Goal: Task Accomplishment & Management: Manage account settings

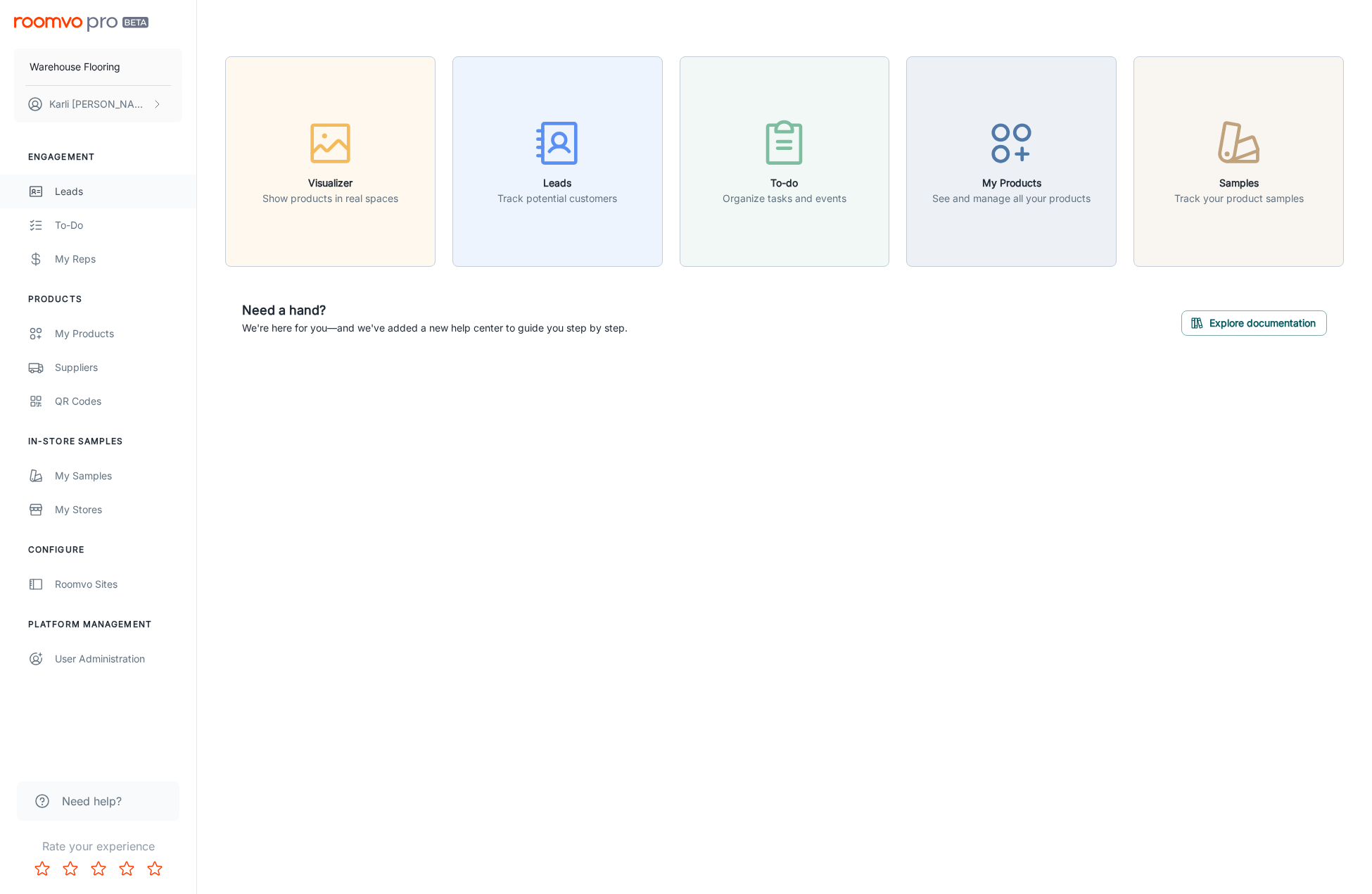
click at [60, 191] on div "Leads" at bounding box center [118, 192] width 127 height 15
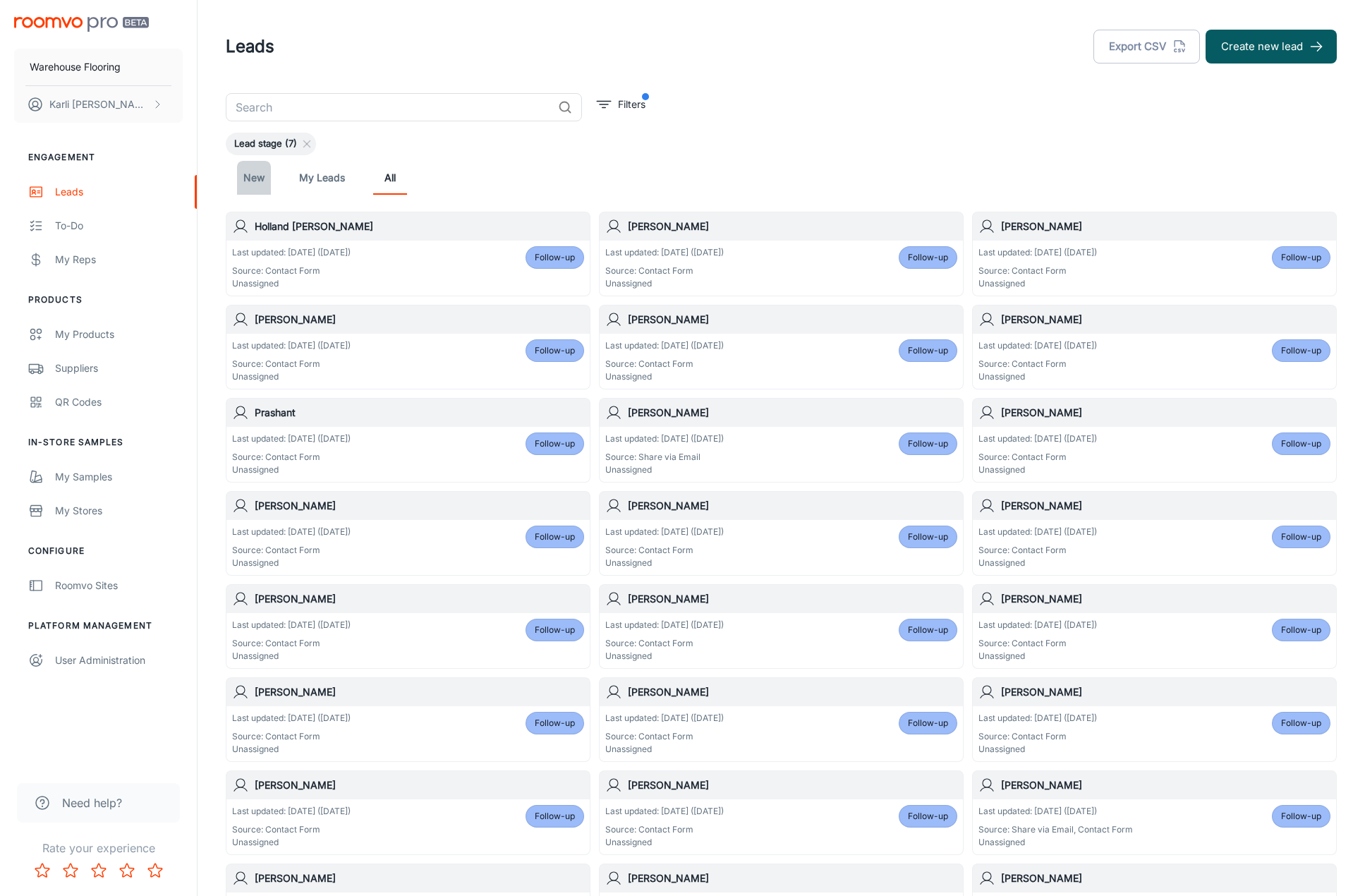
click at [241, 179] on link "New" at bounding box center [254, 178] width 34 height 34
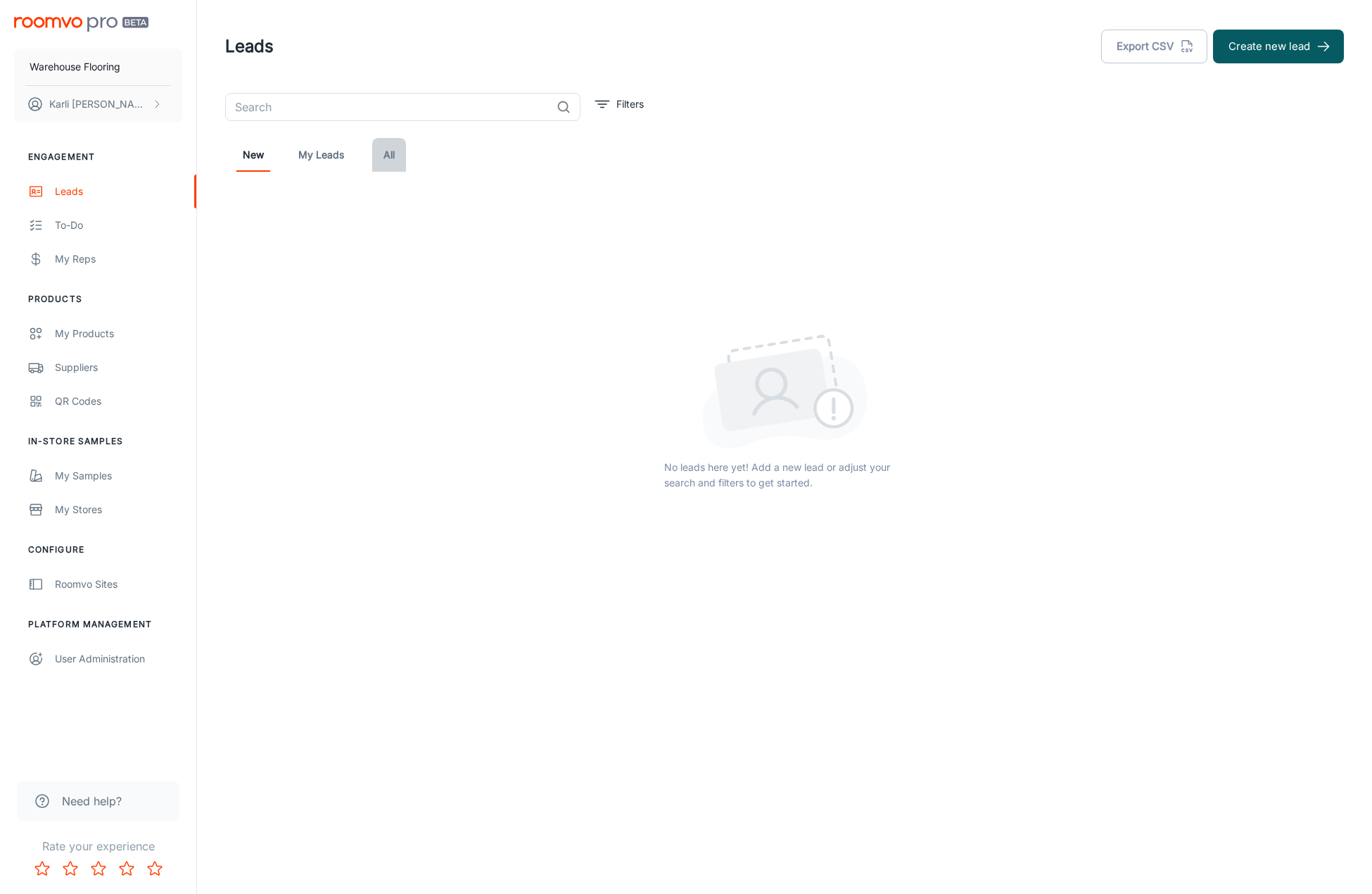
click at [385, 156] on link "All" at bounding box center [389, 155] width 34 height 34
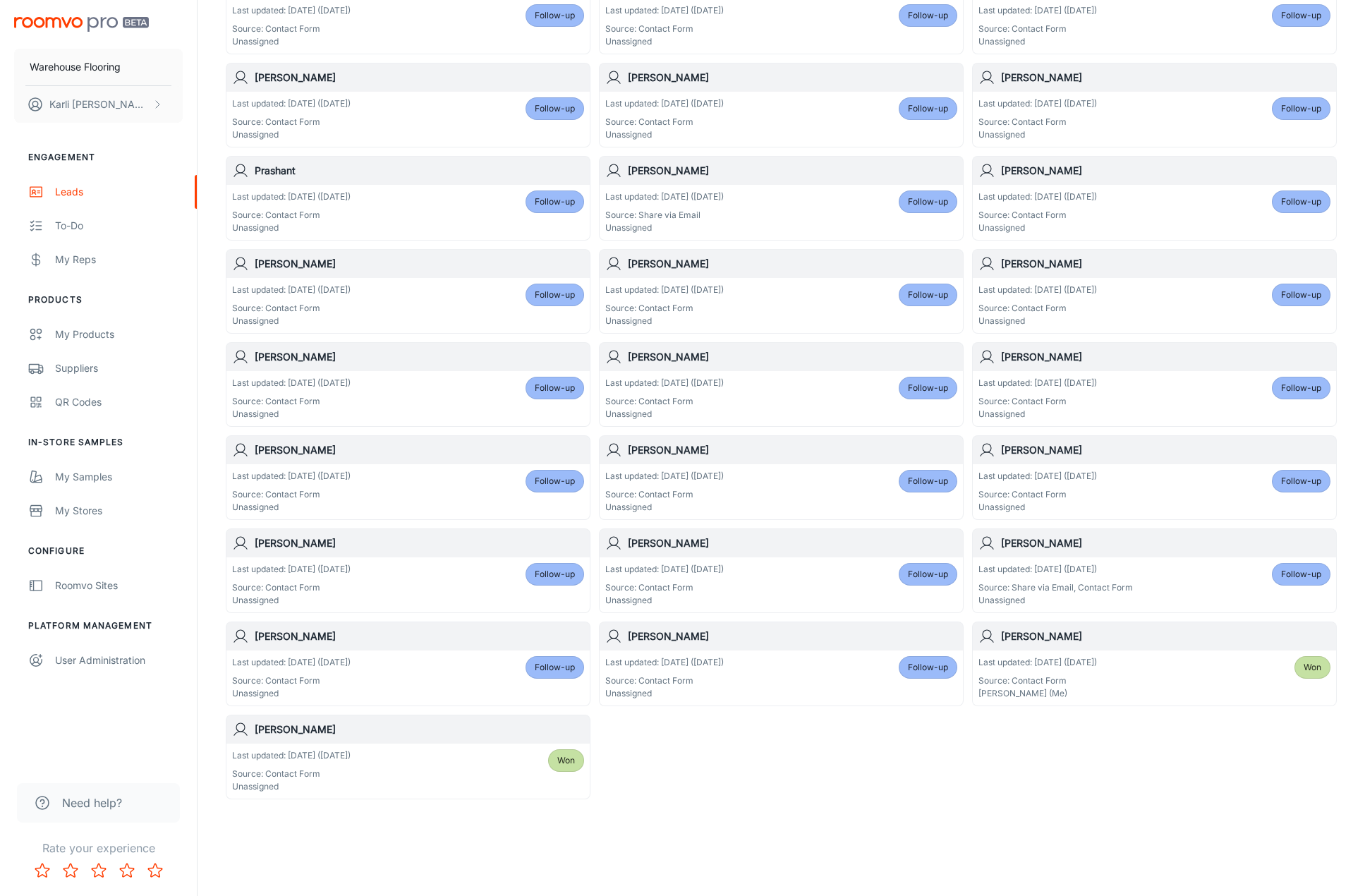
scroll to position [247, 0]
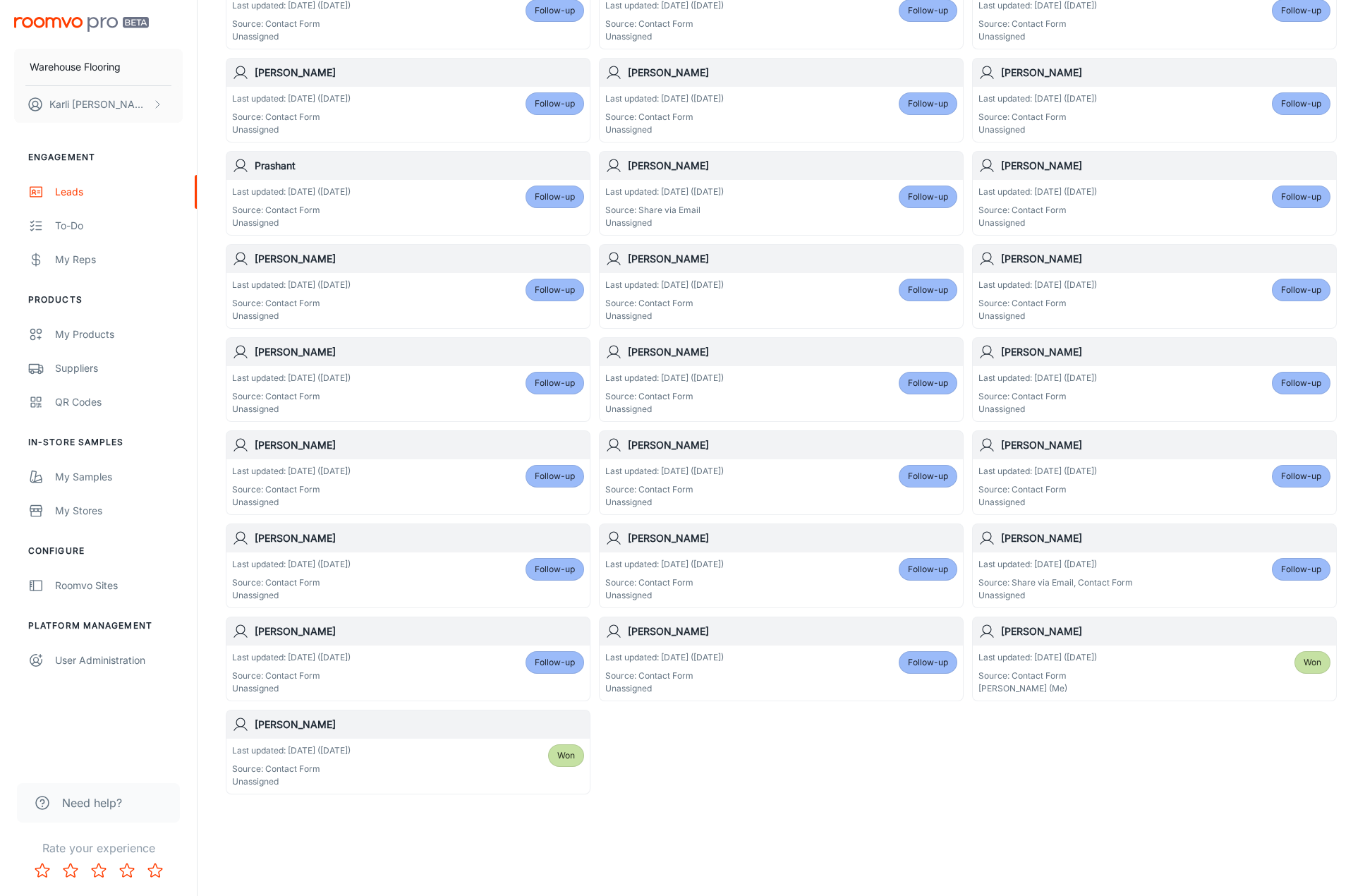
click at [917, 661] on span "Follow-up" at bounding box center [928, 662] width 40 height 13
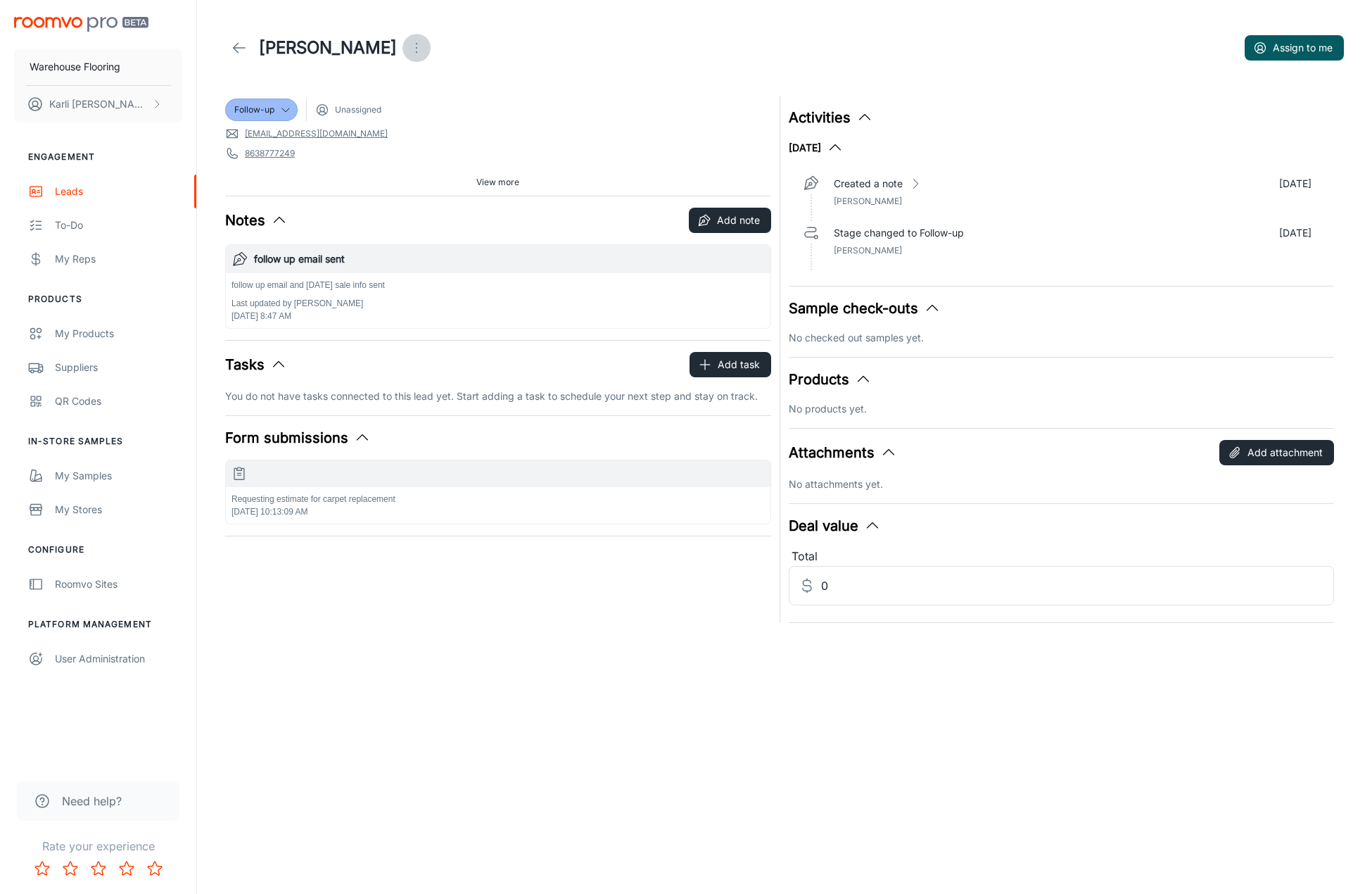
click at [408, 46] on icon "Open menu" at bounding box center [417, 48] width 17 height 17
click at [388, 133] on span "Mark as spam" at bounding box center [423, 131] width 91 height 17
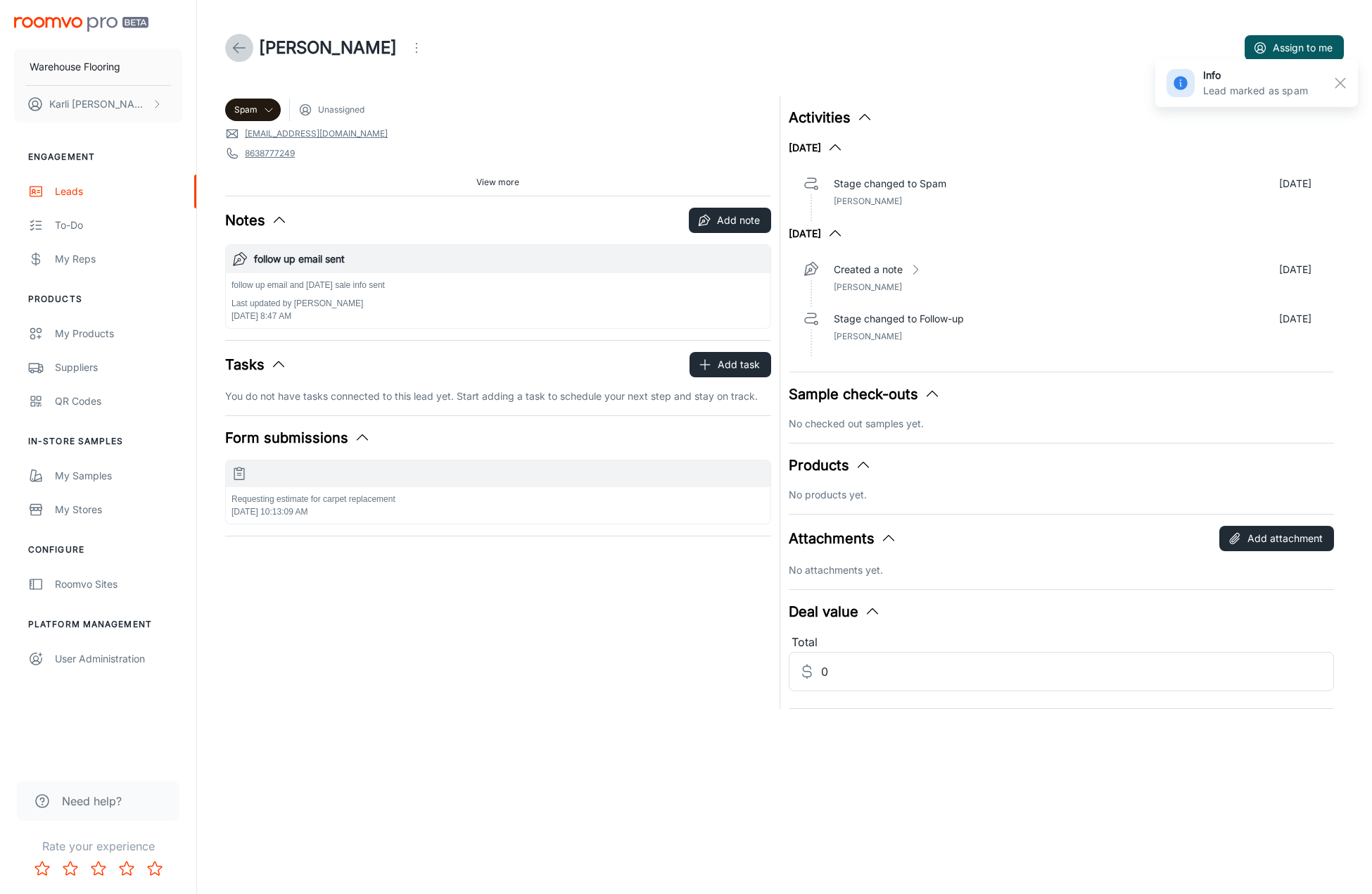
click at [251, 49] on link at bounding box center [239, 48] width 28 height 28
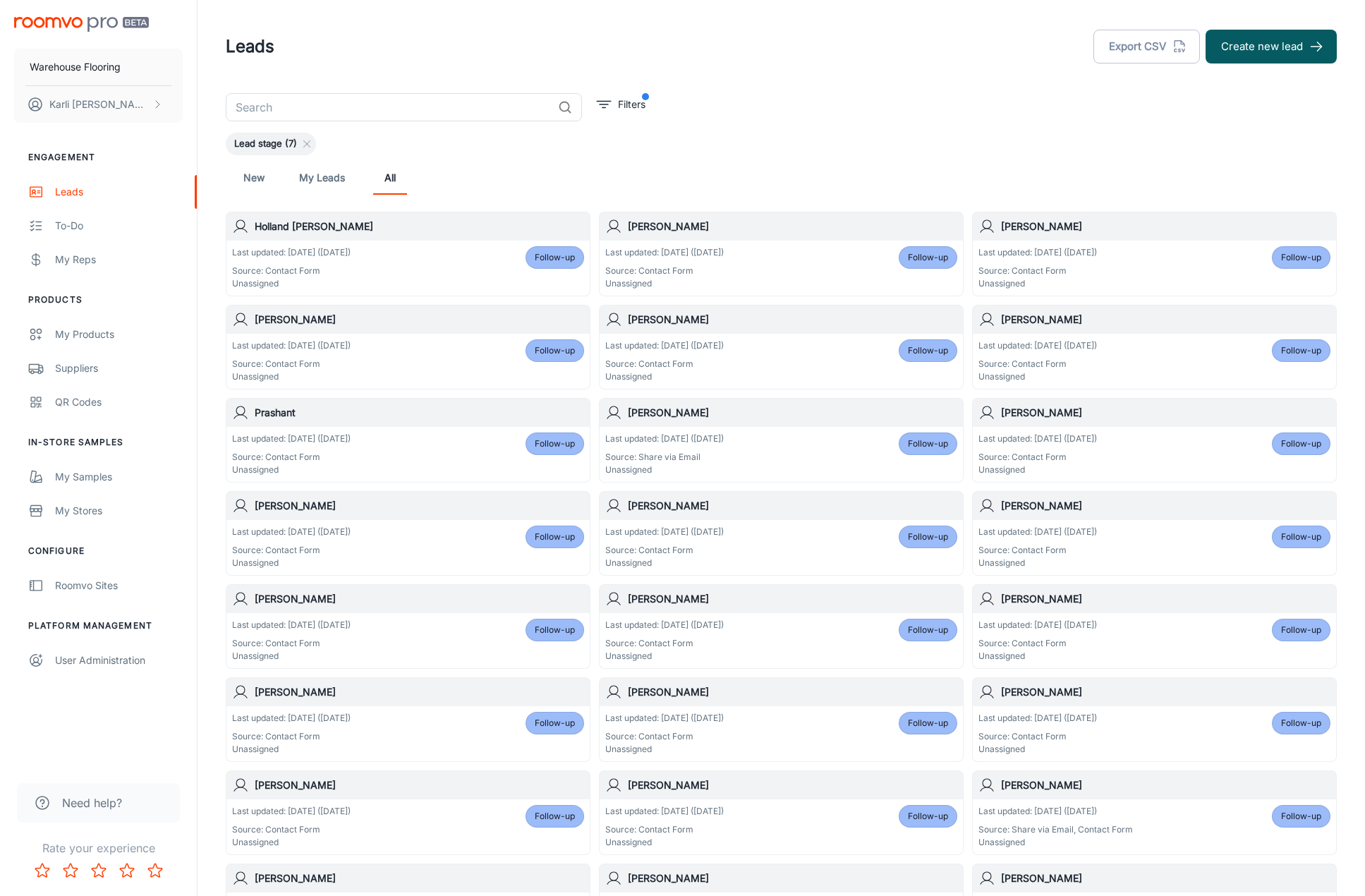
click at [929, 256] on span "Follow-up" at bounding box center [928, 257] width 40 height 13
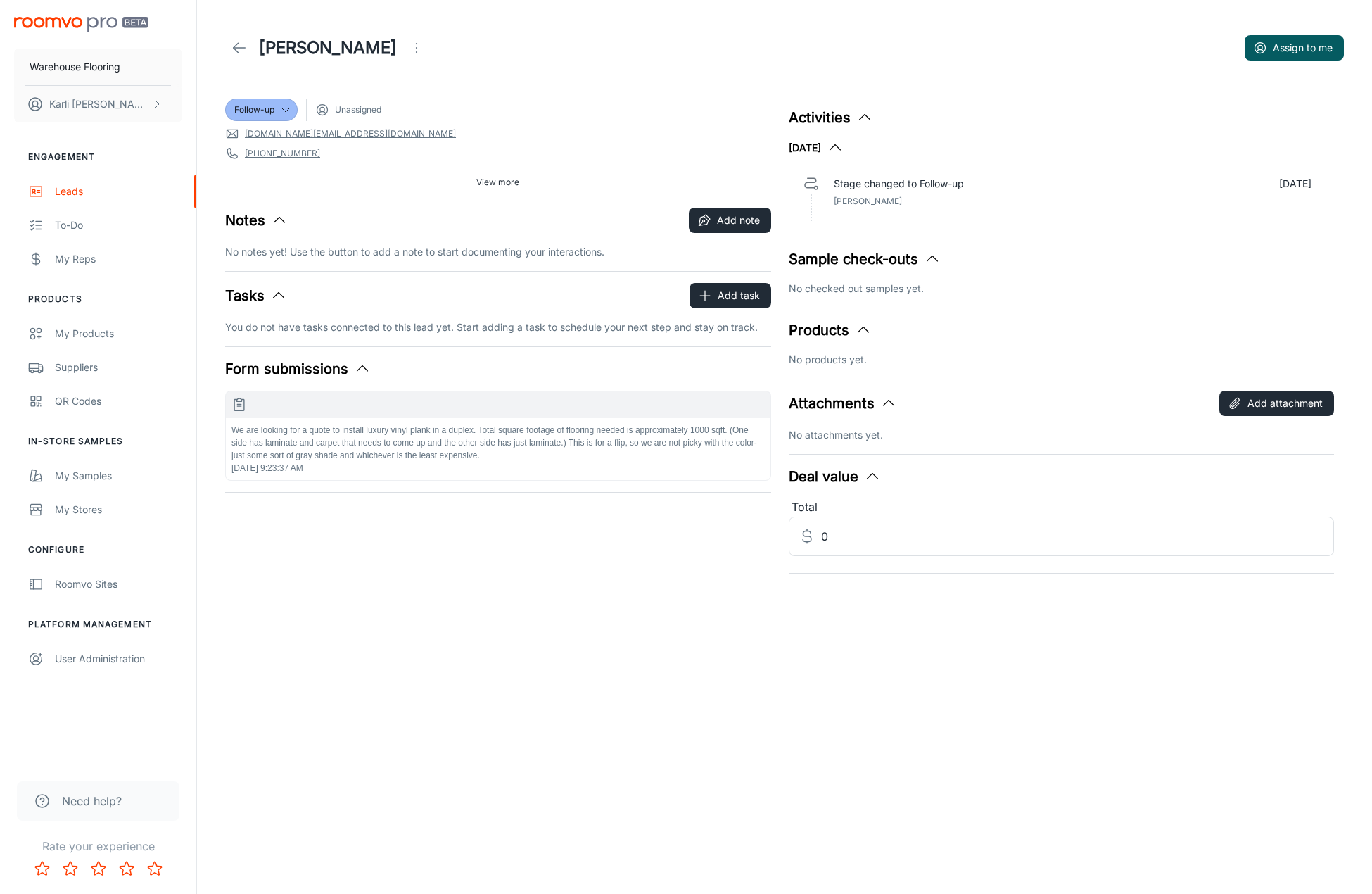
click at [408, 55] on icon "Open menu" at bounding box center [417, 48] width 17 height 17
click at [456, 125] on span "Mark as spam" at bounding box center [489, 131] width 91 height 17
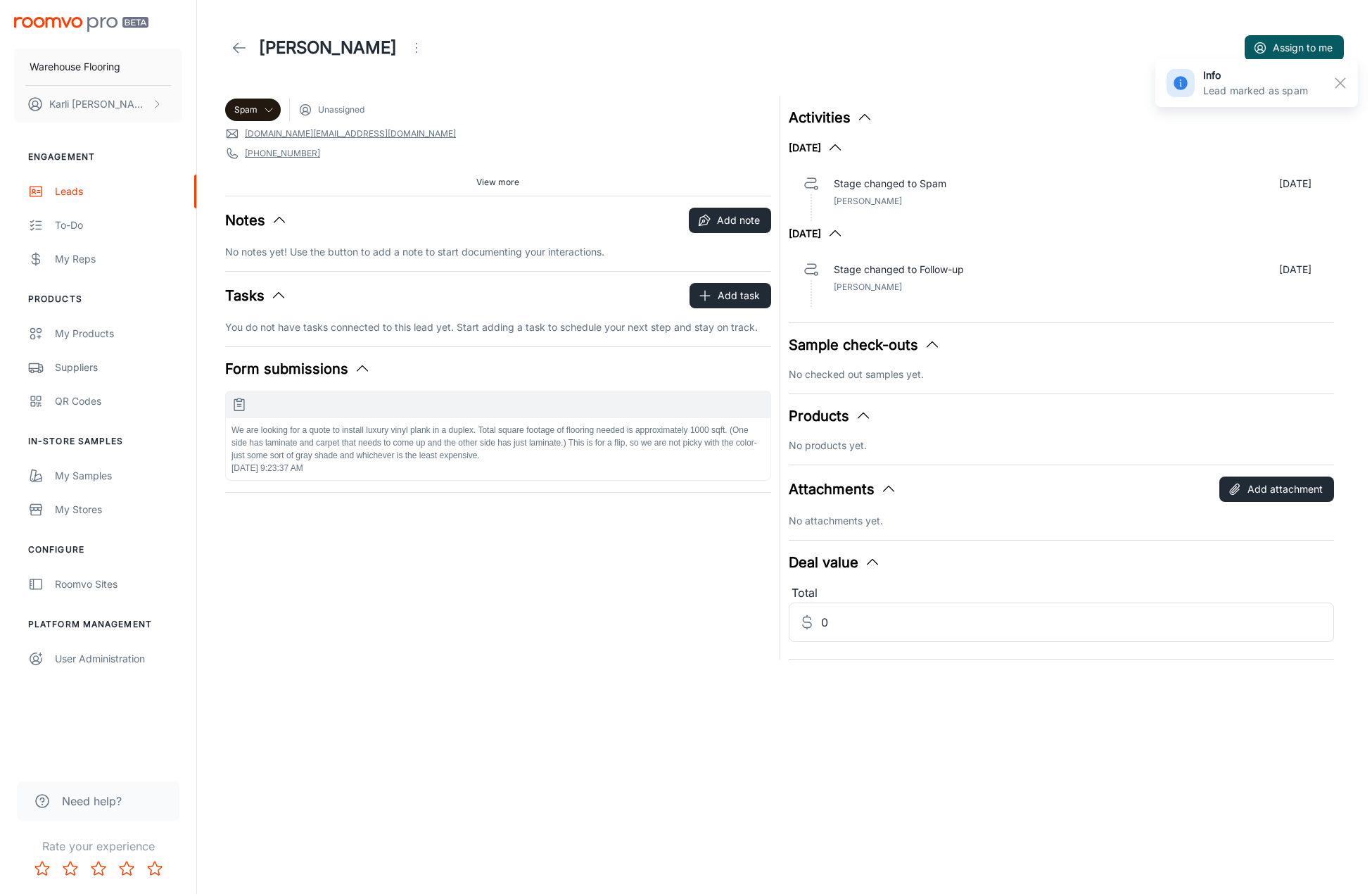
click at [240, 45] on icon at bounding box center [239, 48] width 17 height 17
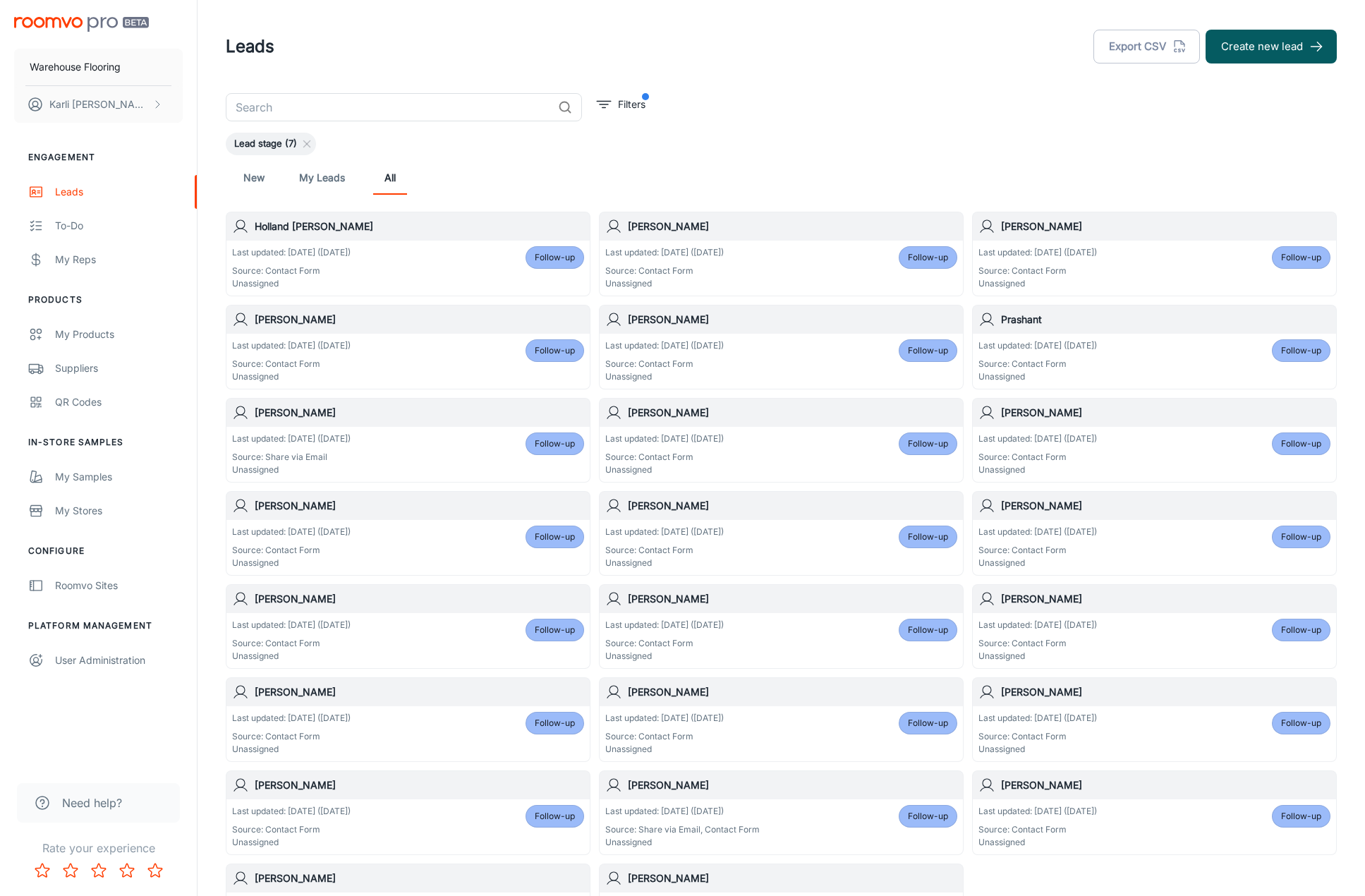
click at [572, 261] on span "Follow-up" at bounding box center [554, 257] width 40 height 13
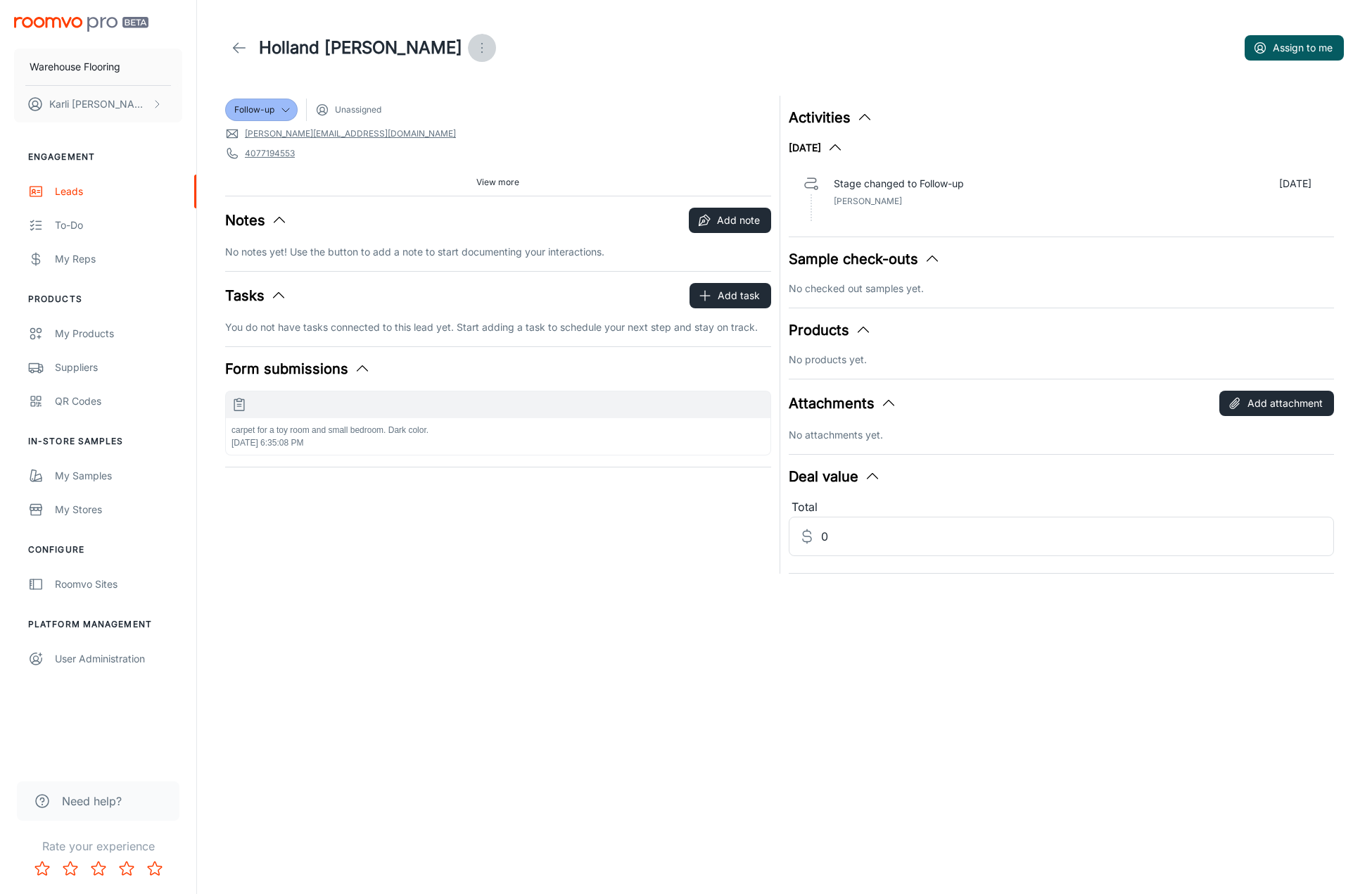
click at [474, 49] on icon "Open menu" at bounding box center [482, 48] width 17 height 17
click at [429, 132] on span "Mark as spam" at bounding box center [470, 131] width 91 height 17
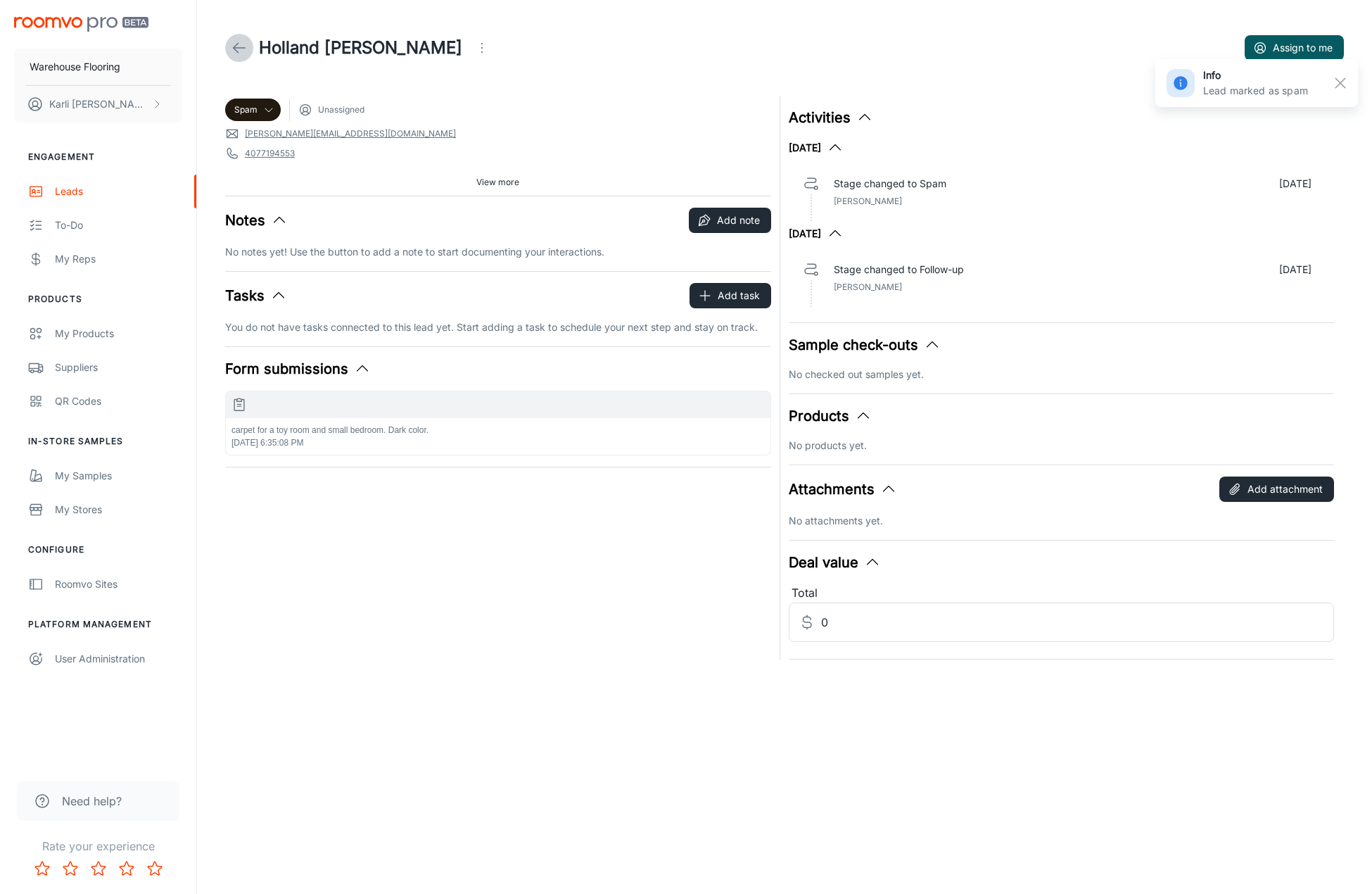
click at [238, 43] on polyline at bounding box center [236, 48] width 5 height 10
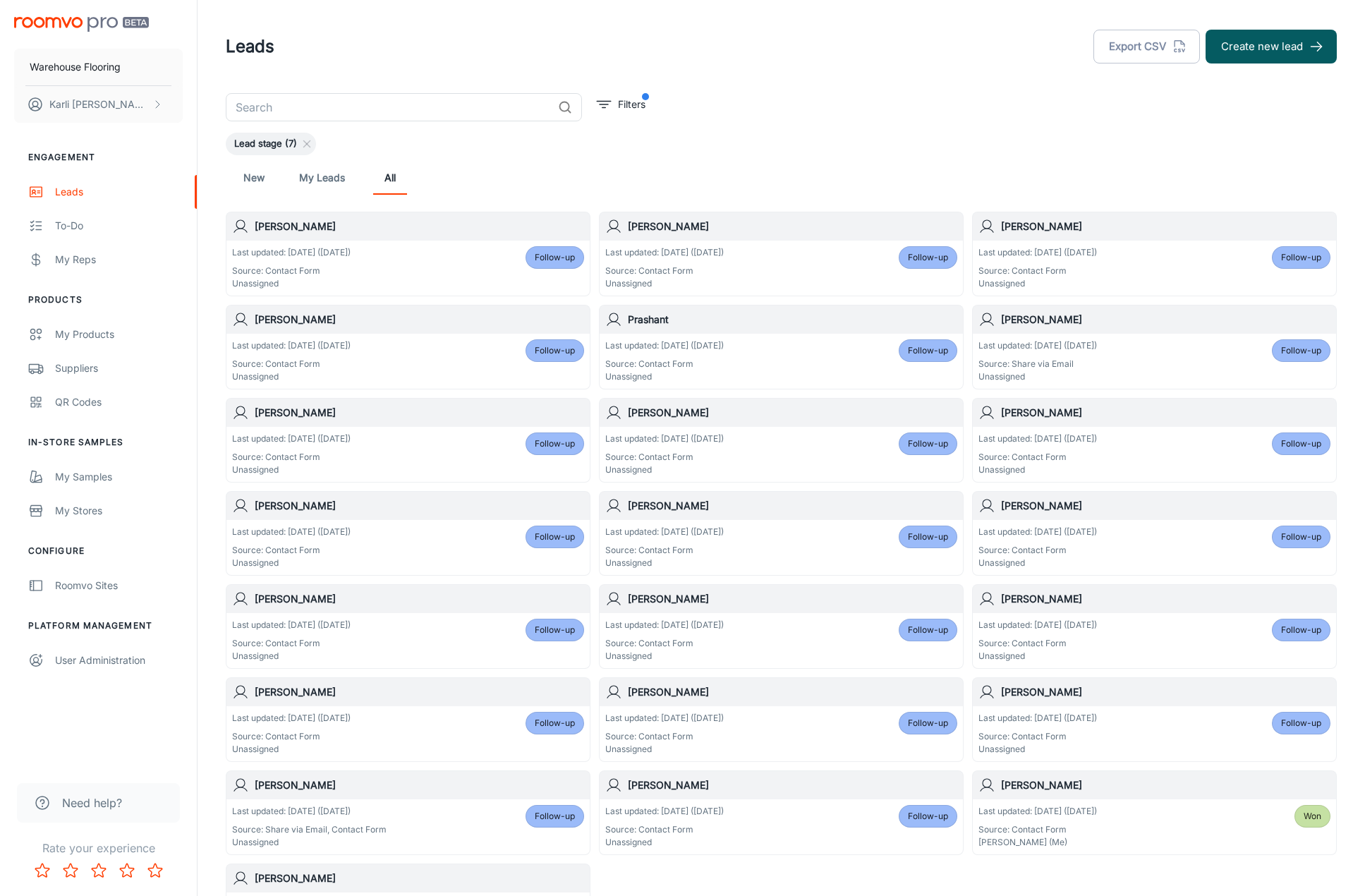
click at [550, 257] on span "Follow-up" at bounding box center [554, 257] width 40 height 13
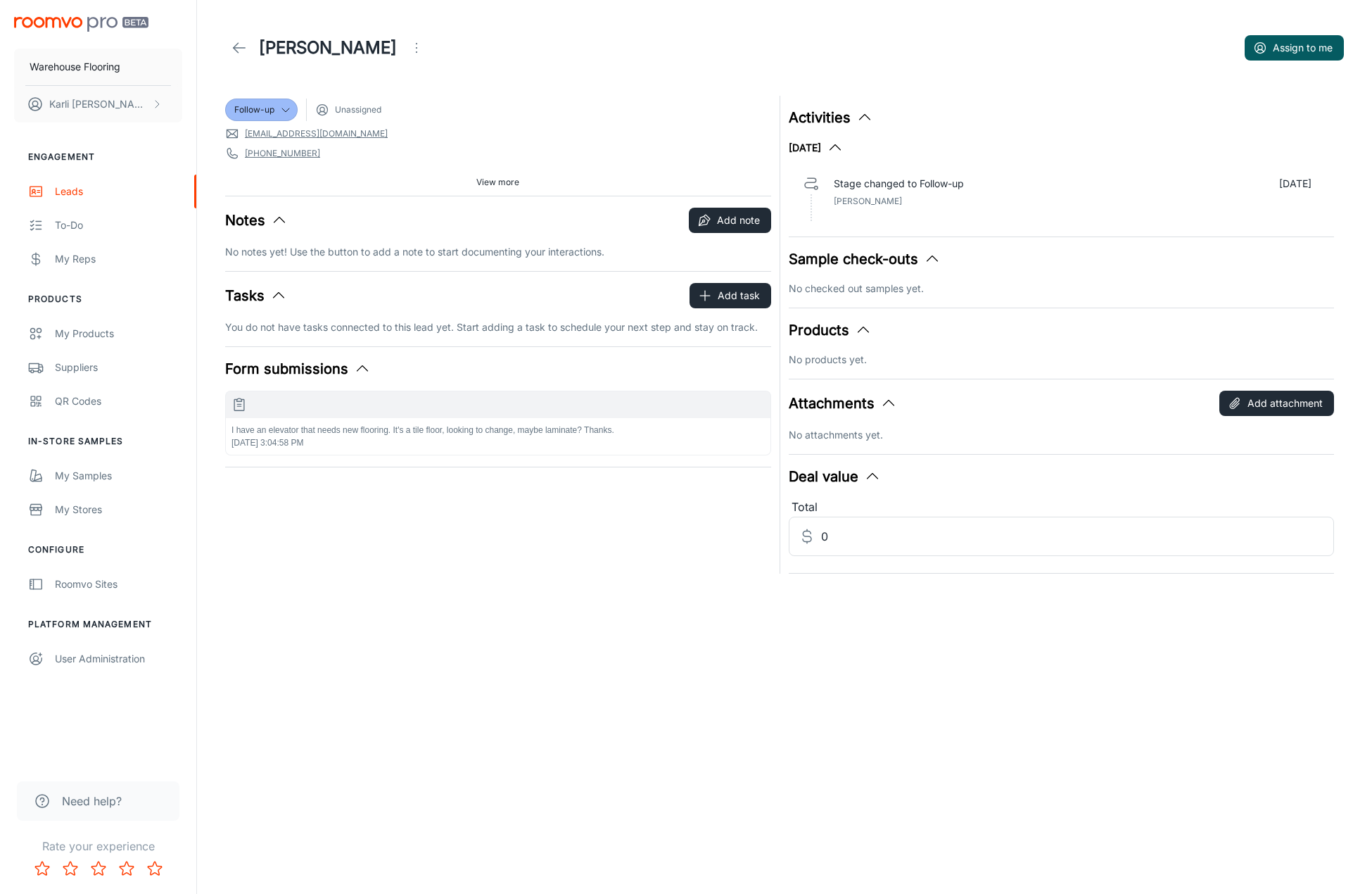
click at [409, 48] on icon "Open menu" at bounding box center [417, 48] width 17 height 17
click at [452, 136] on span "Mark as spam" at bounding box center [486, 131] width 91 height 17
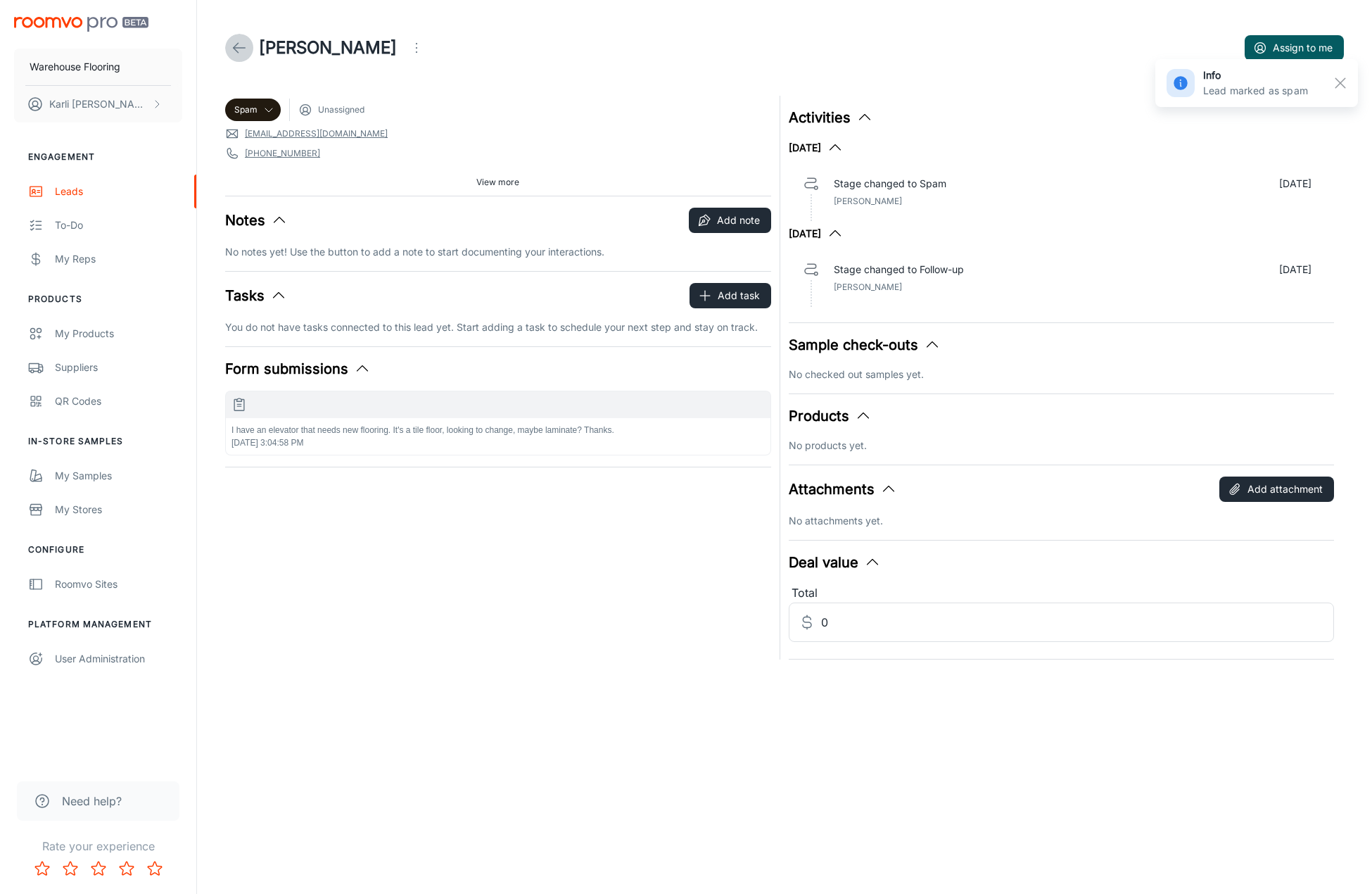
click at [252, 46] on link at bounding box center [239, 48] width 28 height 28
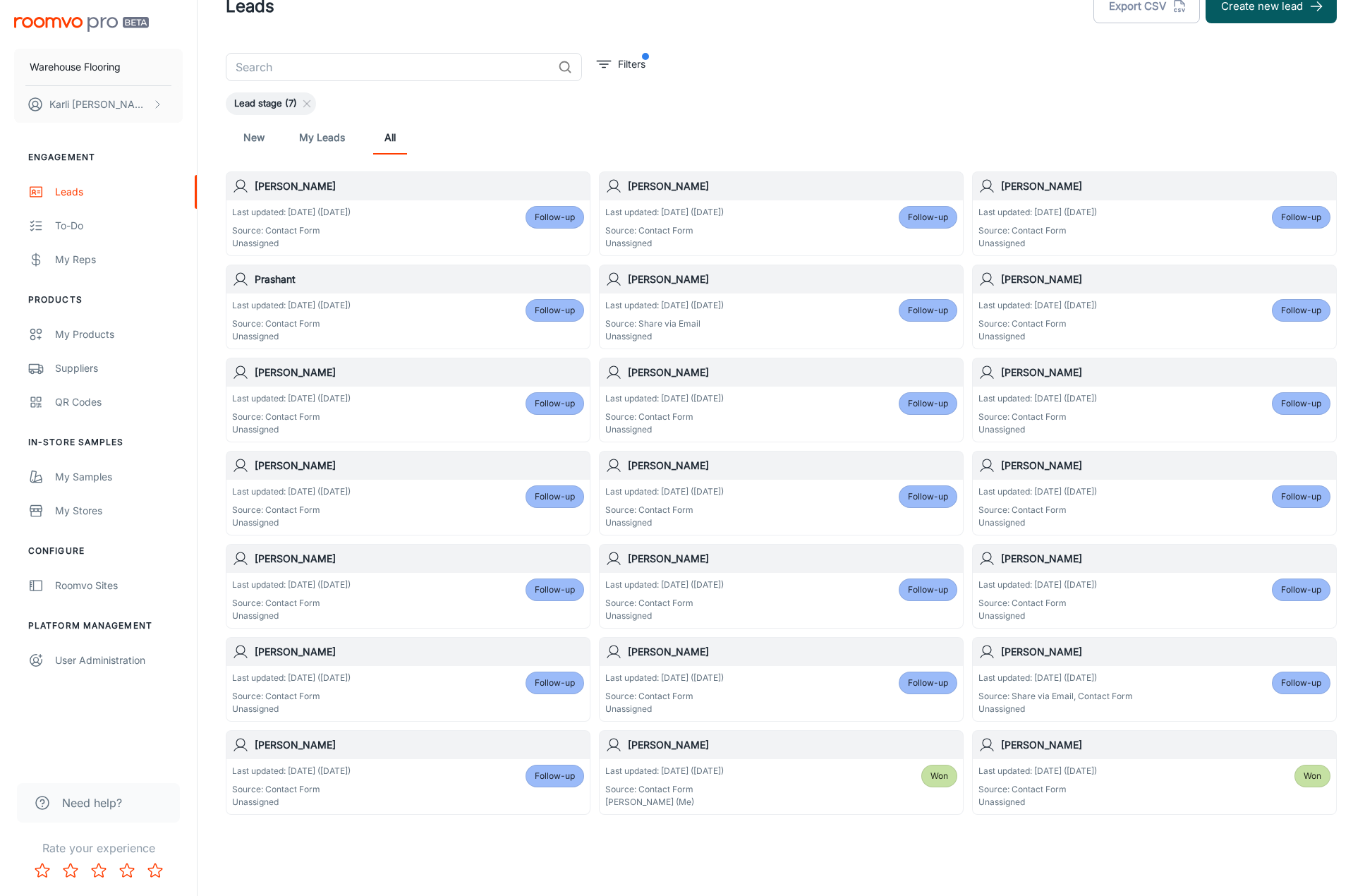
scroll to position [61, 0]
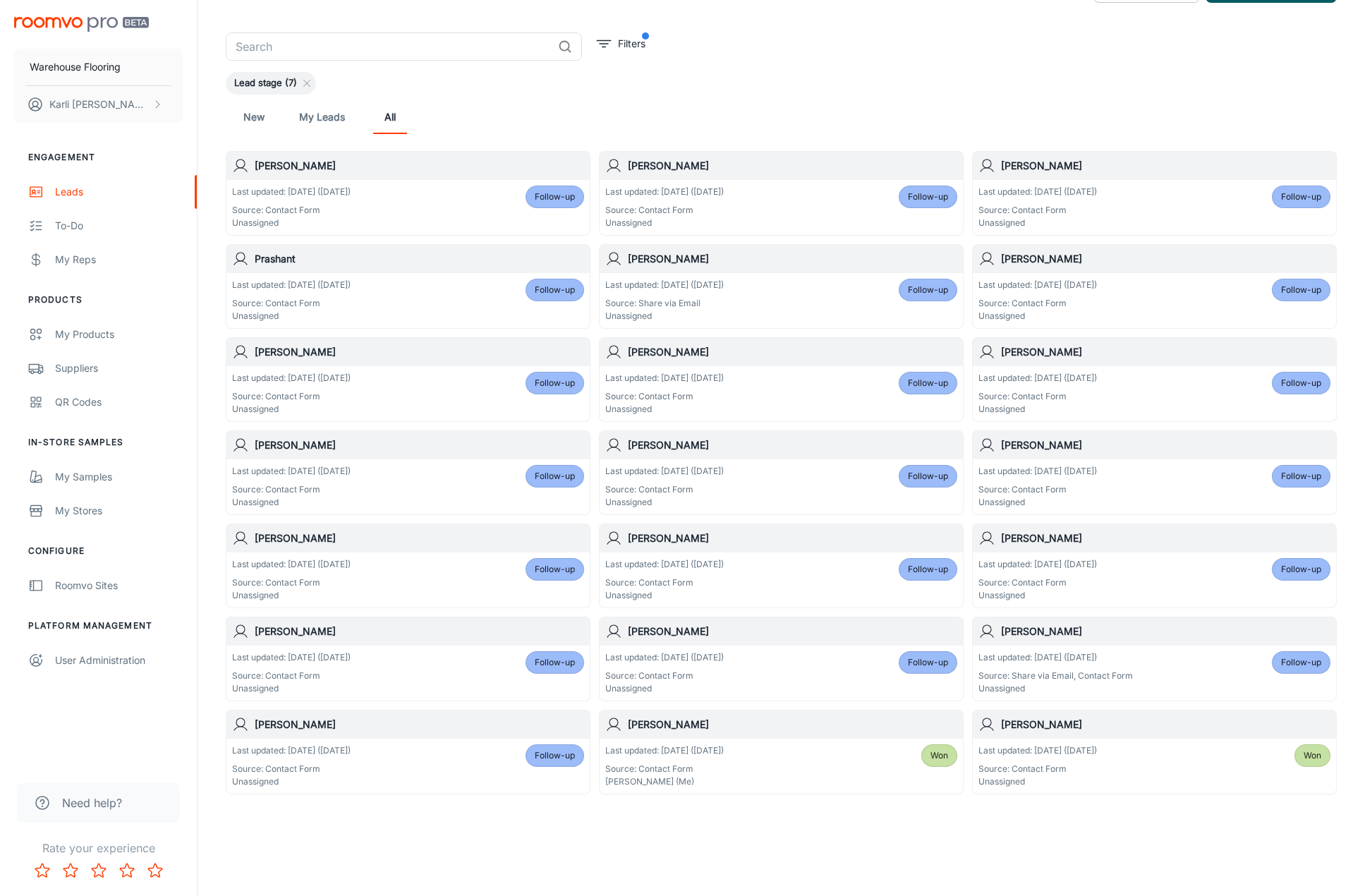
click at [1257, 729] on h6 "[PERSON_NAME]" at bounding box center [1166, 724] width 330 height 15
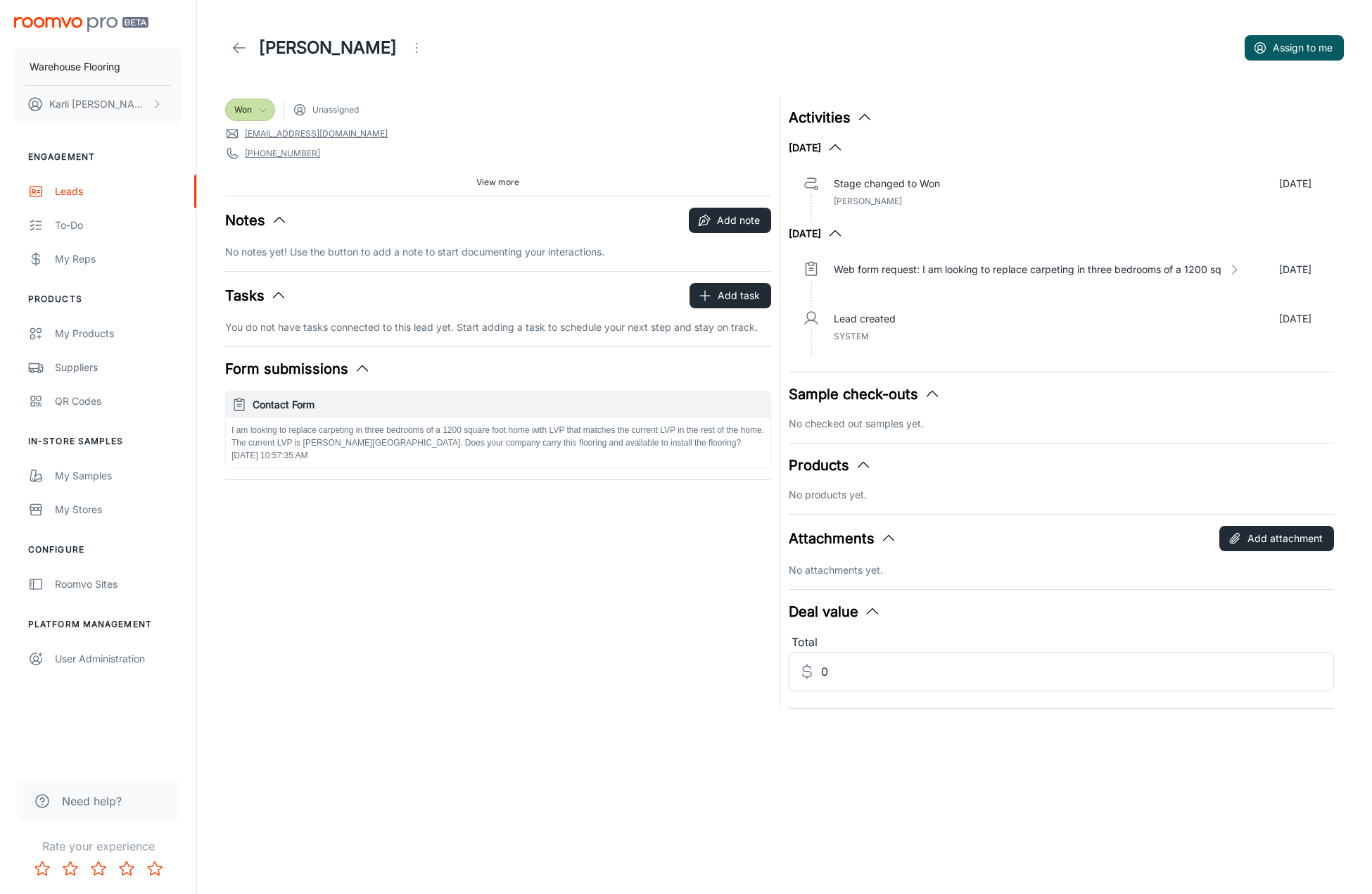
click at [259, 108] on icon at bounding box center [262, 109] width 11 height 11
click at [689, 77] on div at bounding box center [686, 447] width 1372 height 894
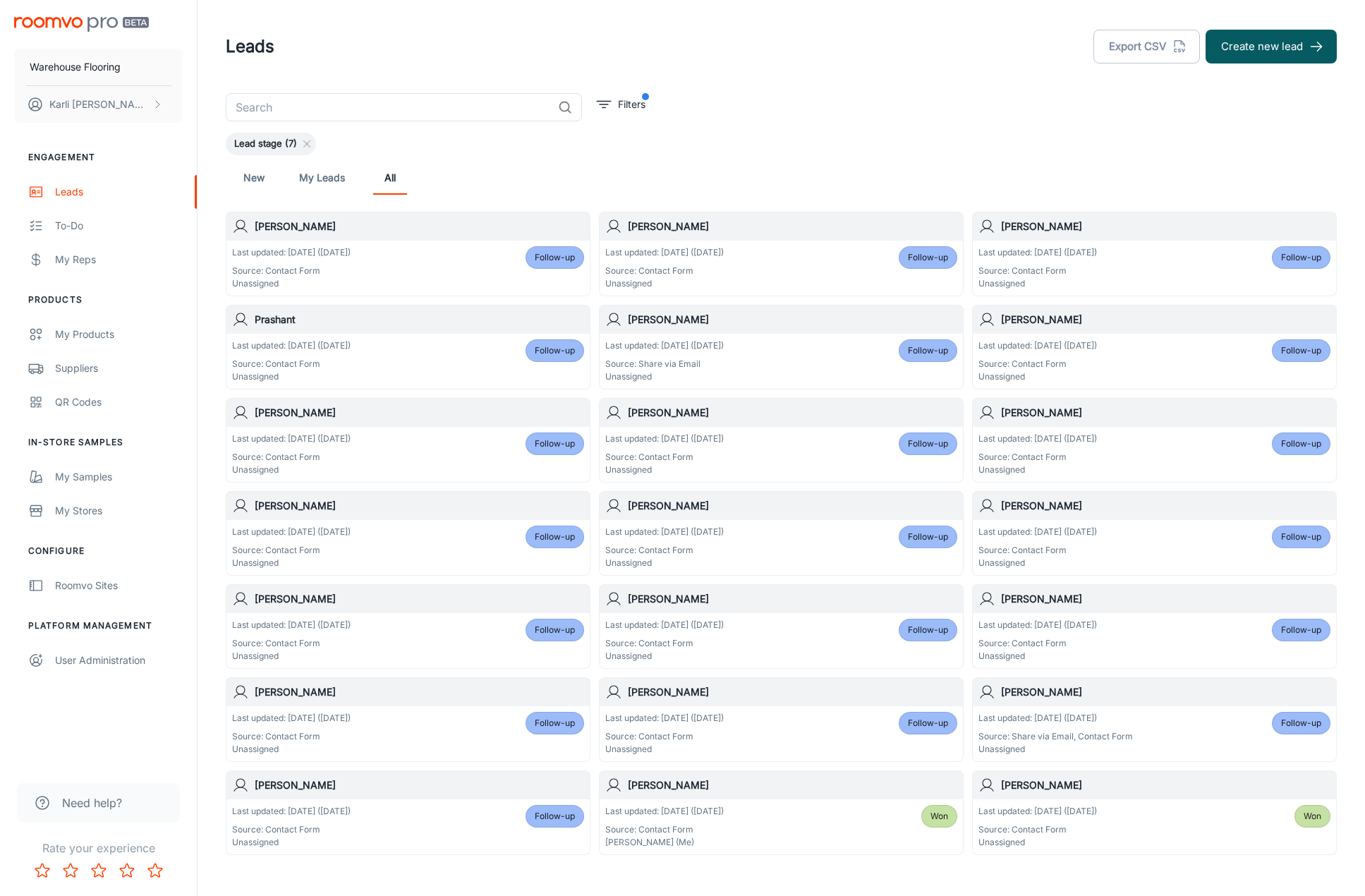
click at [307, 243] on div "Last updated: [DATE] ([DATE]) Source: Contact Form Unassigned Follow-up" at bounding box center [407, 268] width 363 height 55
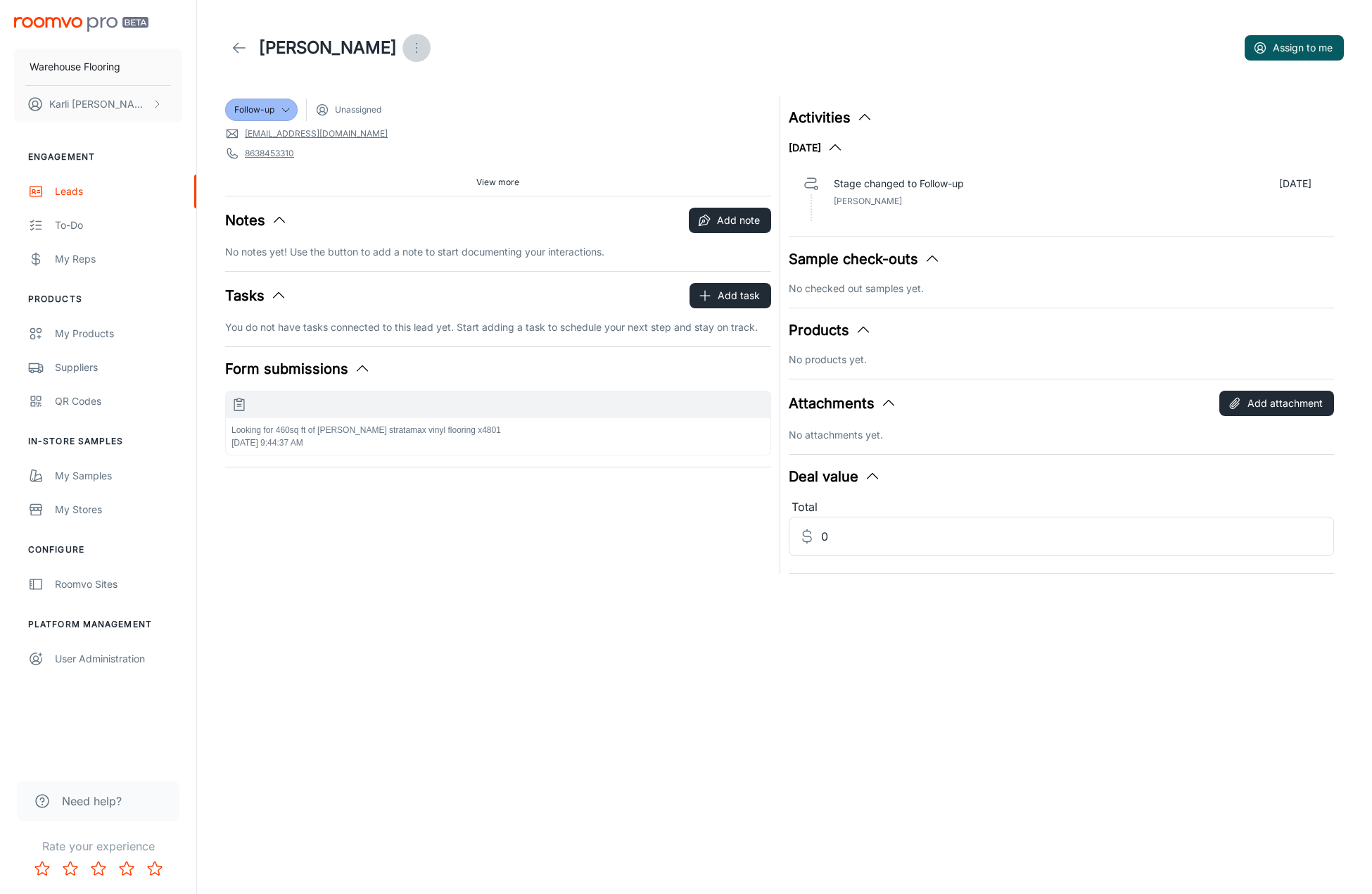
click at [422, 49] on icon "Open menu" at bounding box center [417, 48] width 17 height 17
click at [453, 129] on li "Mark as spam" at bounding box center [481, 131] width 150 height 26
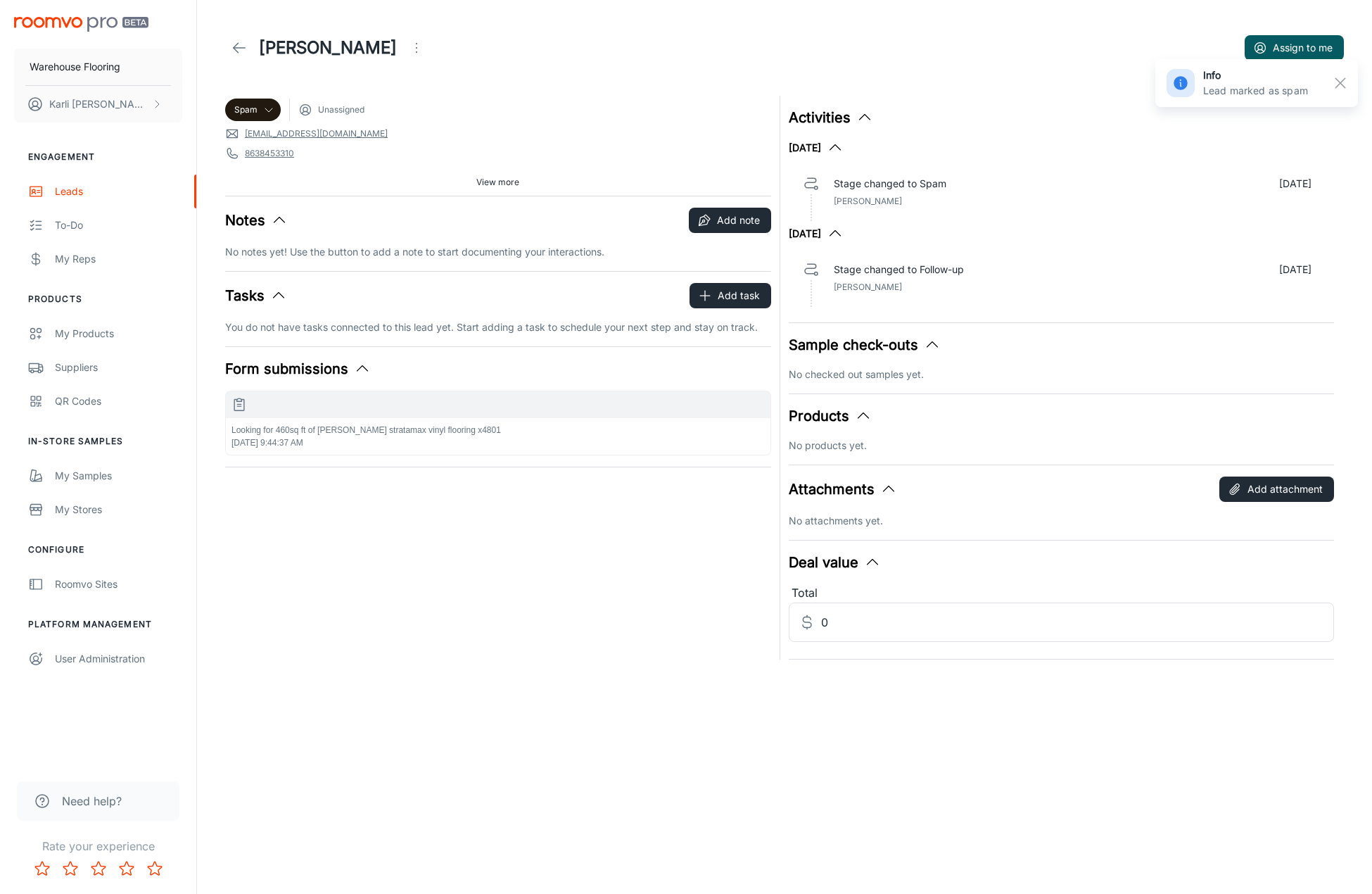
click at [232, 48] on icon at bounding box center [239, 48] width 17 height 17
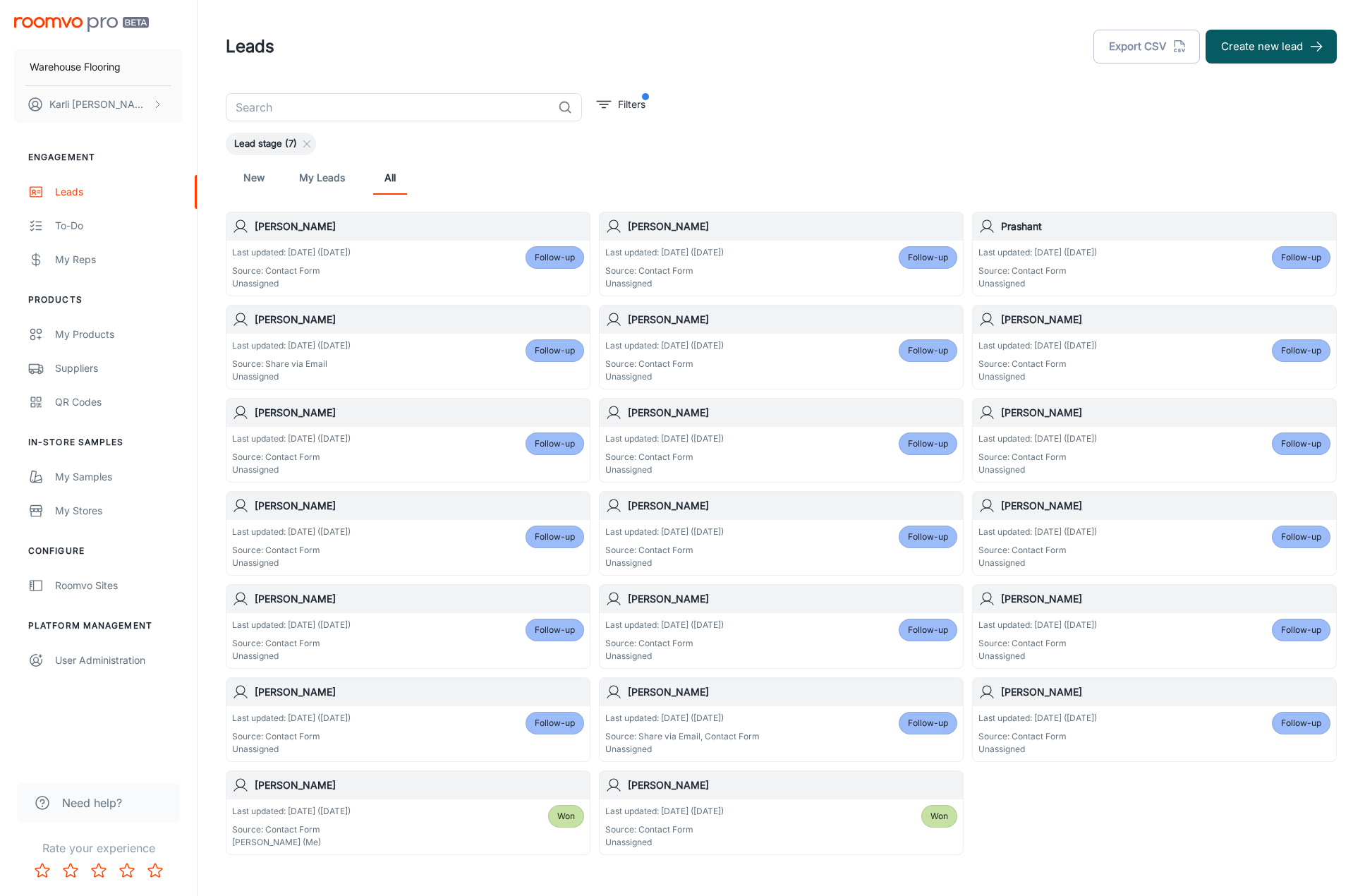
click at [540, 255] on span "Follow-up" at bounding box center [554, 257] width 40 height 13
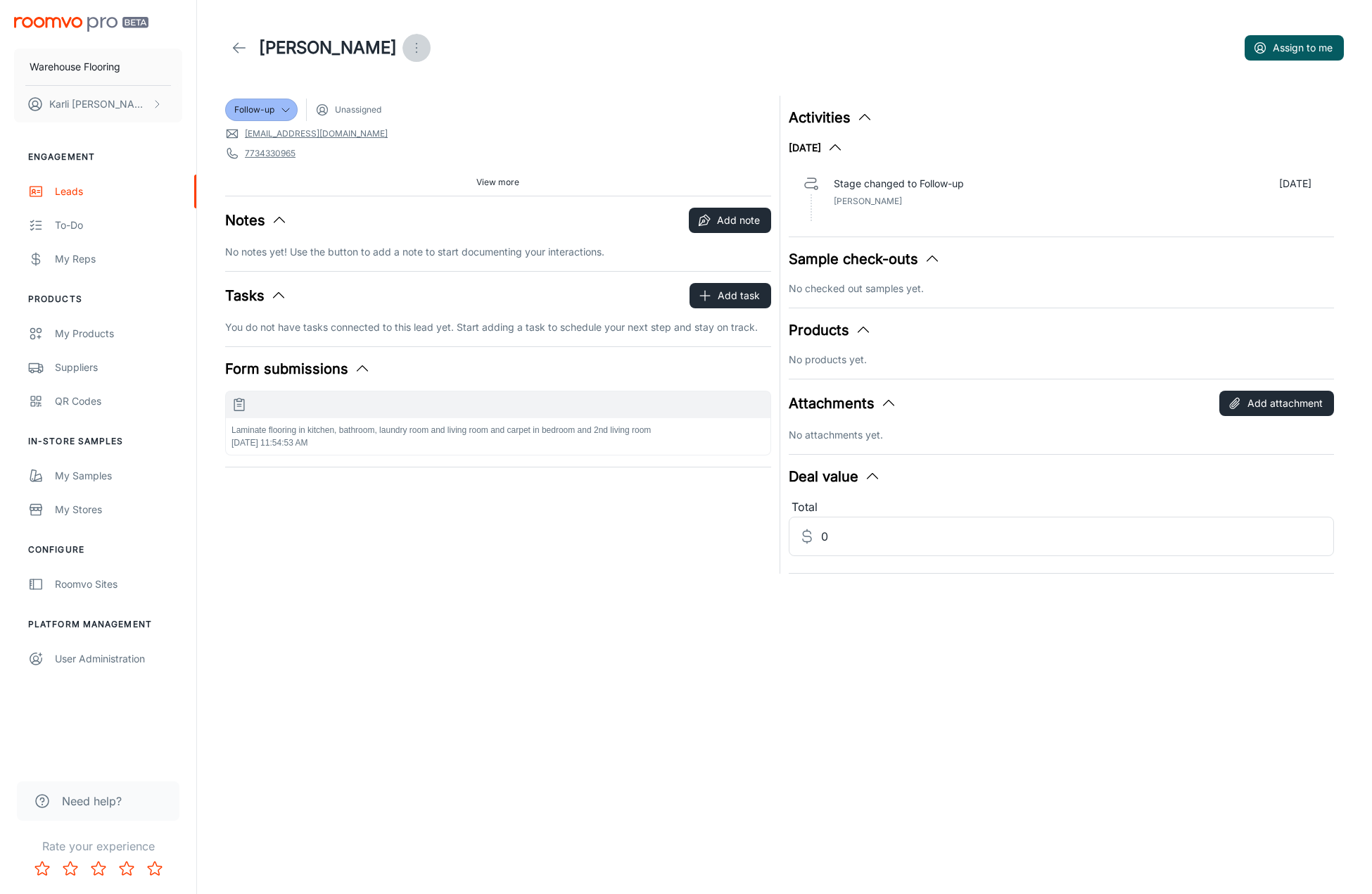
click at [421, 47] on icon "Open menu" at bounding box center [417, 48] width 17 height 17
click at [459, 136] on span "Mark as spam" at bounding box center [503, 131] width 91 height 17
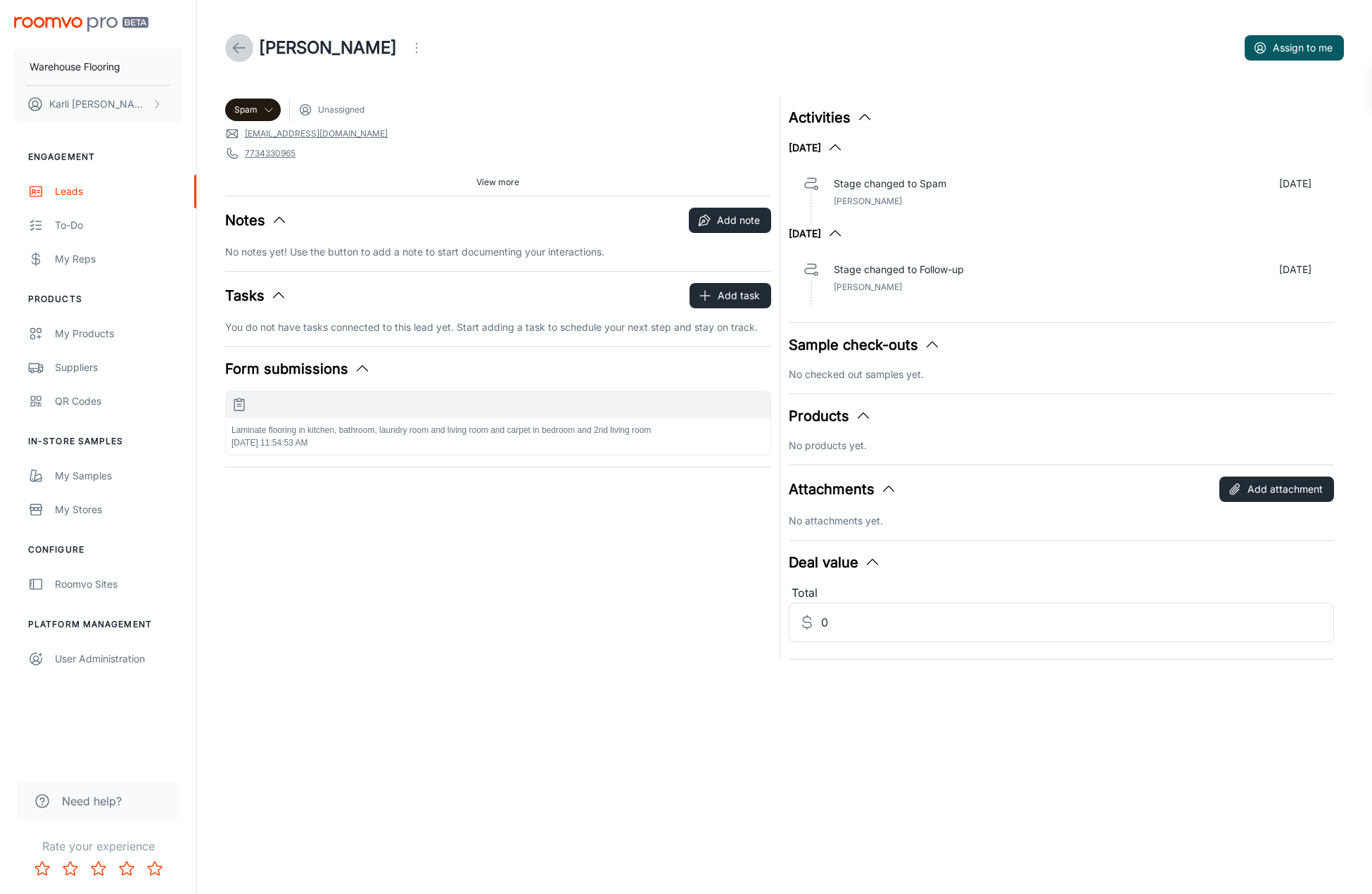
click at [245, 46] on icon at bounding box center [239, 48] width 17 height 17
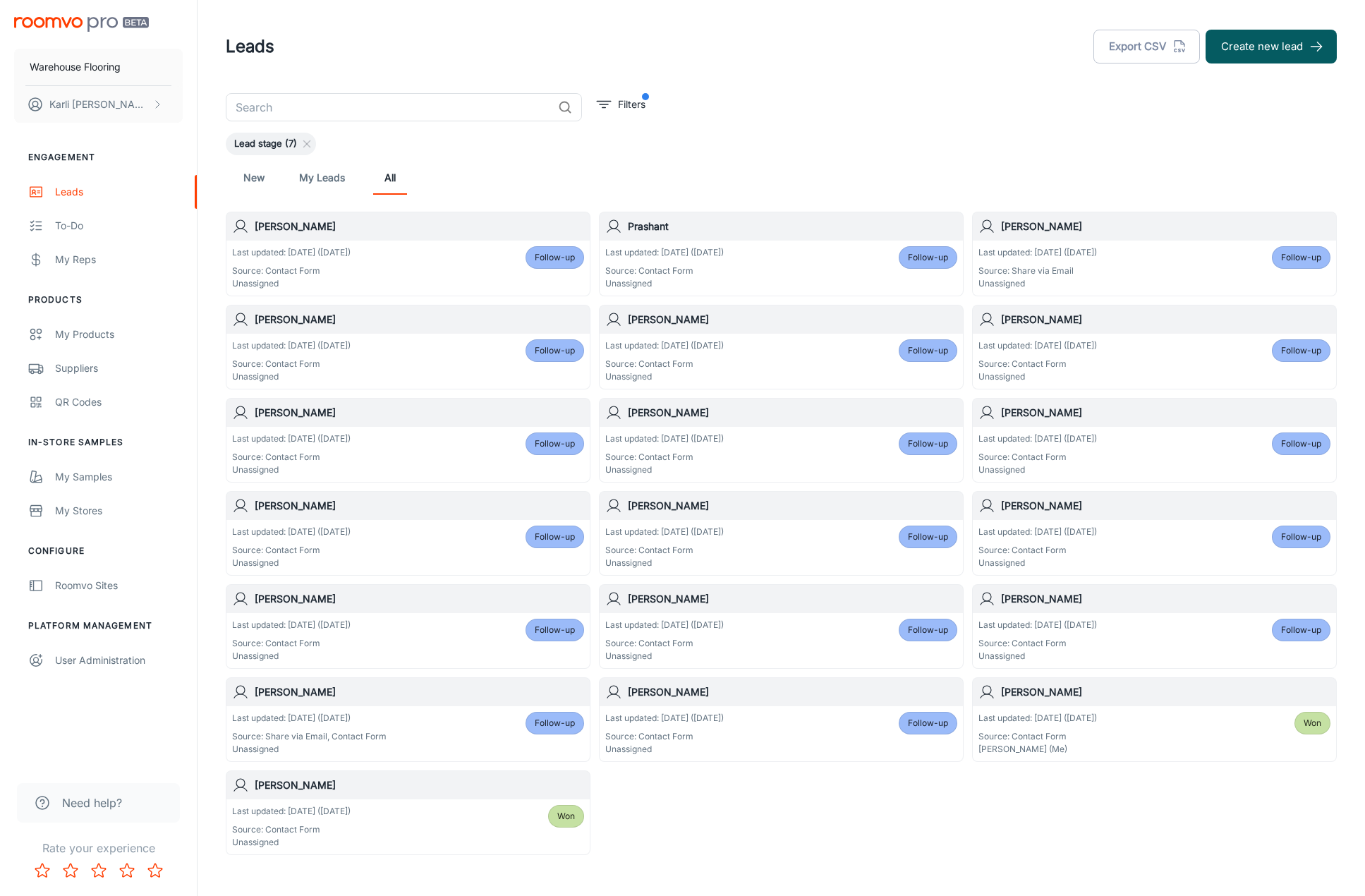
click at [566, 259] on span "Follow-up" at bounding box center [554, 257] width 40 height 13
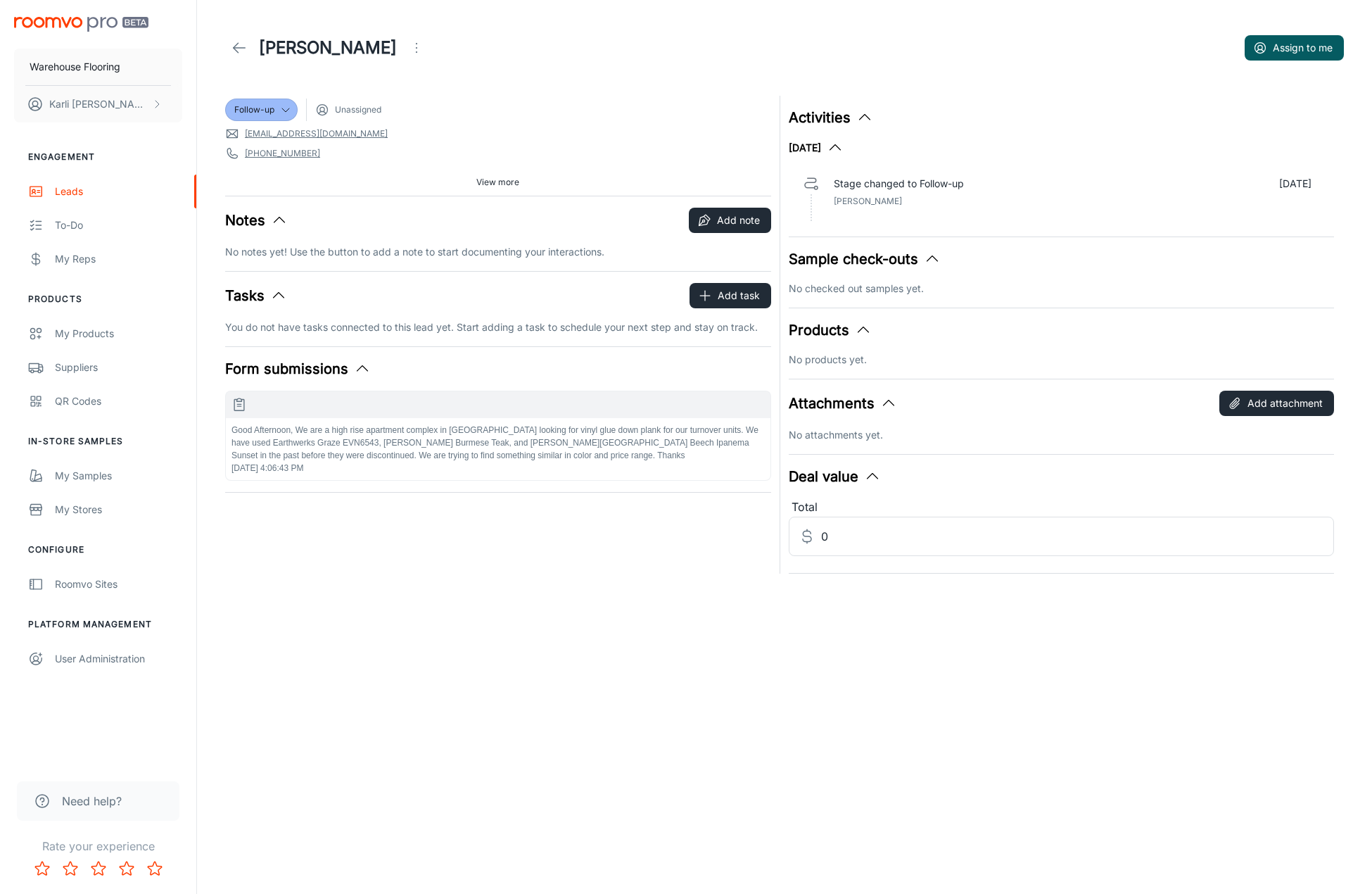
click at [408, 43] on icon "Open menu" at bounding box center [417, 48] width 17 height 17
click at [421, 135] on span "Mark as spam" at bounding box center [447, 131] width 91 height 17
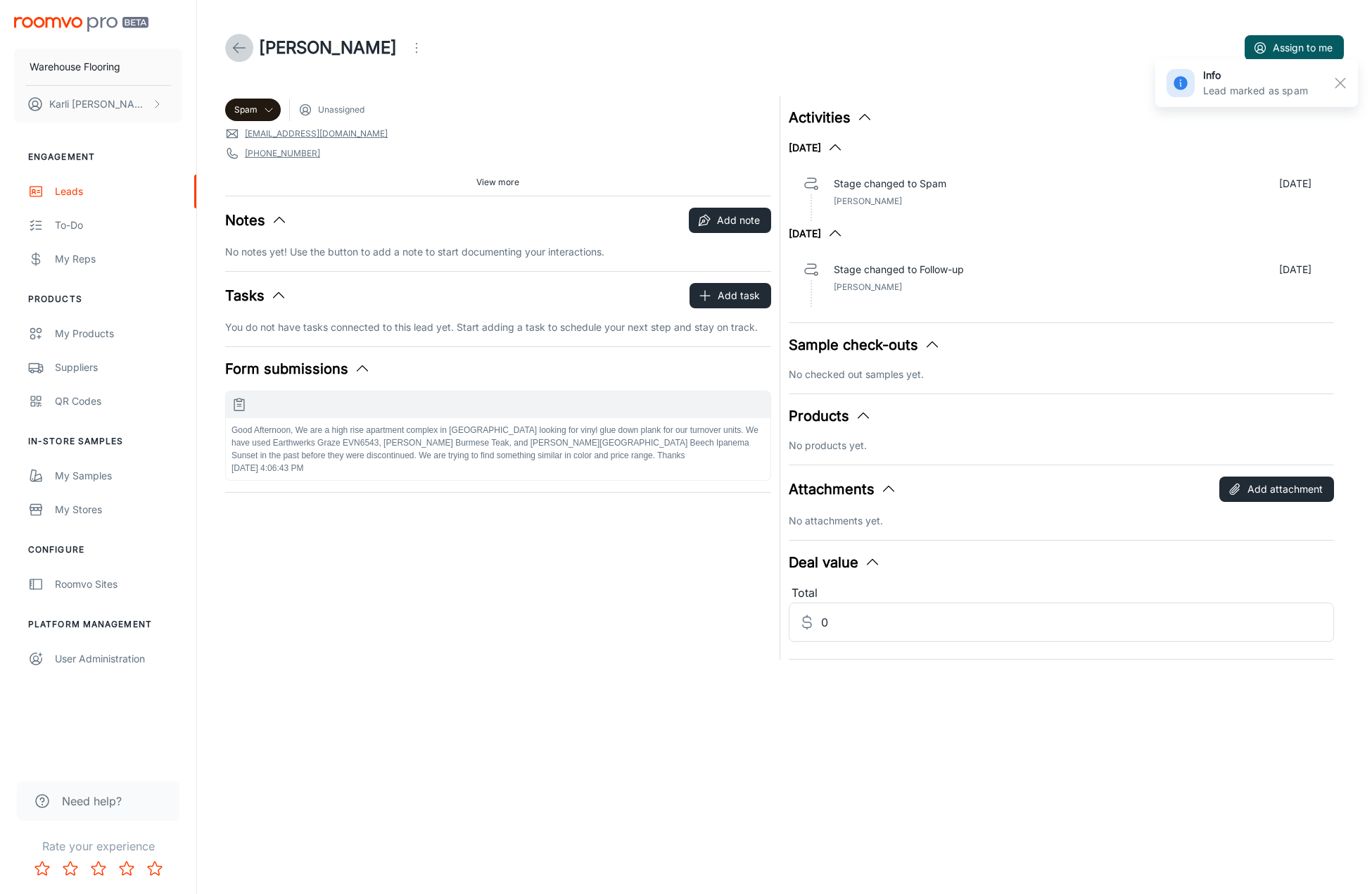
click at [251, 46] on link at bounding box center [239, 48] width 28 height 28
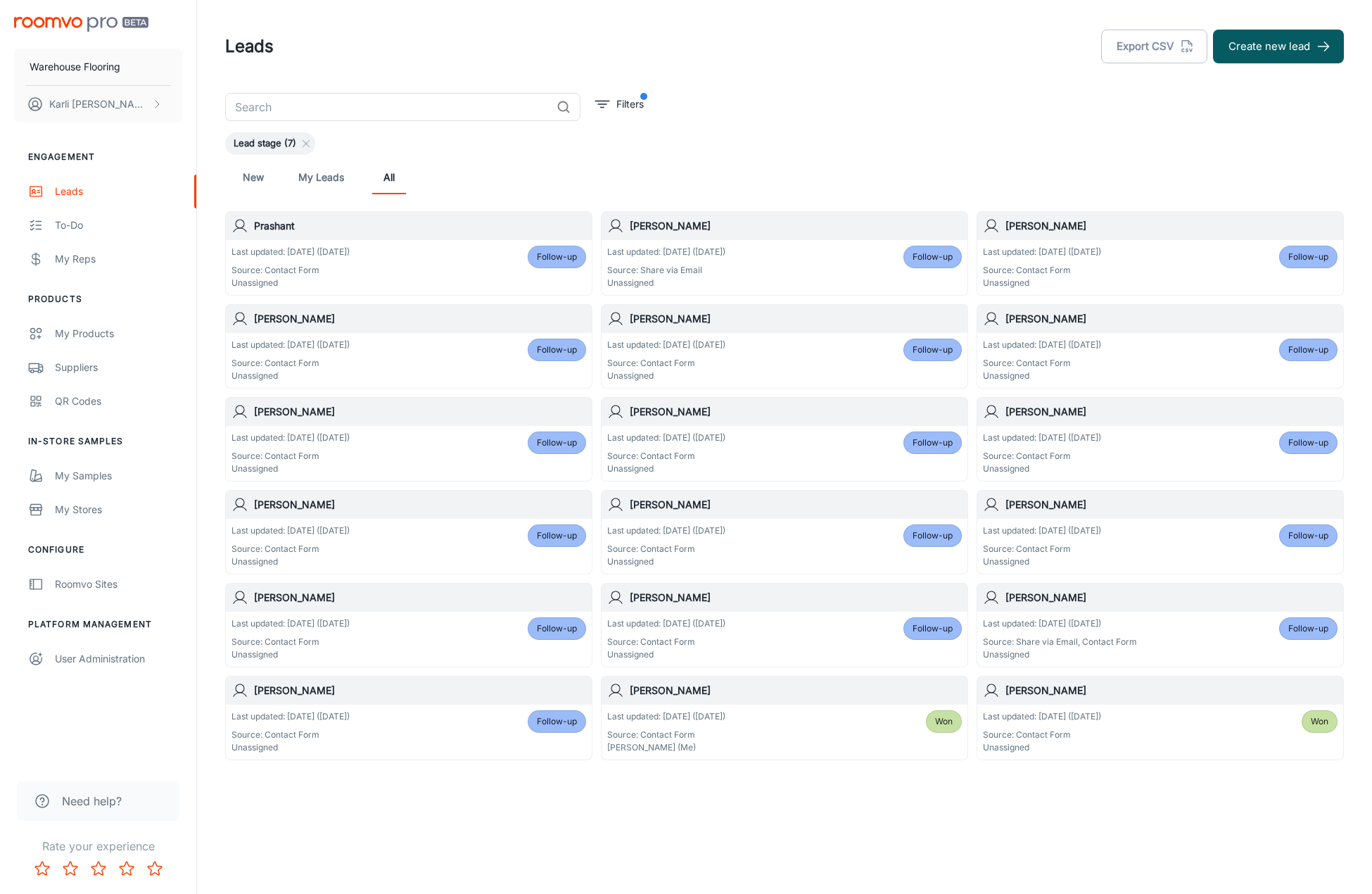
click at [553, 256] on span "Follow-up" at bounding box center [556, 257] width 40 height 13
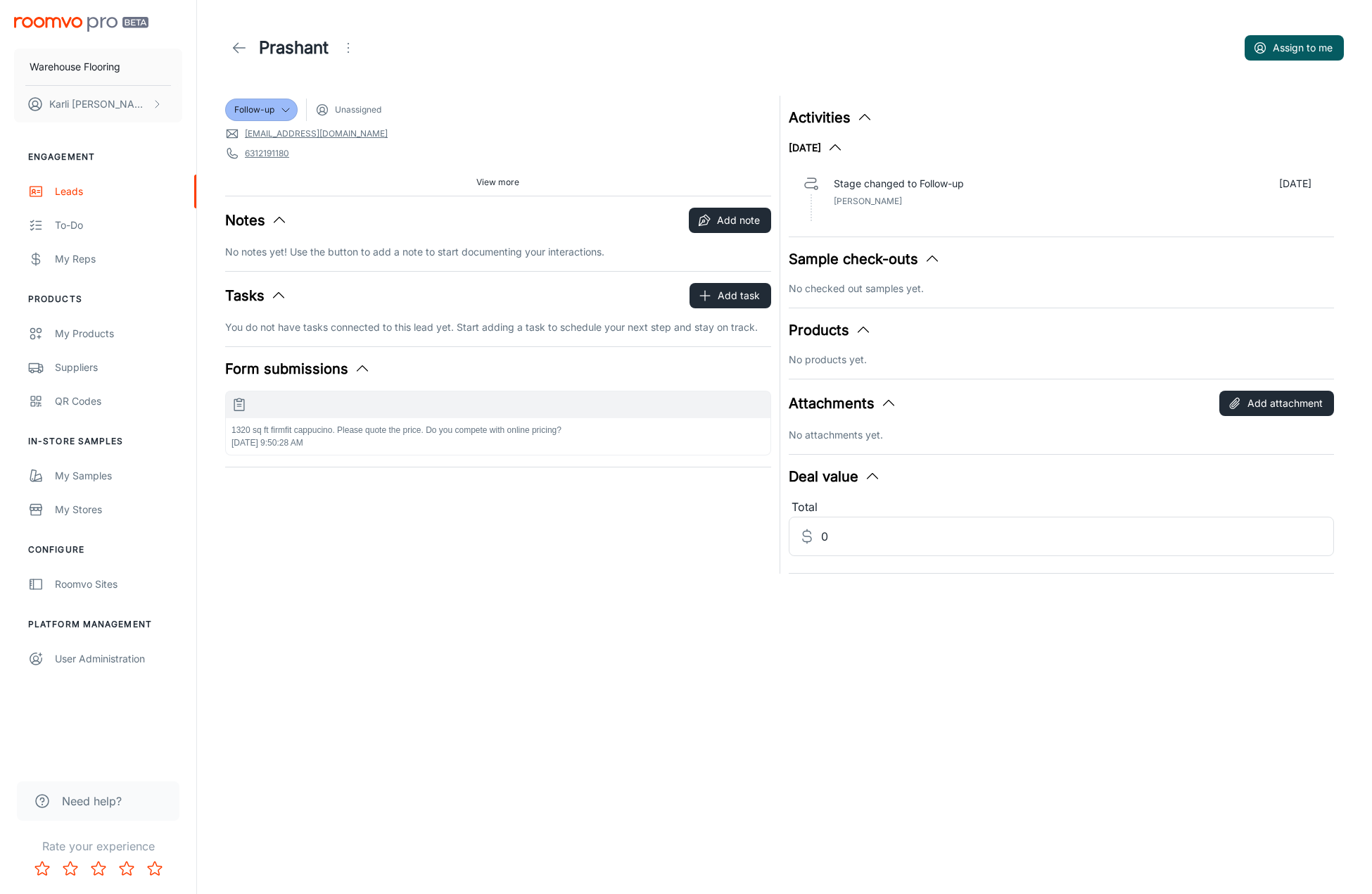
click at [344, 43] on icon "Open menu" at bounding box center [349, 48] width 17 height 17
click at [379, 129] on li "Mark as spam" at bounding box center [410, 131] width 150 height 26
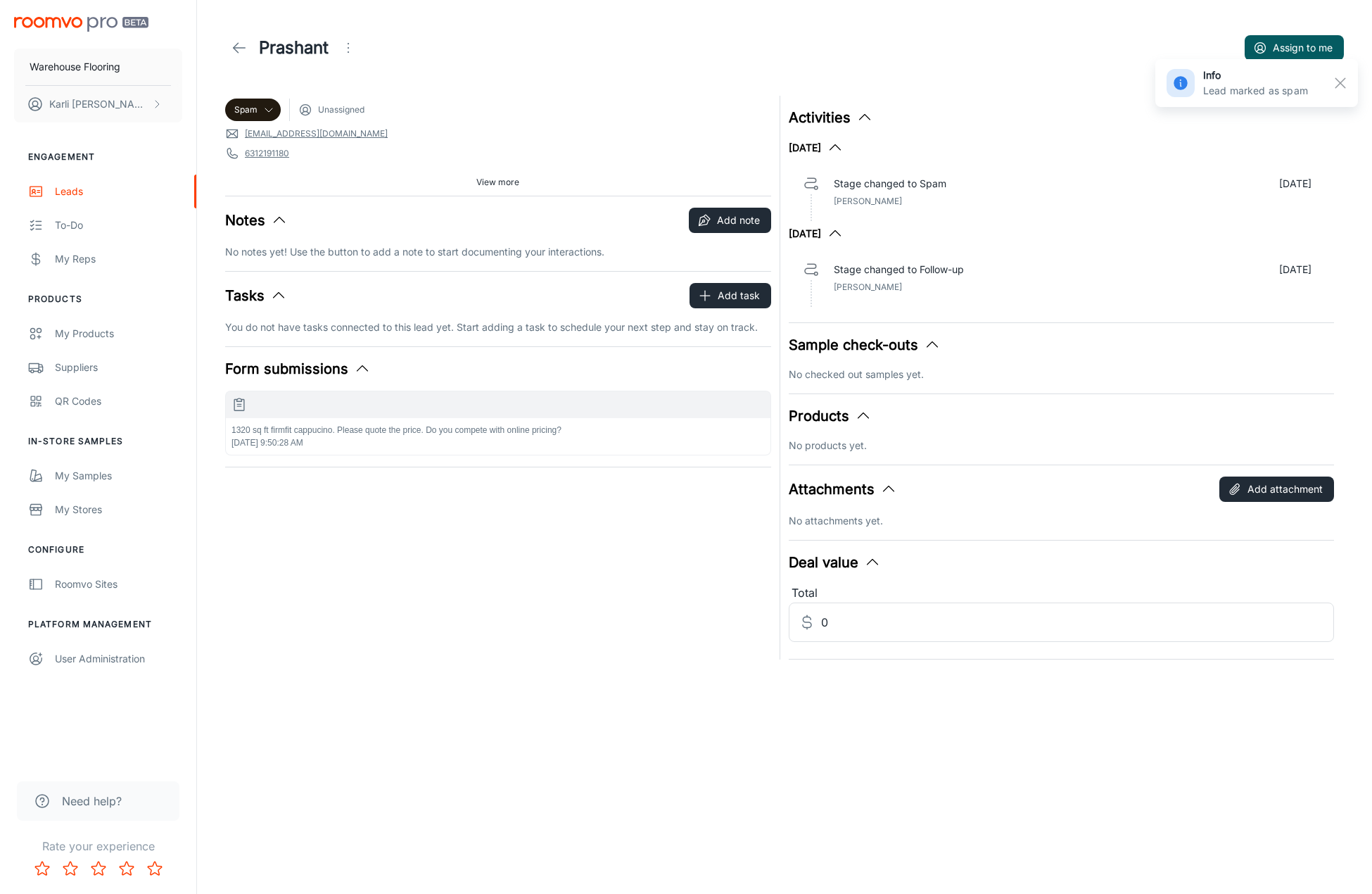
click at [232, 46] on icon at bounding box center [239, 48] width 17 height 17
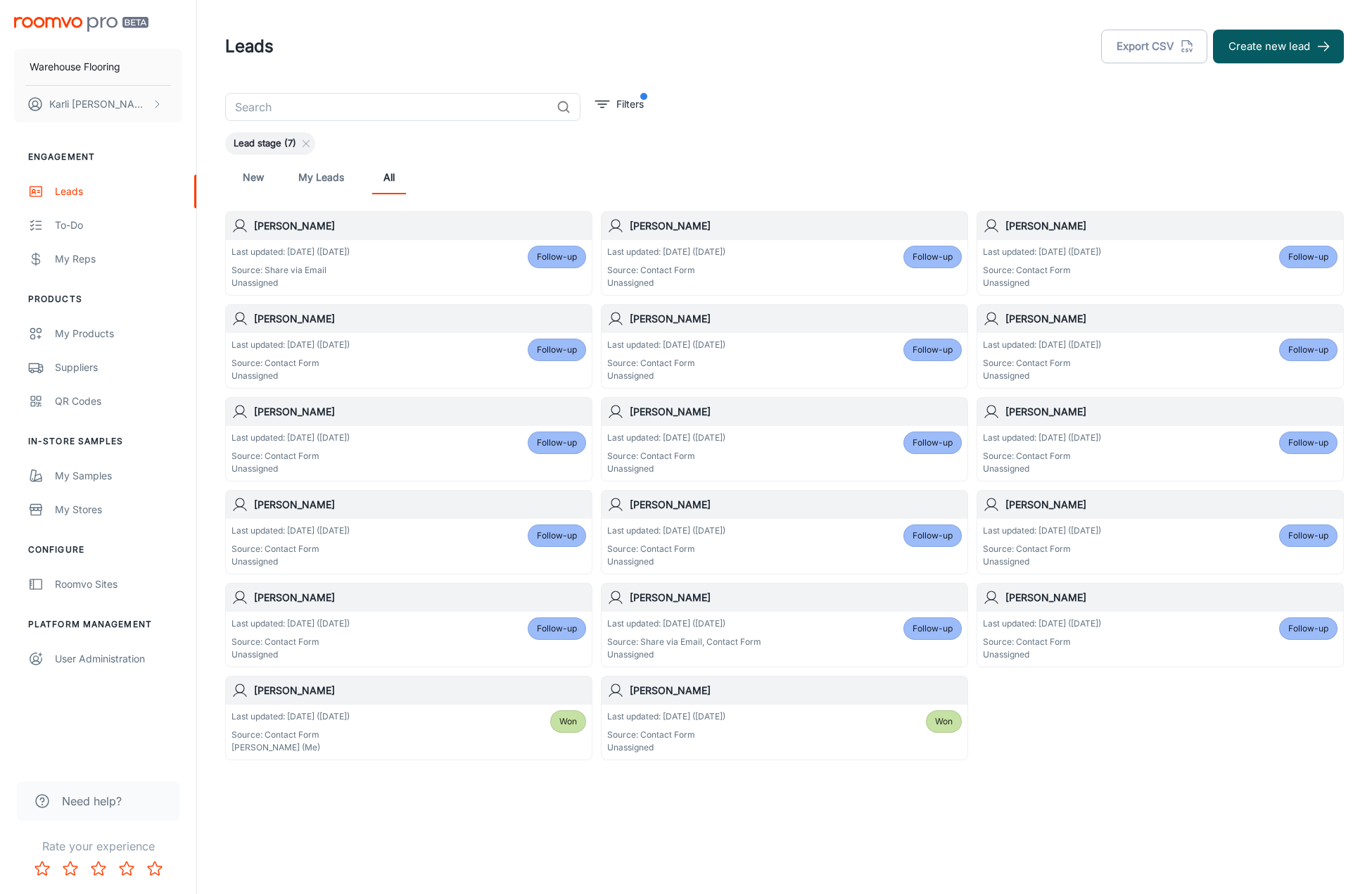
click at [543, 261] on span "Follow-up" at bounding box center [556, 257] width 40 height 13
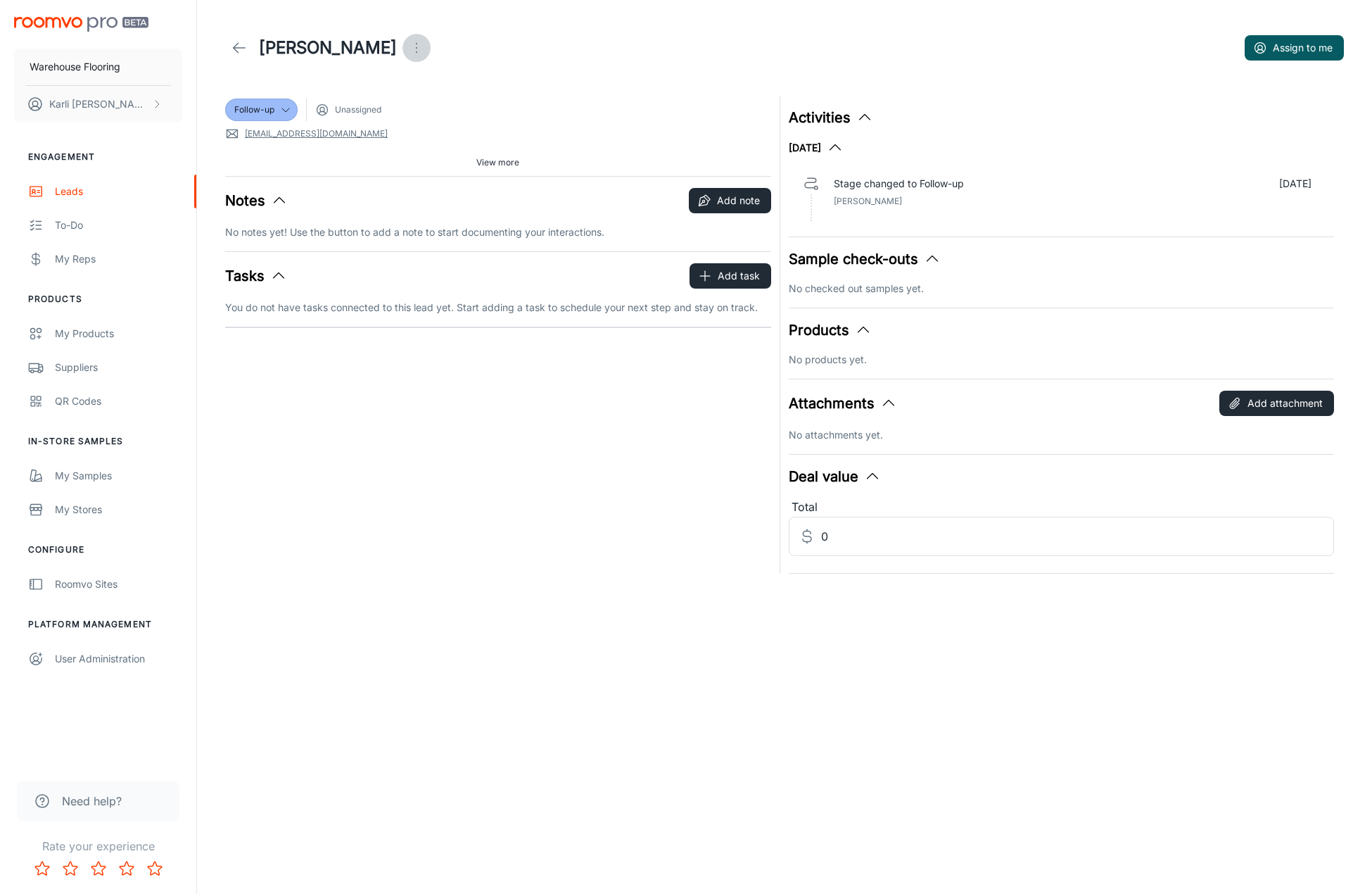
click at [408, 42] on icon "Open menu" at bounding box center [417, 48] width 17 height 17
click at [433, 130] on span "Mark as spam" at bounding box center [473, 131] width 91 height 17
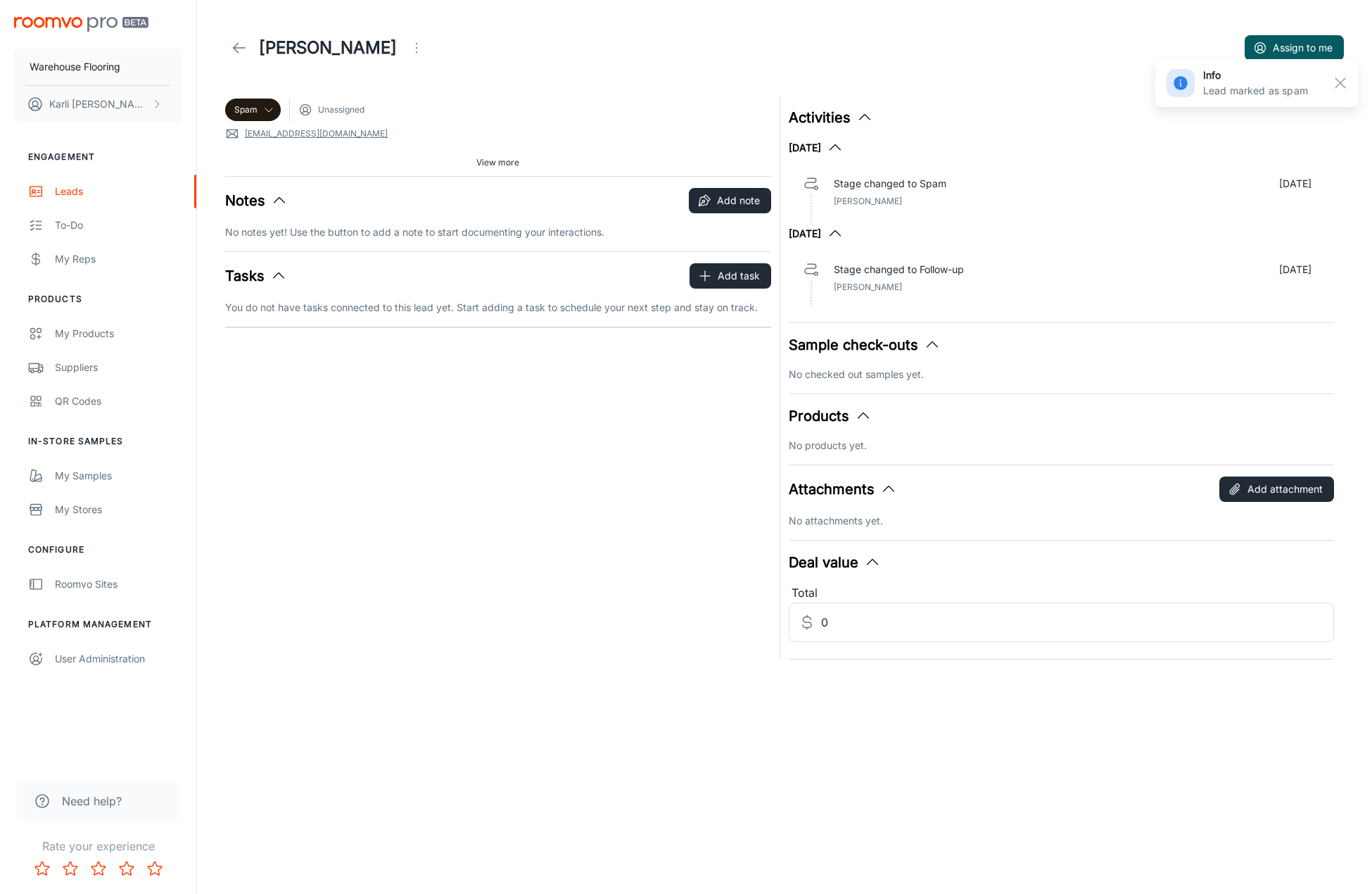
click at [239, 46] on icon at bounding box center [239, 48] width 17 height 17
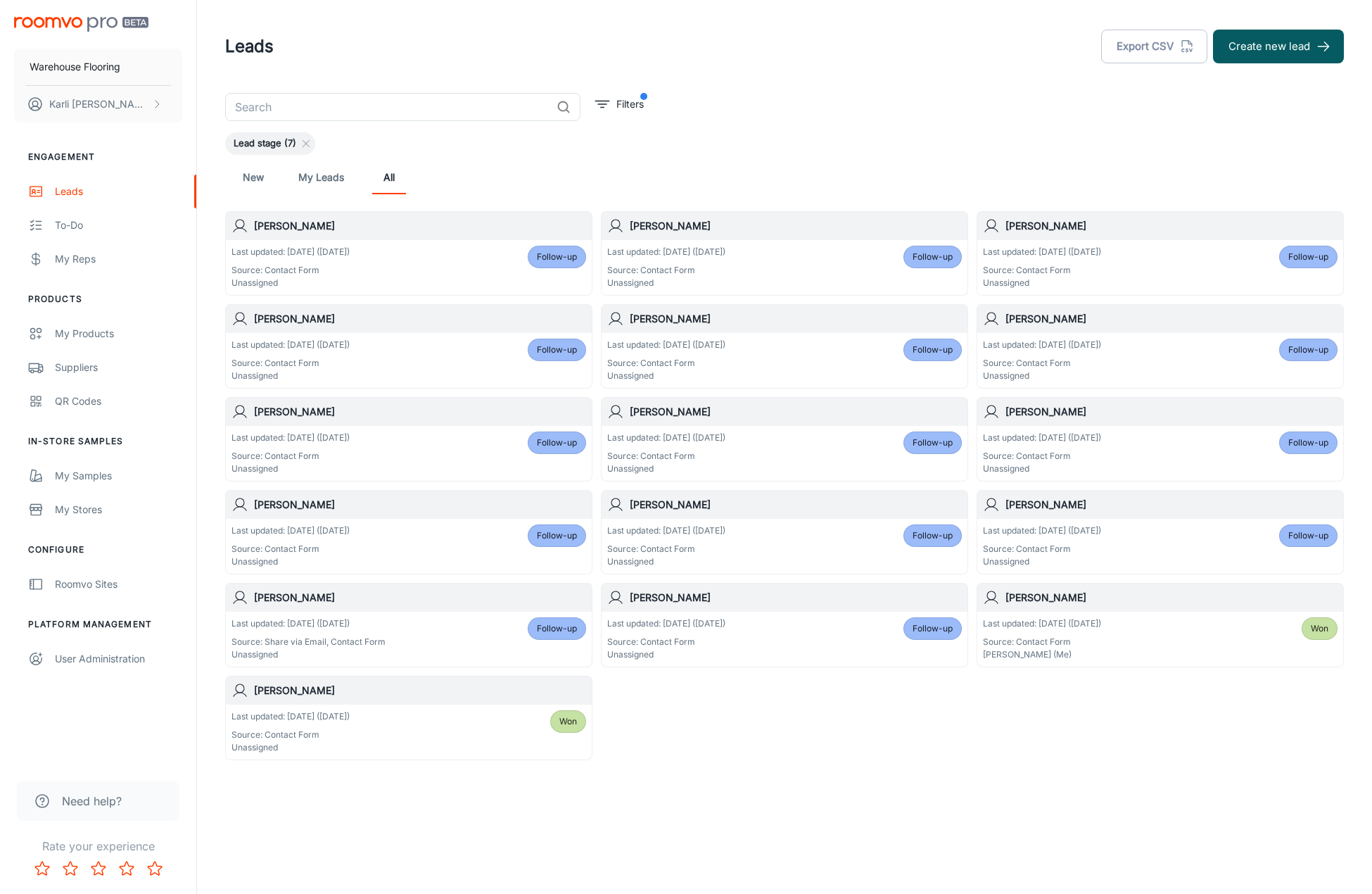
click at [574, 257] on span "Follow-up" at bounding box center [556, 257] width 40 height 13
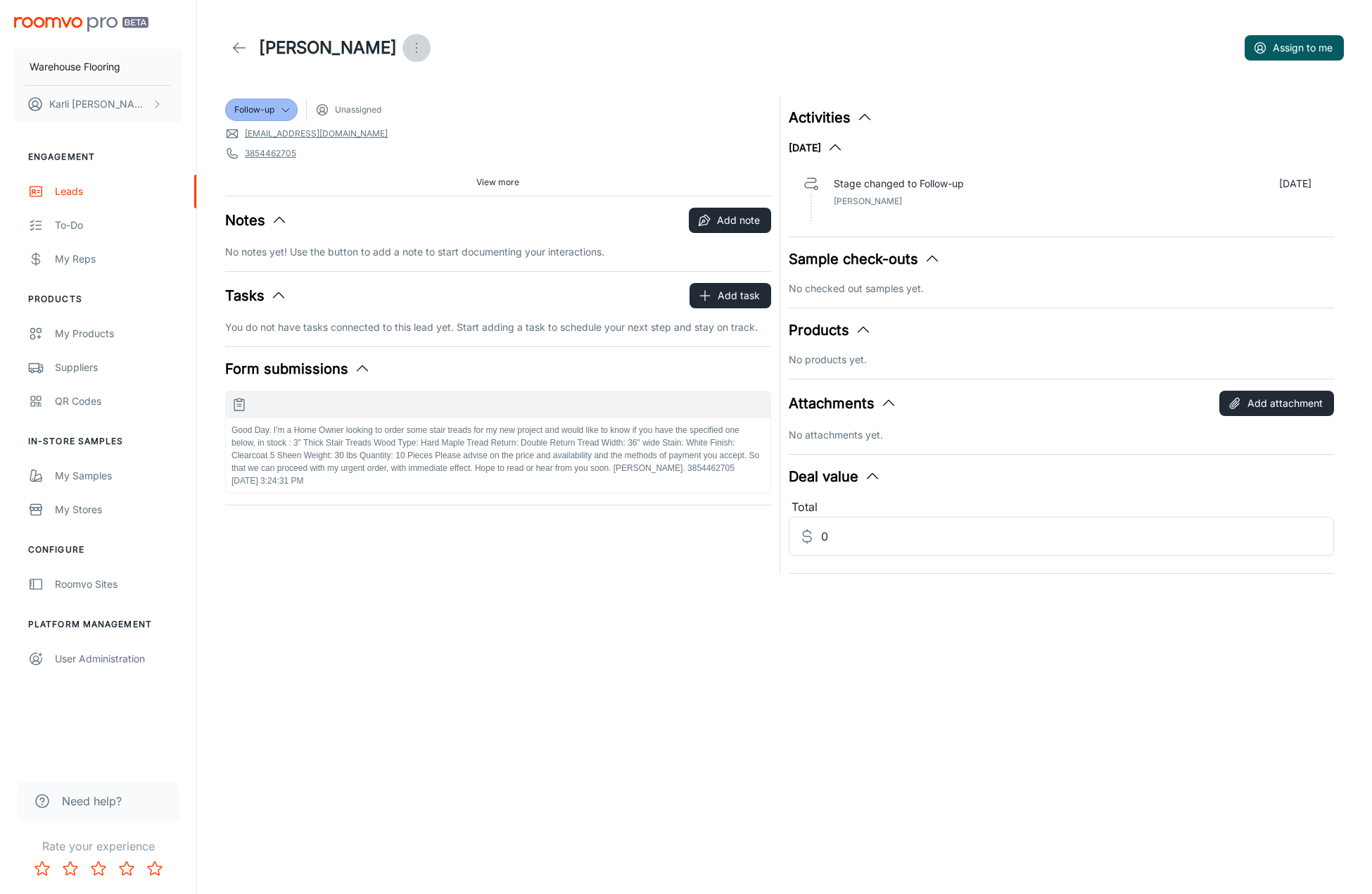
click at [408, 39] on icon "Open menu" at bounding box center [417, 48] width 17 height 17
click at [430, 131] on li "Mark as spam" at bounding box center [458, 131] width 150 height 26
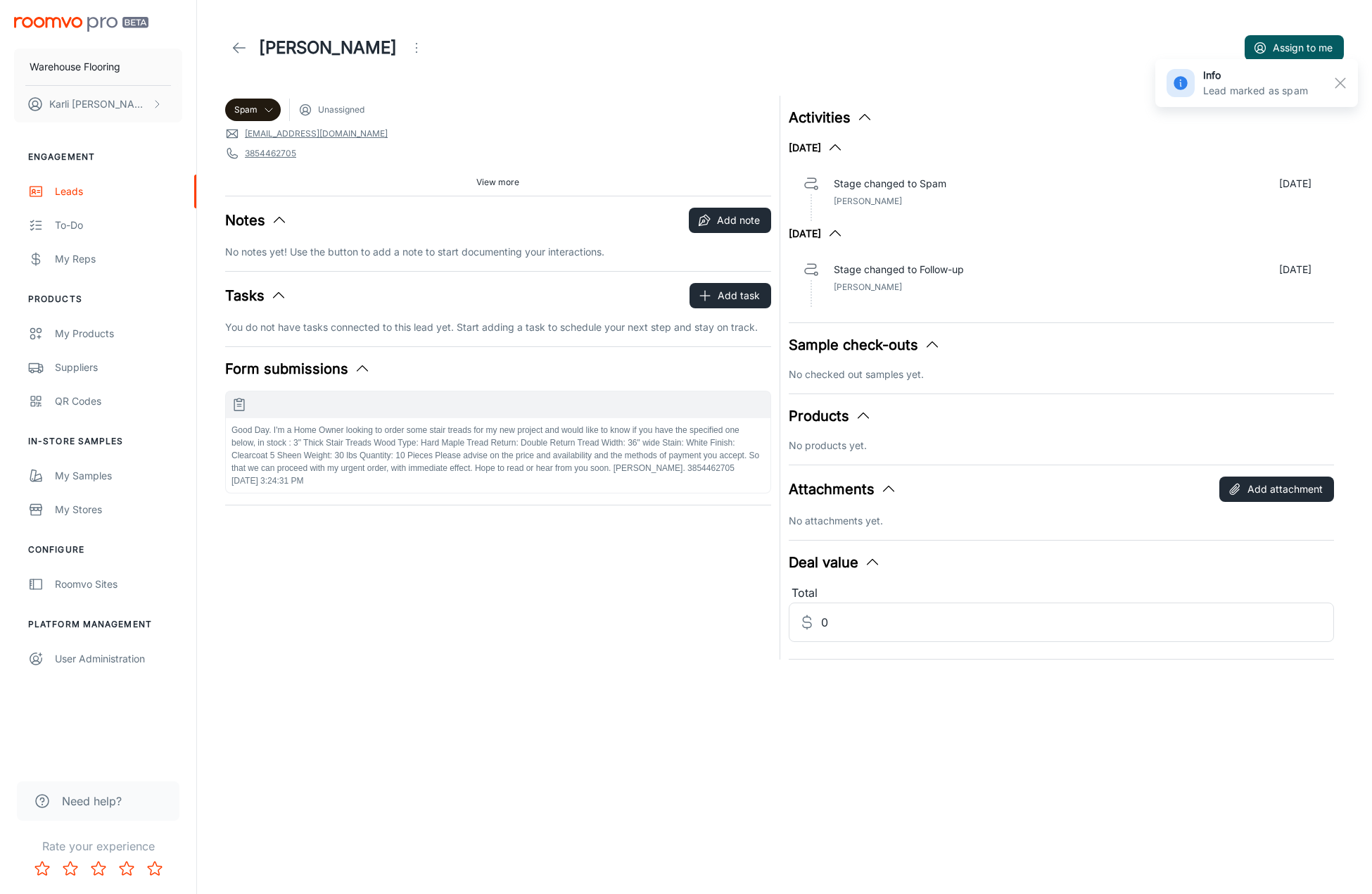
click at [235, 53] on icon at bounding box center [239, 48] width 17 height 17
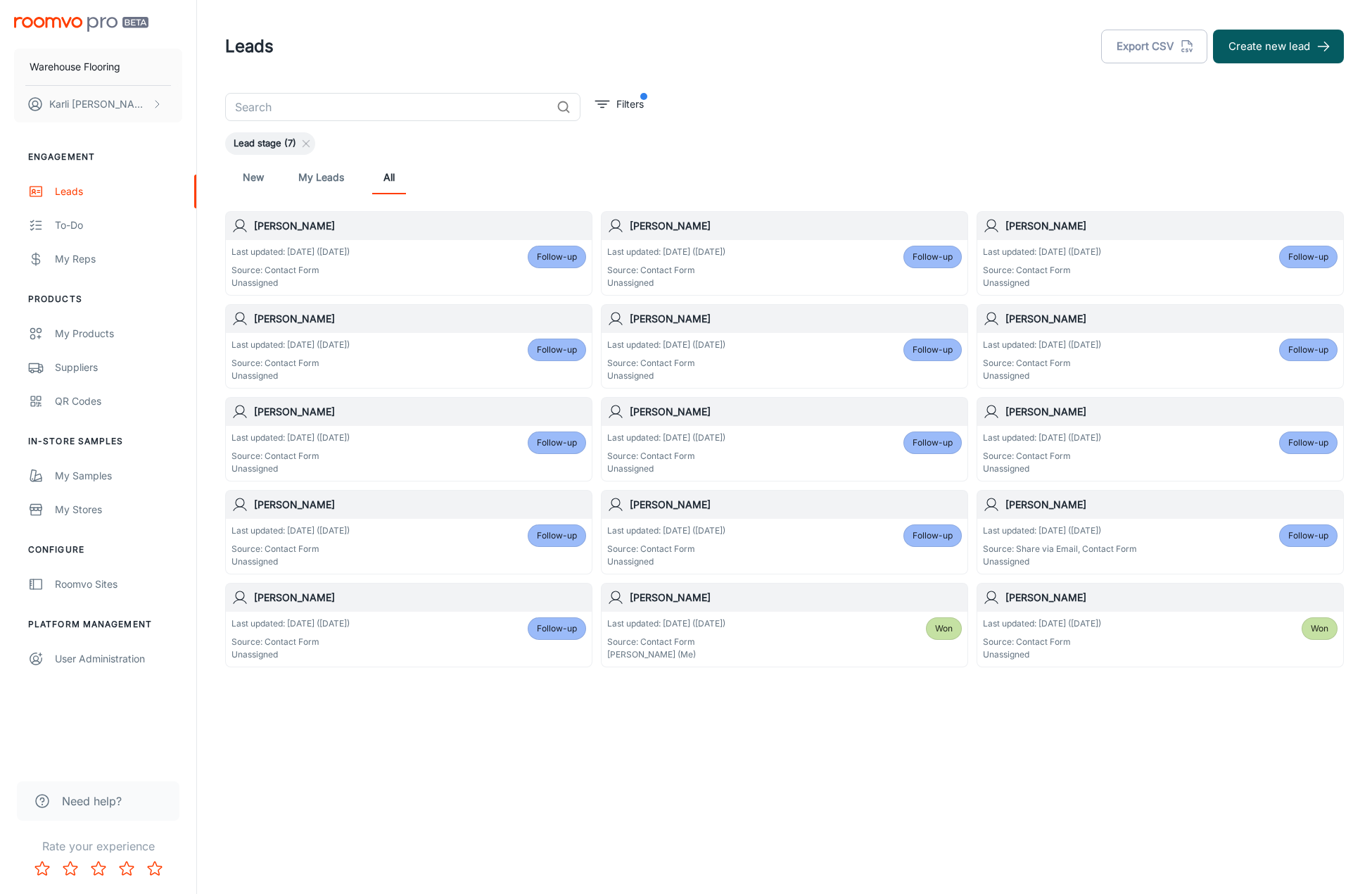
click at [559, 257] on span "Follow-up" at bounding box center [556, 257] width 40 height 13
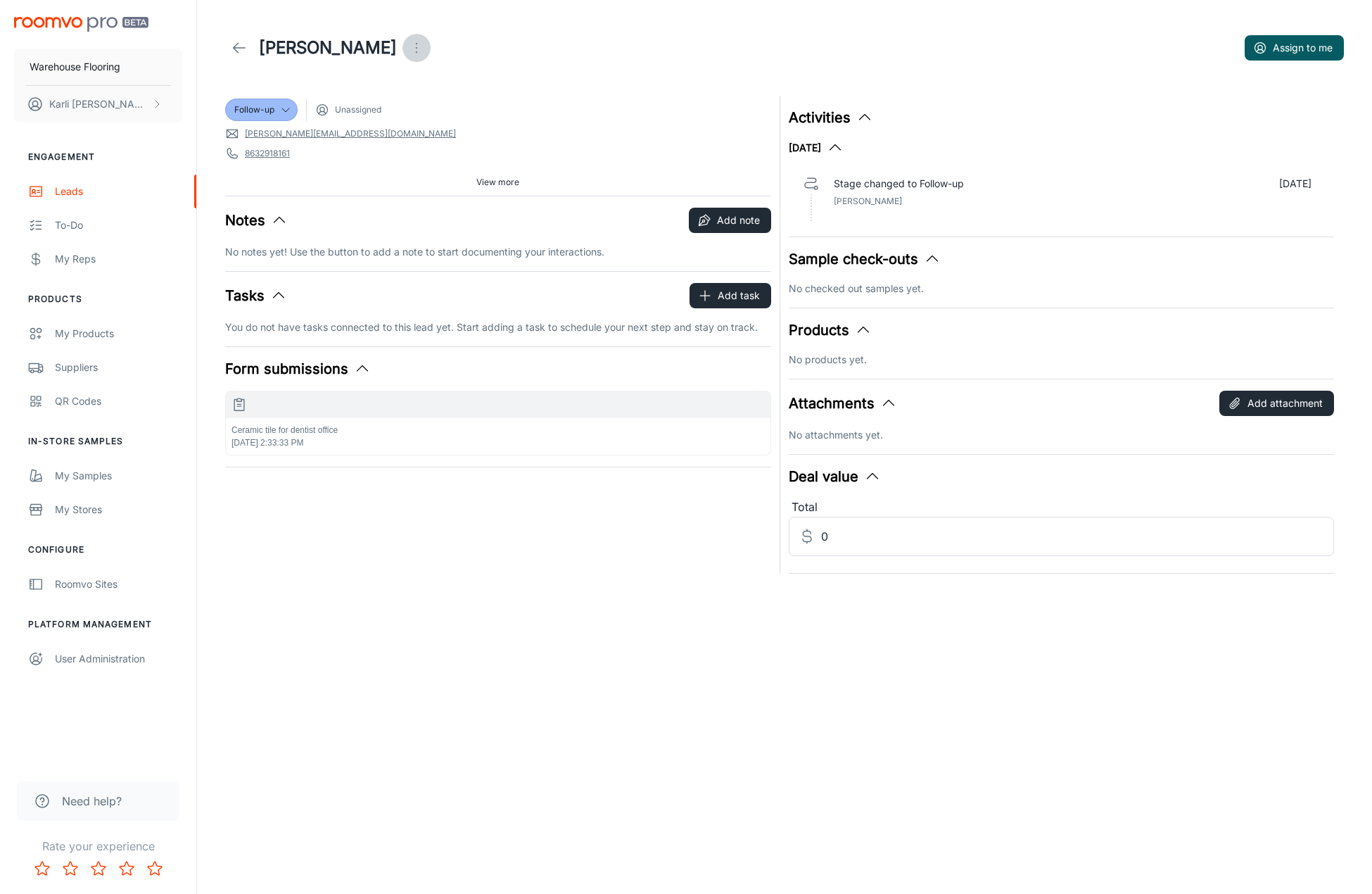
click at [408, 50] on icon "Open menu" at bounding box center [417, 48] width 17 height 17
click at [359, 130] on li "Mark as spam" at bounding box center [395, 131] width 150 height 26
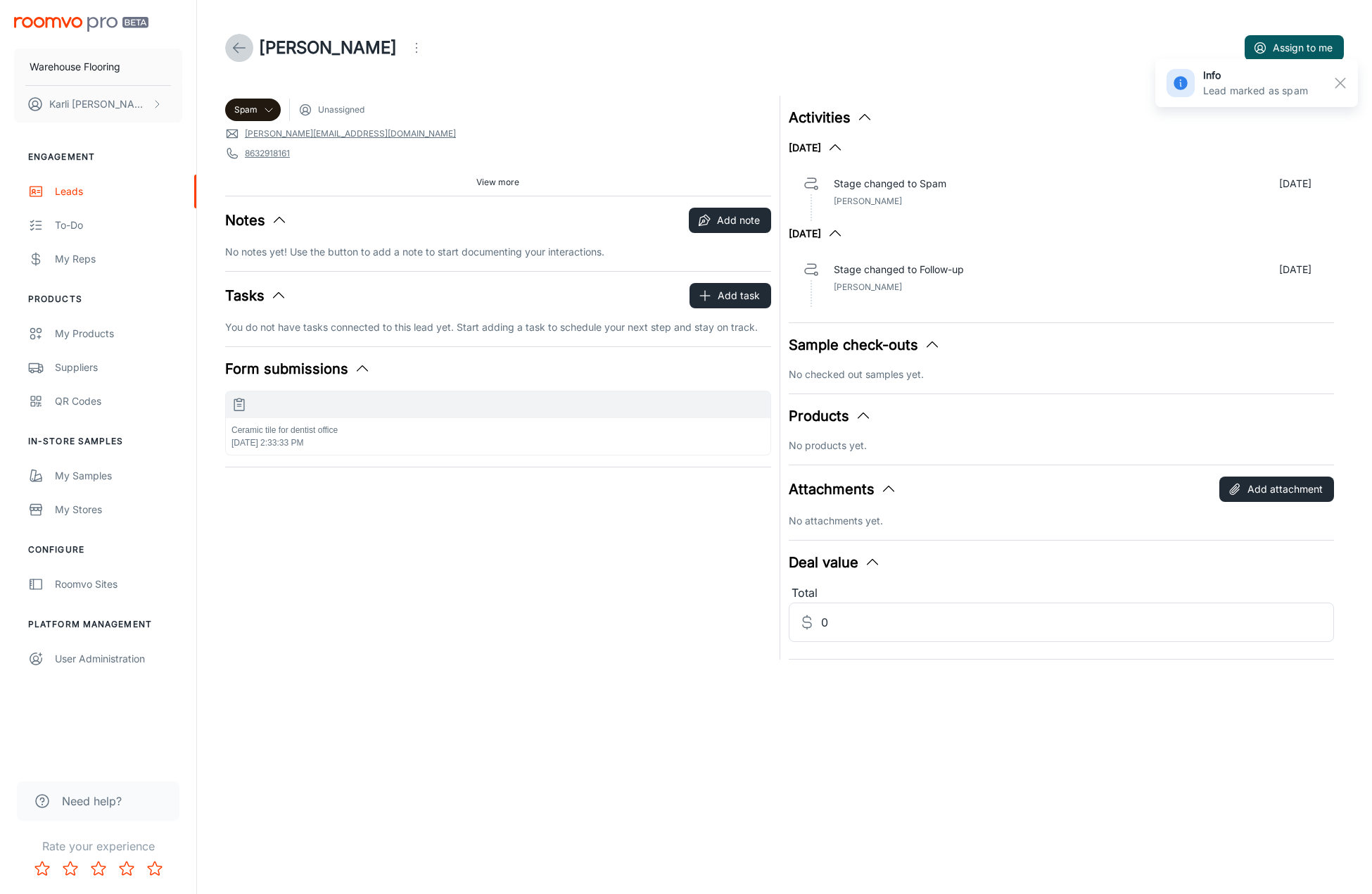
click at [235, 51] on icon at bounding box center [239, 48] width 17 height 17
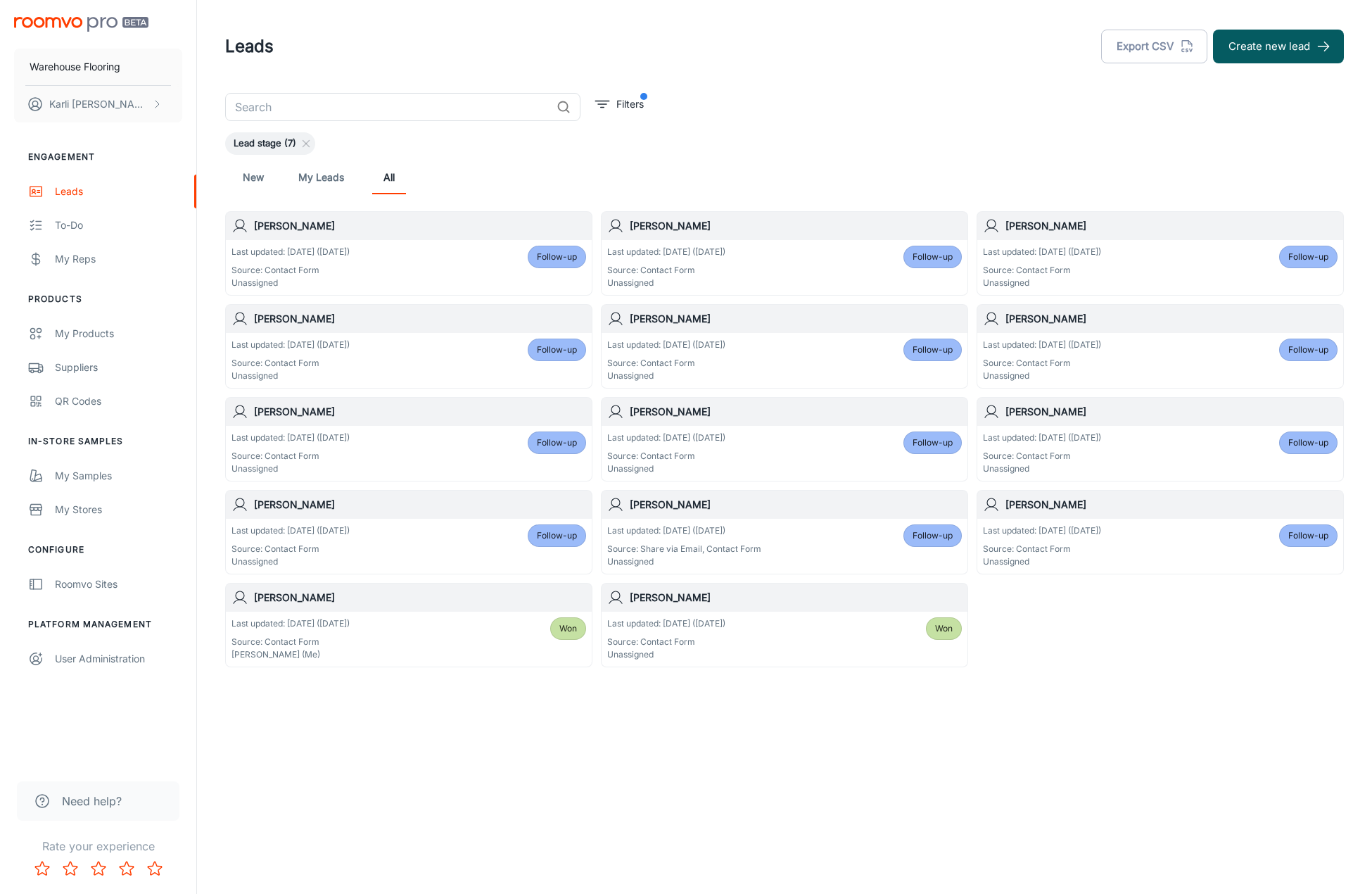
click at [349, 280] on p "Unassigned" at bounding box center [291, 282] width 118 height 13
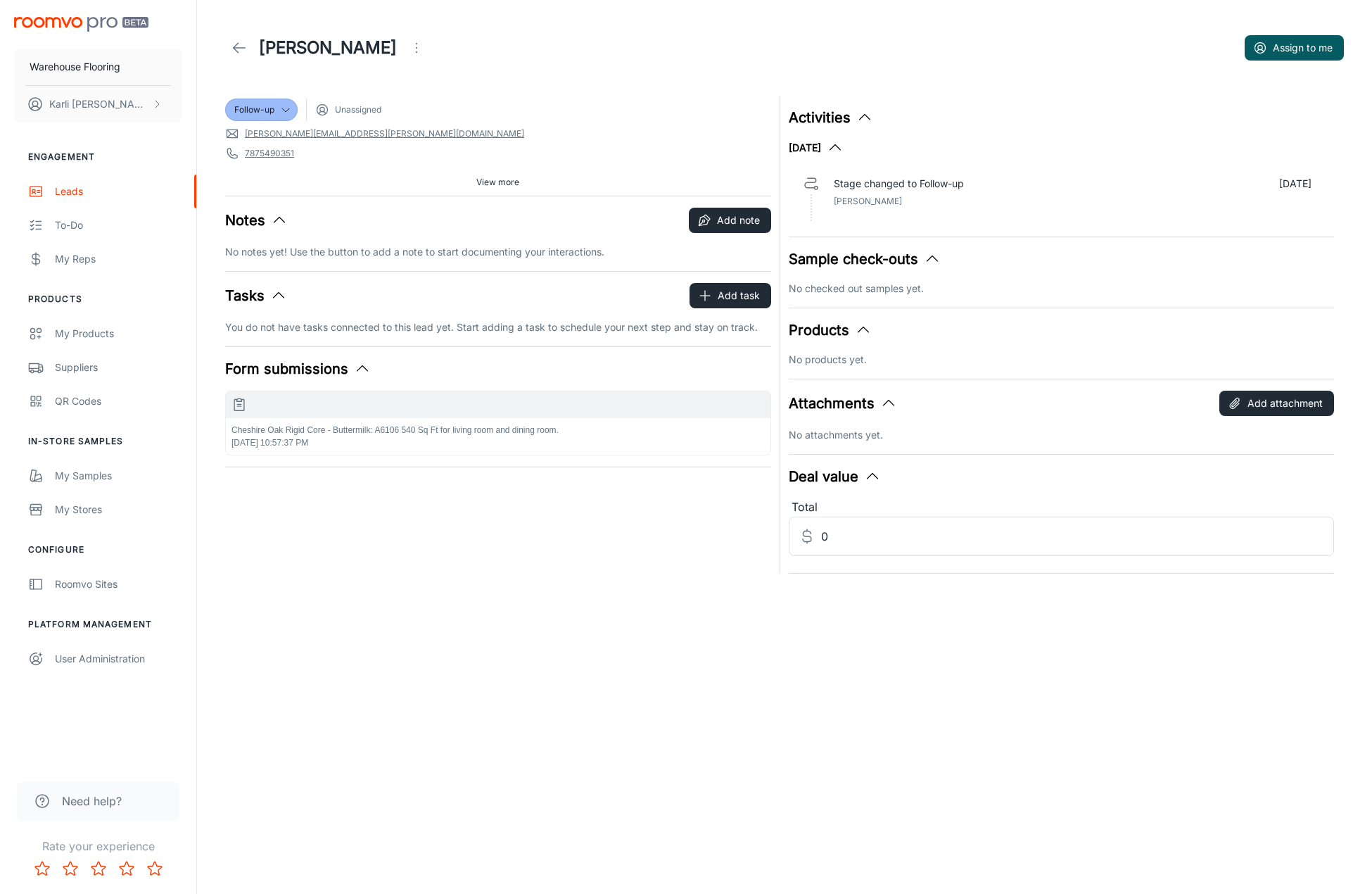
click at [408, 50] on icon "Open menu" at bounding box center [417, 48] width 17 height 17
click at [337, 136] on icon at bounding box center [332, 130] width 12 height 12
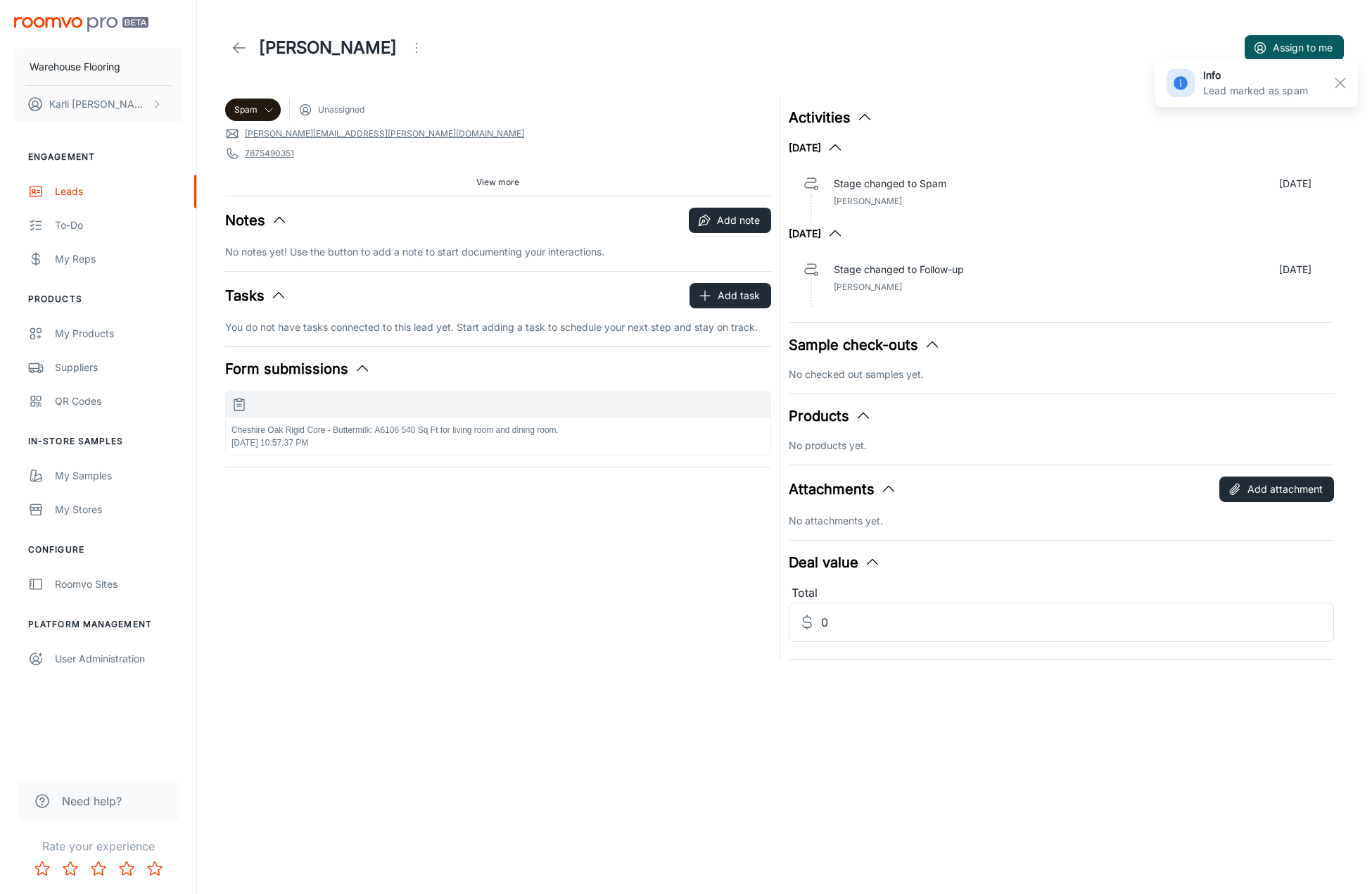
click at [236, 46] on icon at bounding box center [239, 48] width 17 height 17
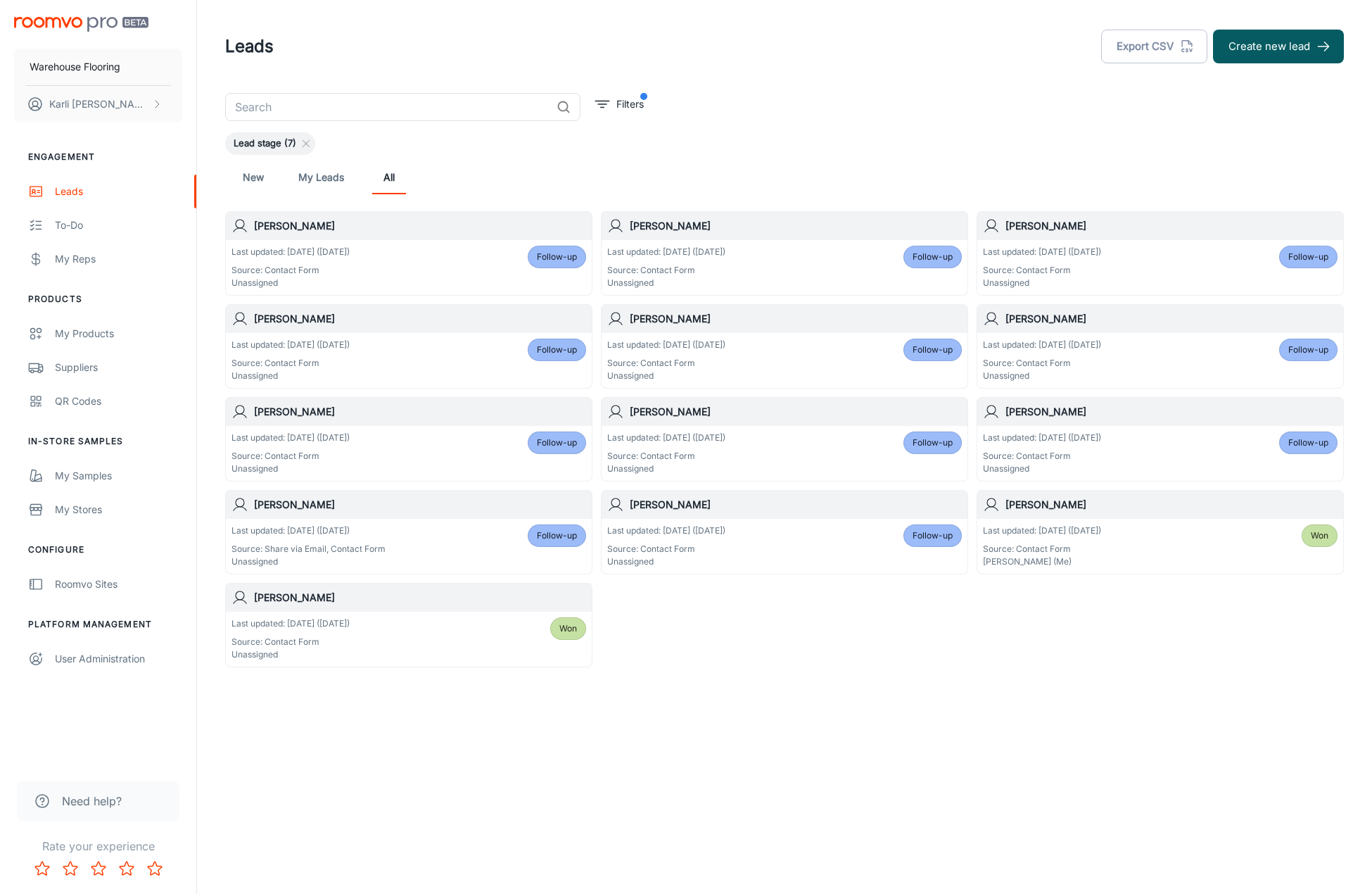
click at [543, 256] on span "Follow-up" at bounding box center [556, 257] width 40 height 13
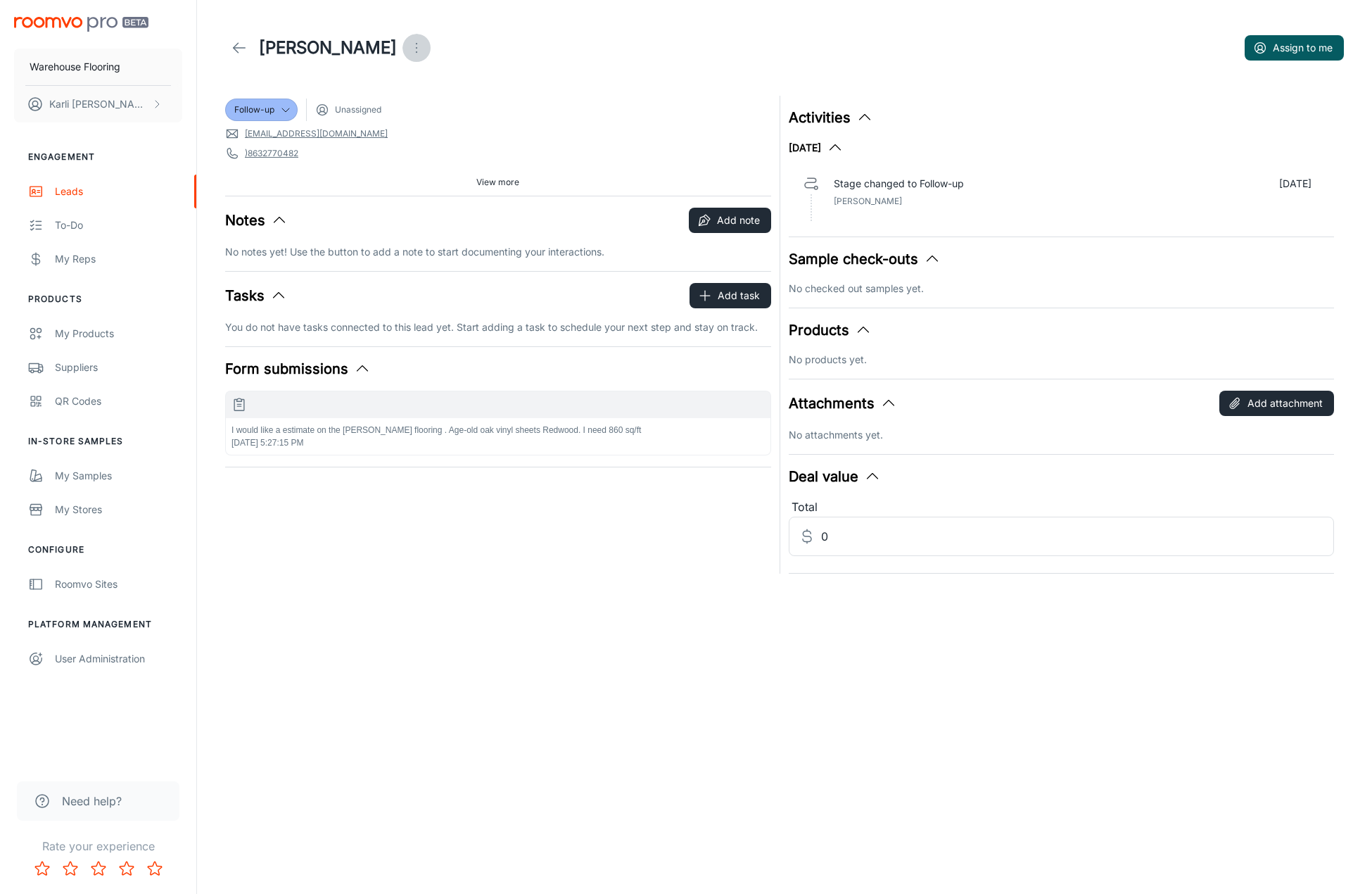
click at [420, 53] on icon "Open menu" at bounding box center [417, 48] width 17 height 17
click at [460, 135] on span "Mark as spam" at bounding box center [501, 131] width 91 height 17
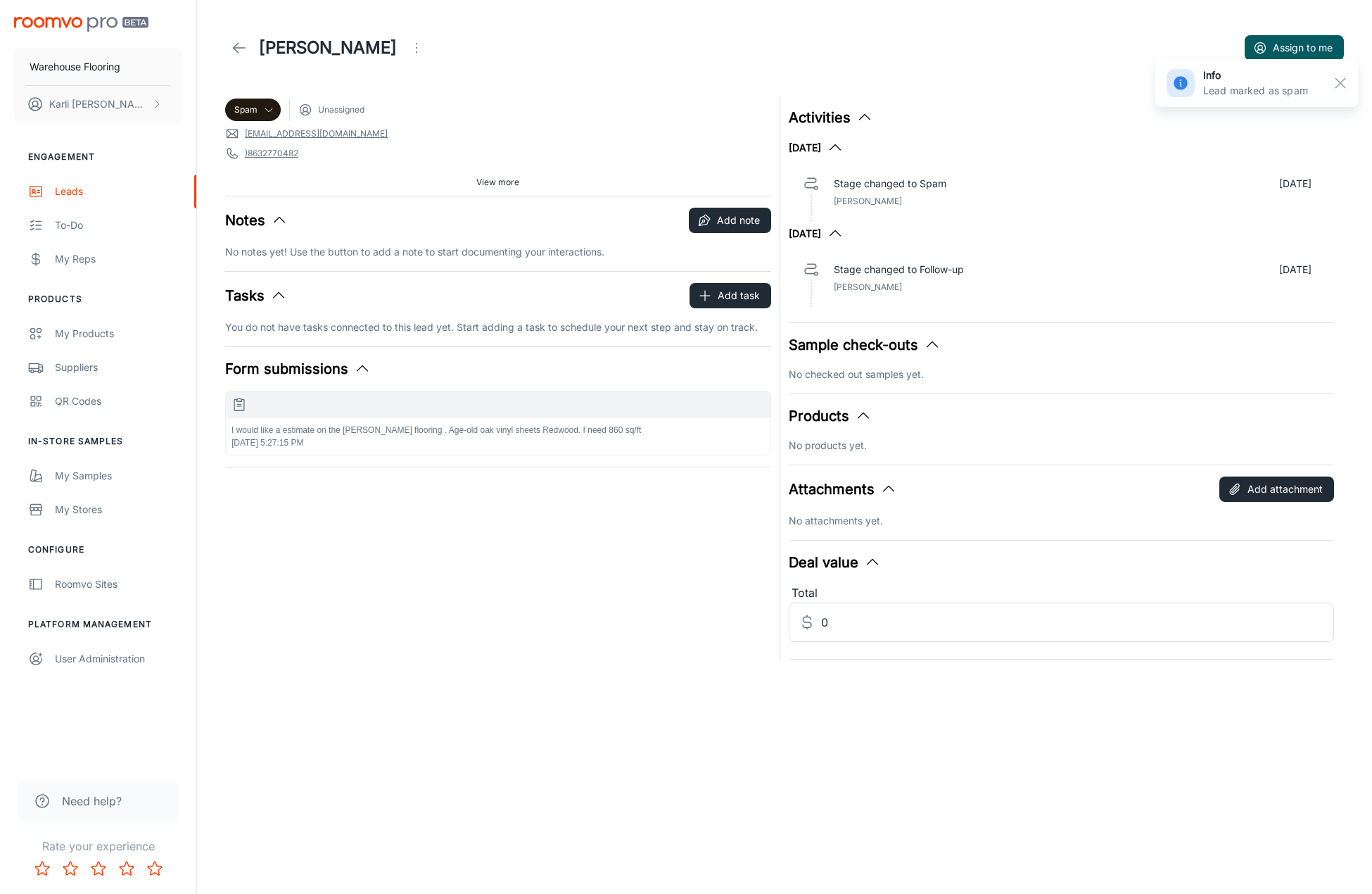
click at [246, 49] on icon at bounding box center [239, 48] width 17 height 17
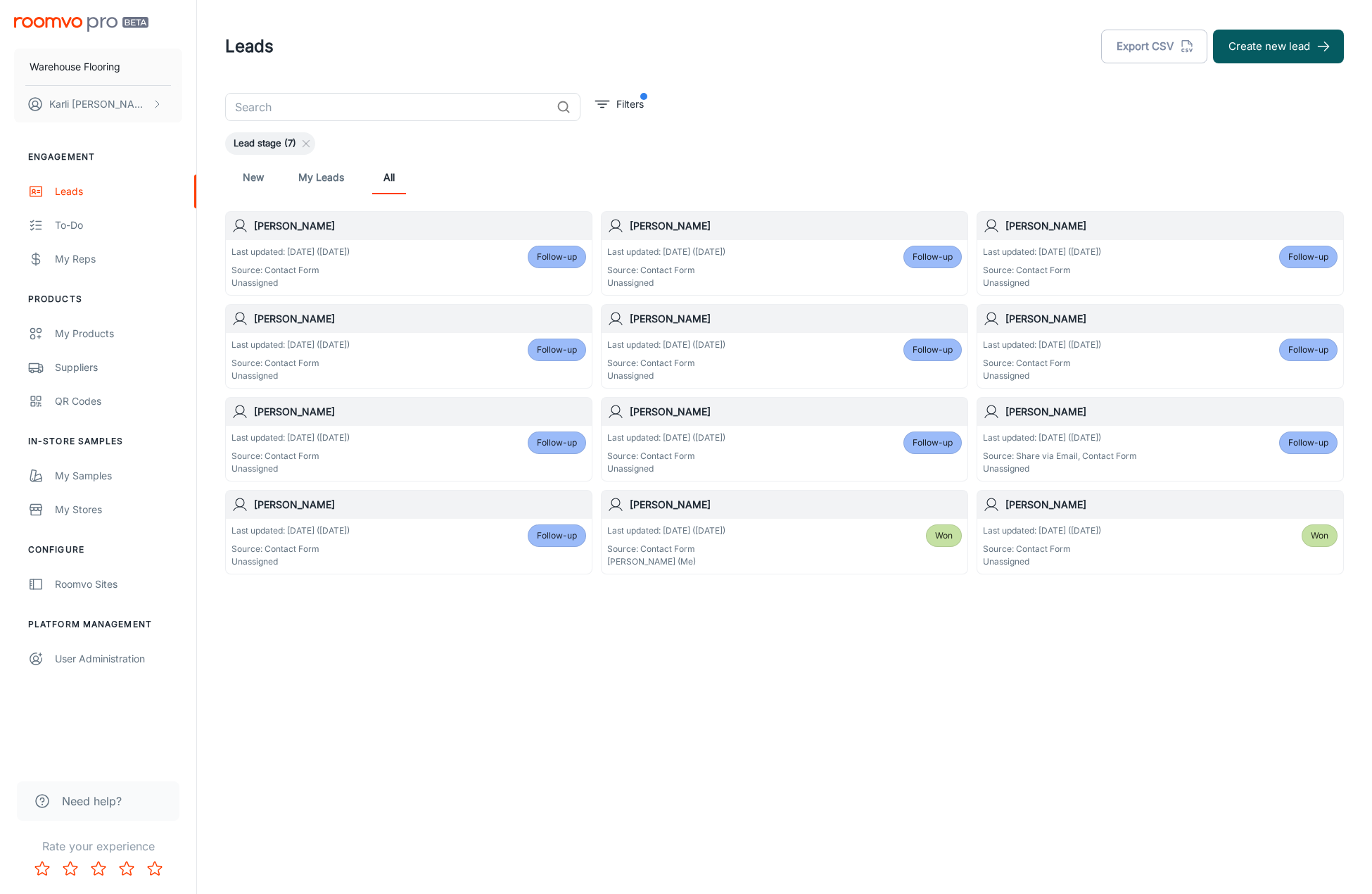
click at [565, 257] on span "Follow-up" at bounding box center [556, 257] width 40 height 13
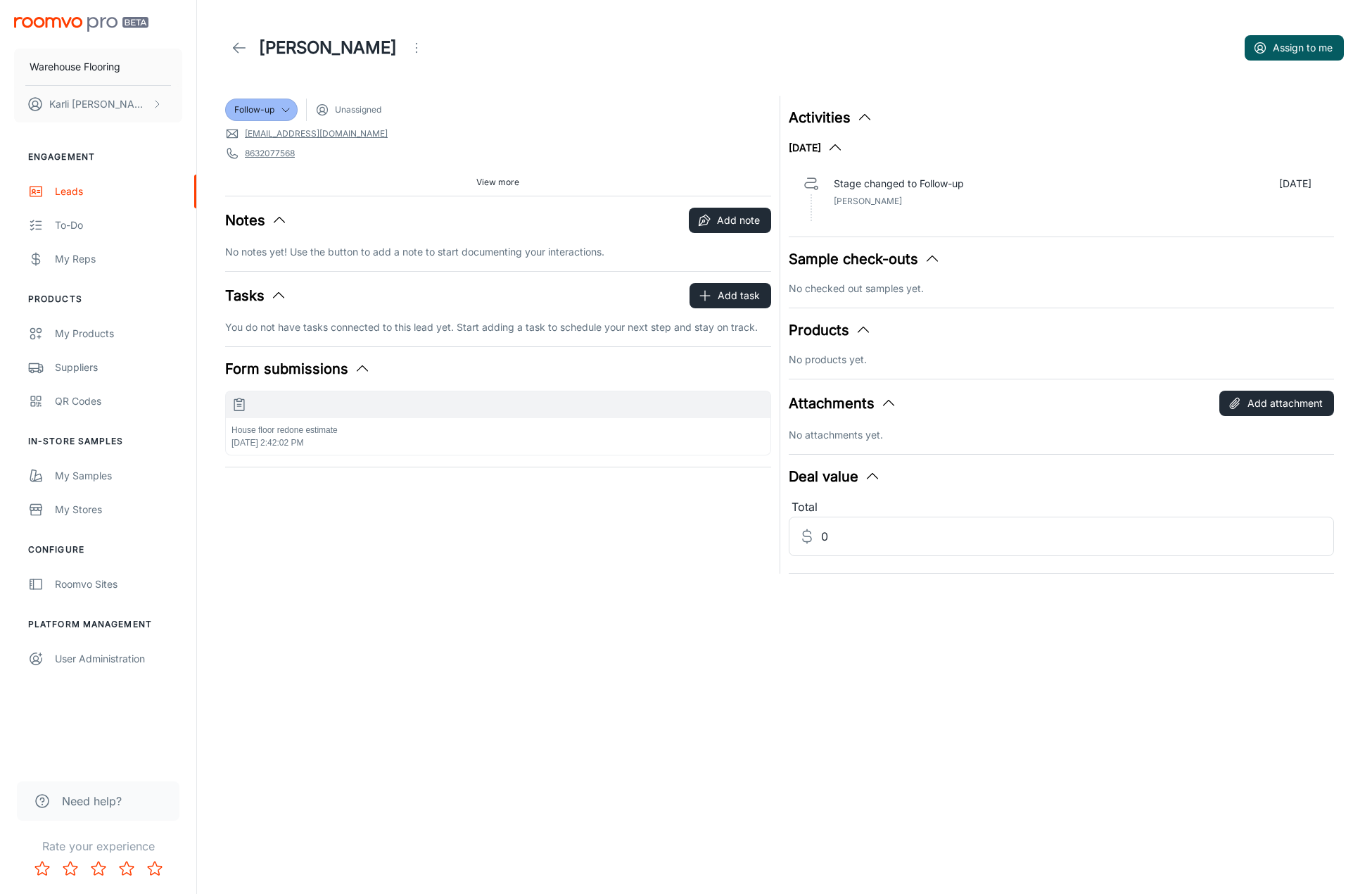
click at [408, 43] on icon "Open menu" at bounding box center [417, 48] width 17 height 17
click at [412, 134] on span "Mark as spam" at bounding box center [458, 131] width 91 height 17
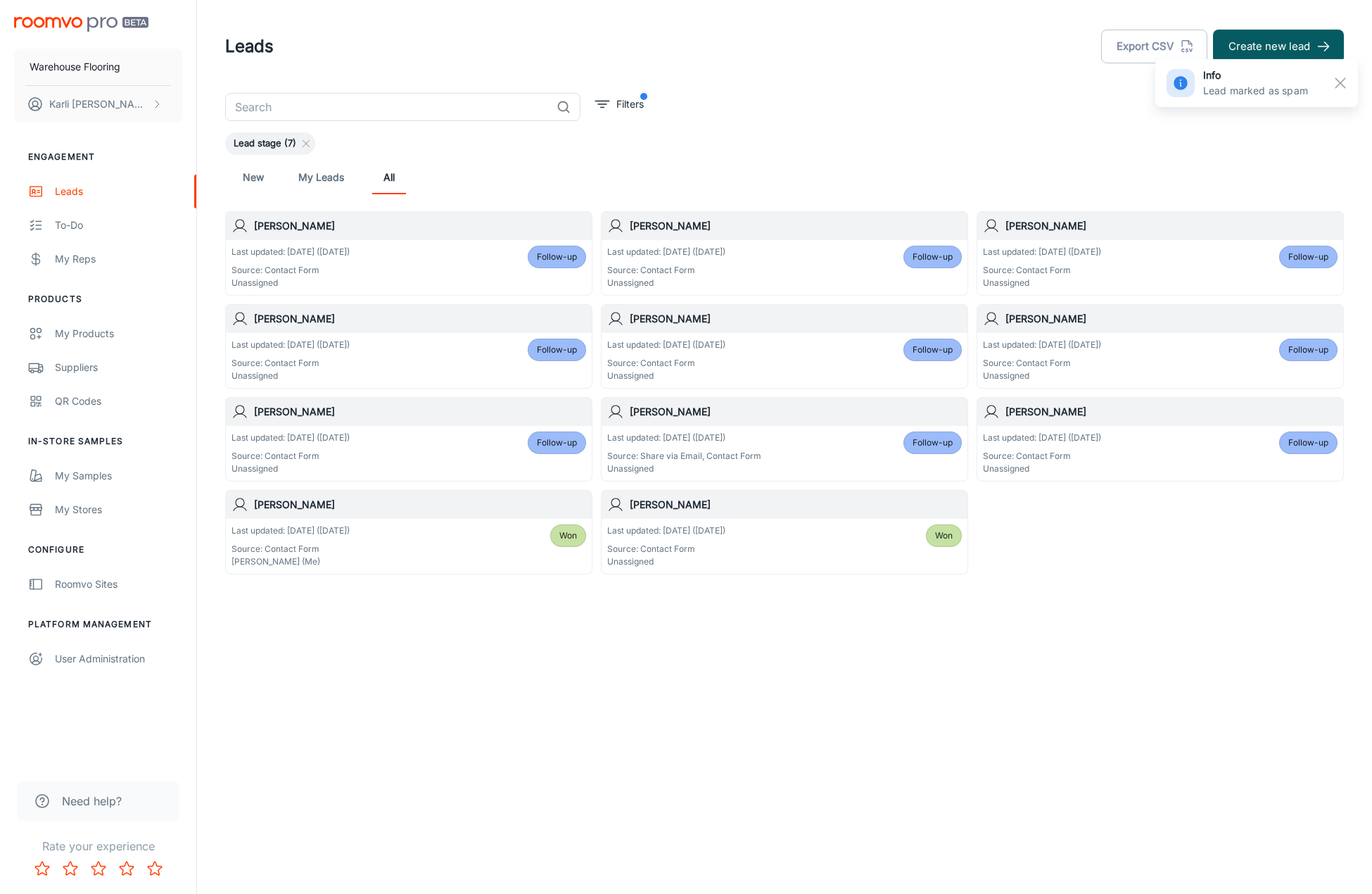
click at [412, 271] on div "Last updated: [DATE] ([DATE]) Source: Contact Form Unassigned Follow-up" at bounding box center [409, 267] width 355 height 43
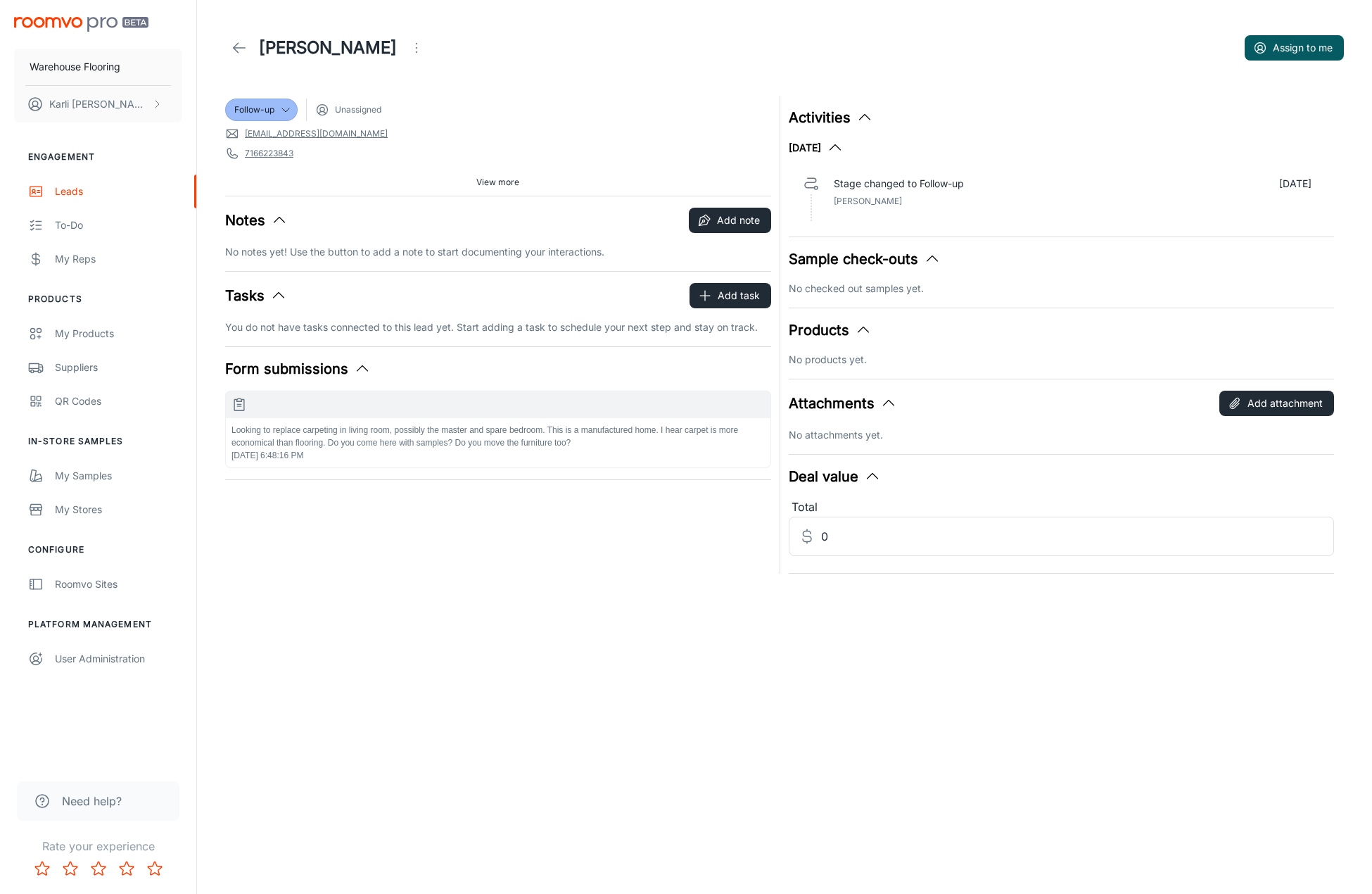
click at [412, 53] on icon "Open menu" at bounding box center [417, 48] width 17 height 17
click at [461, 124] on span "Mark as spam" at bounding box center [494, 131] width 91 height 17
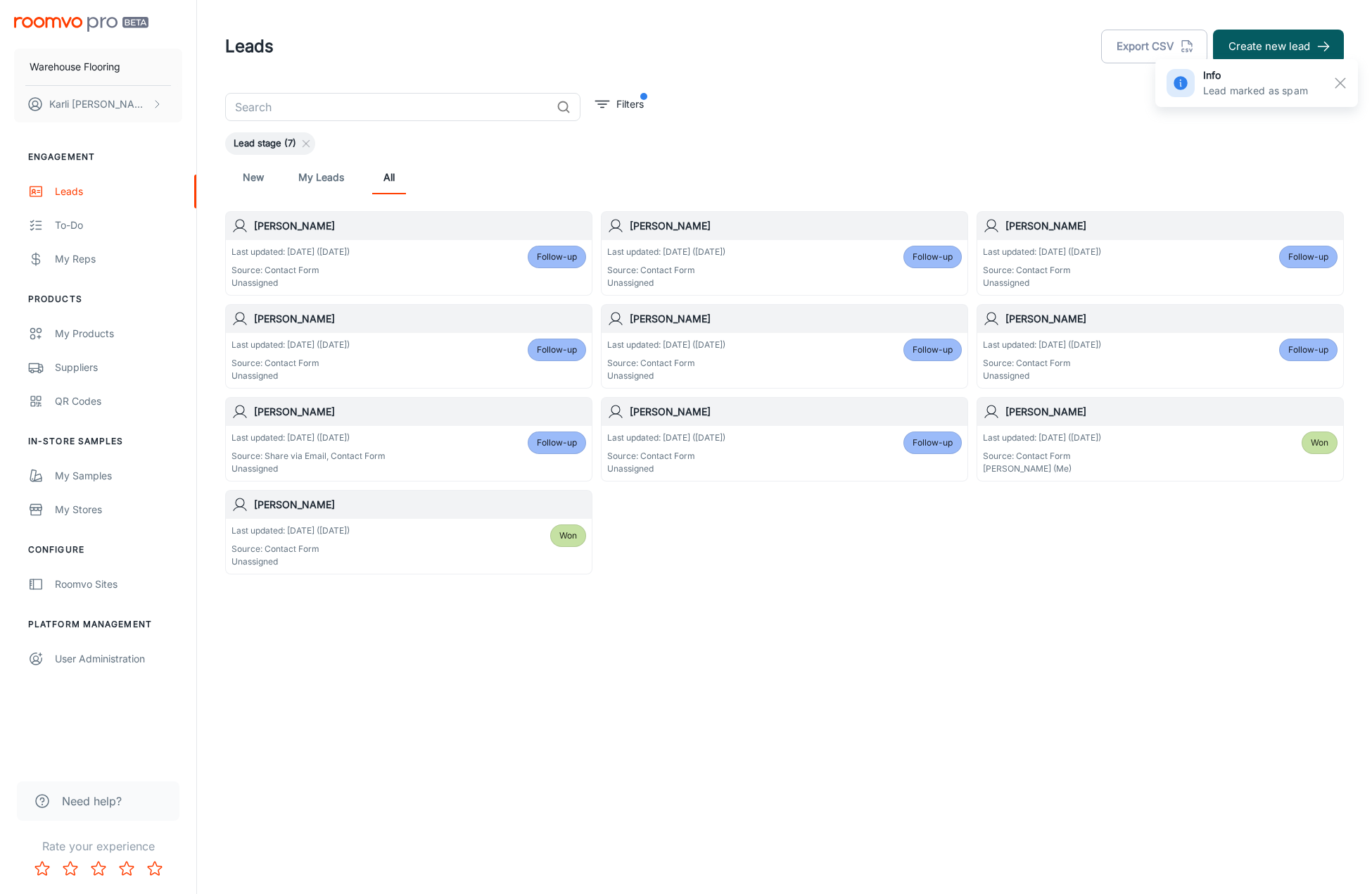
click at [460, 261] on div "Last updated: [DATE] ([DATE]) Source: Contact Form Unassigned Follow-up" at bounding box center [409, 267] width 355 height 43
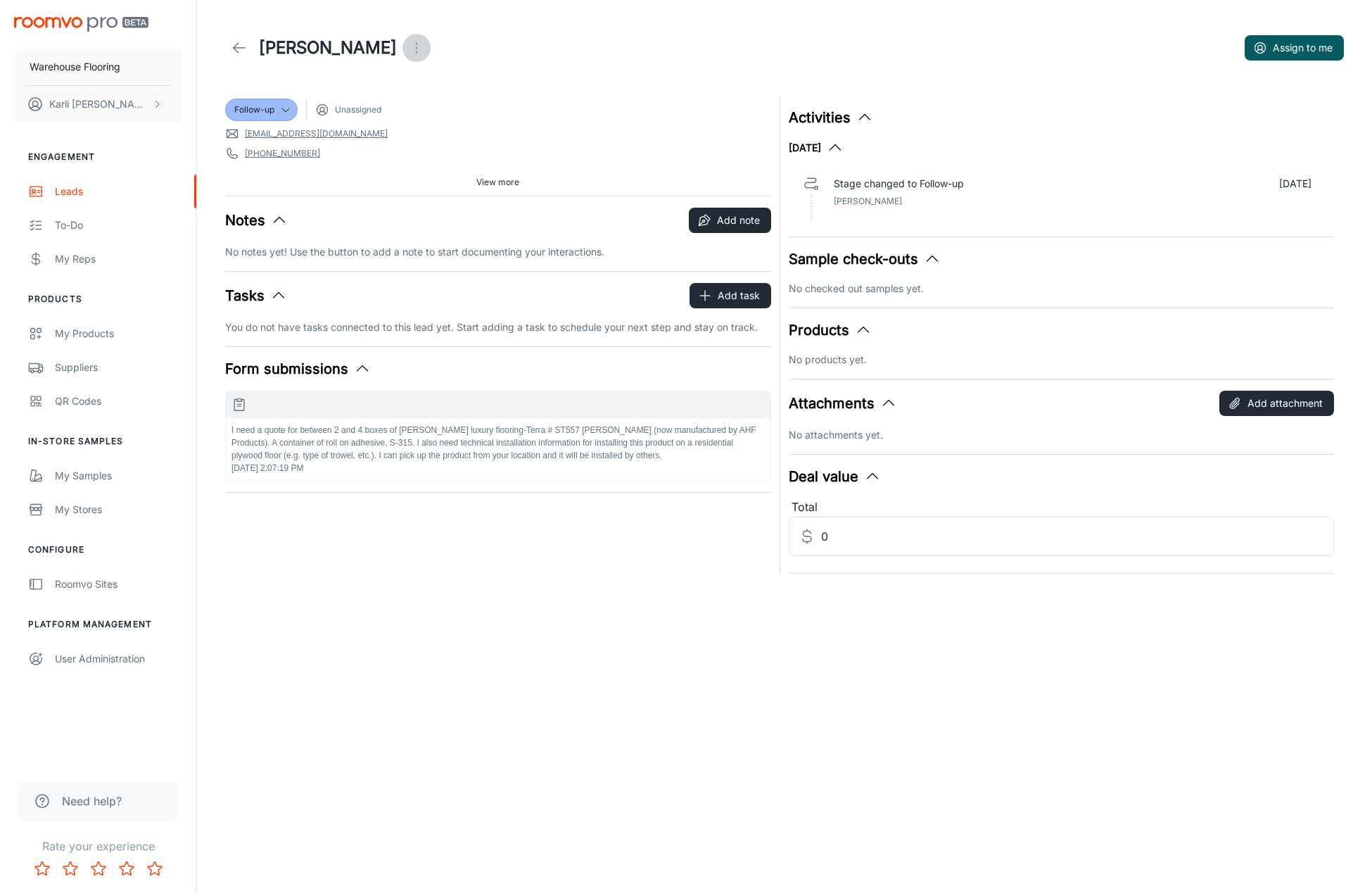
click at [408, 46] on icon "Open menu" at bounding box center [417, 48] width 17 height 17
click at [422, 139] on li "Mark as spam" at bounding box center [441, 131] width 150 height 26
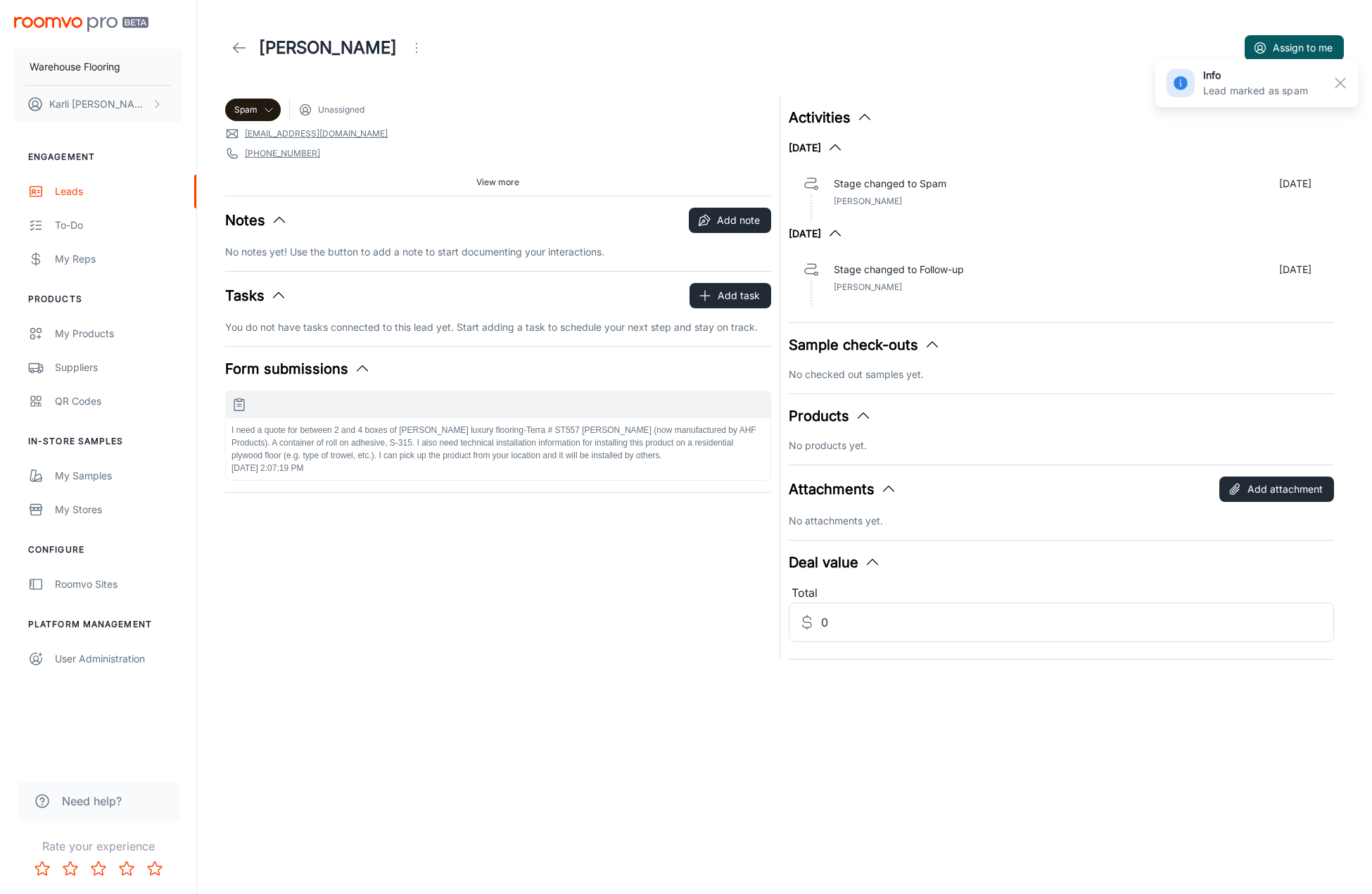
click at [235, 46] on polyline at bounding box center [236, 48] width 5 height 10
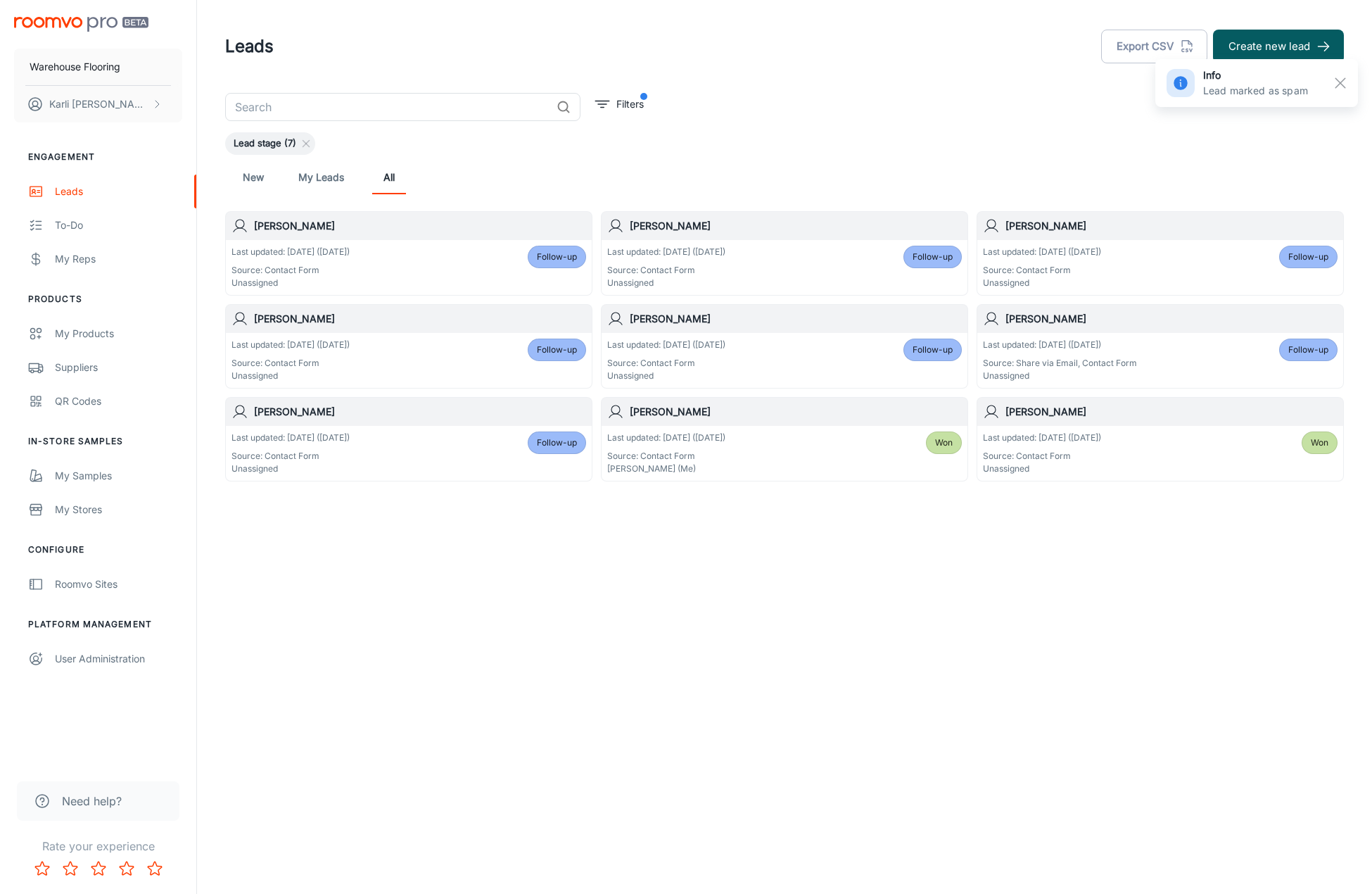
click at [475, 268] on div "Last updated: [DATE] ([DATE]) Source: Contact Form Unassigned Follow-up" at bounding box center [409, 267] width 355 height 43
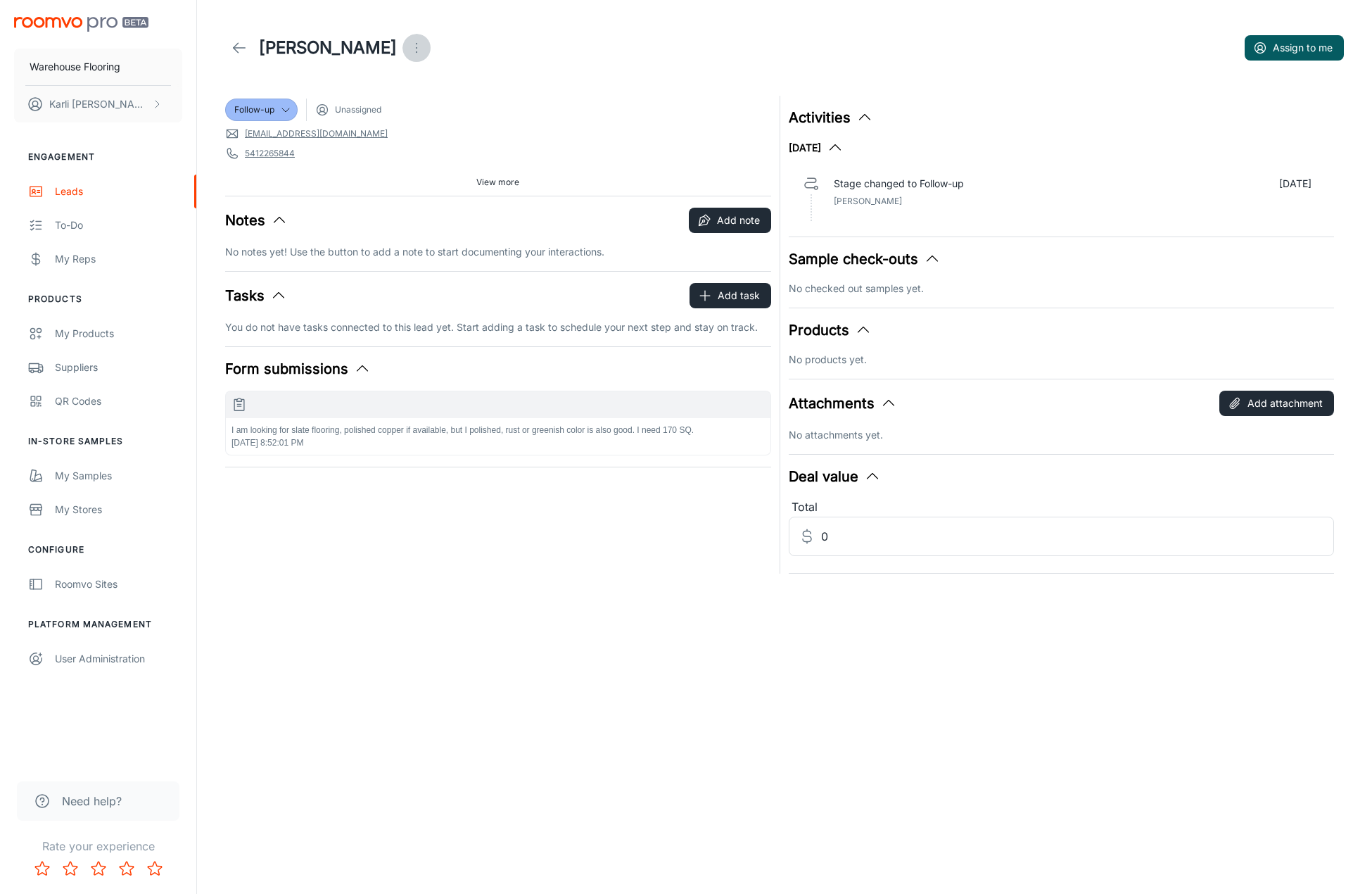
click at [408, 45] on icon "Open menu" at bounding box center [417, 48] width 17 height 17
click at [412, 134] on div at bounding box center [401, 131] width 26 height 17
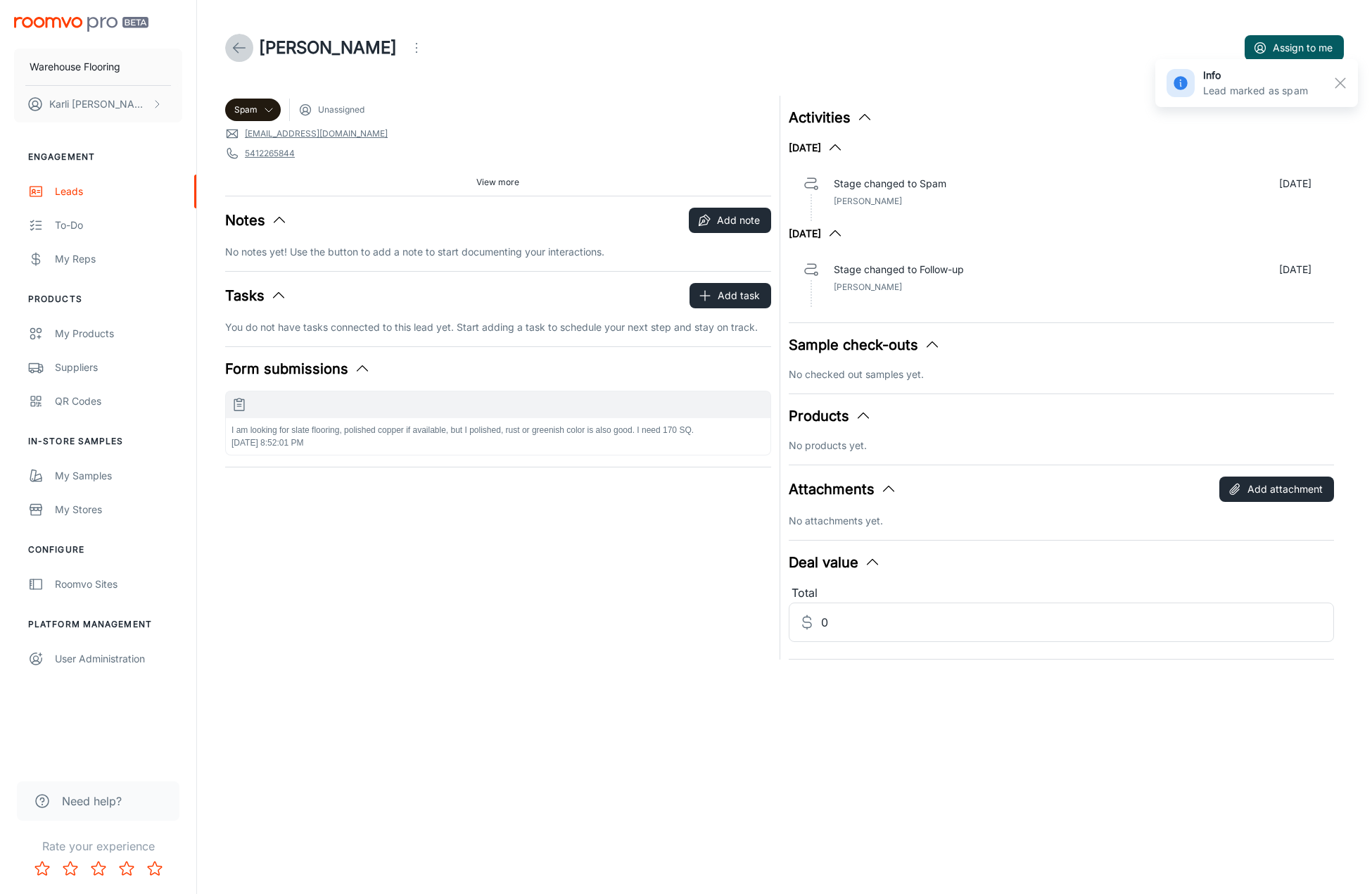
click at [239, 50] on icon at bounding box center [239, 48] width 17 height 17
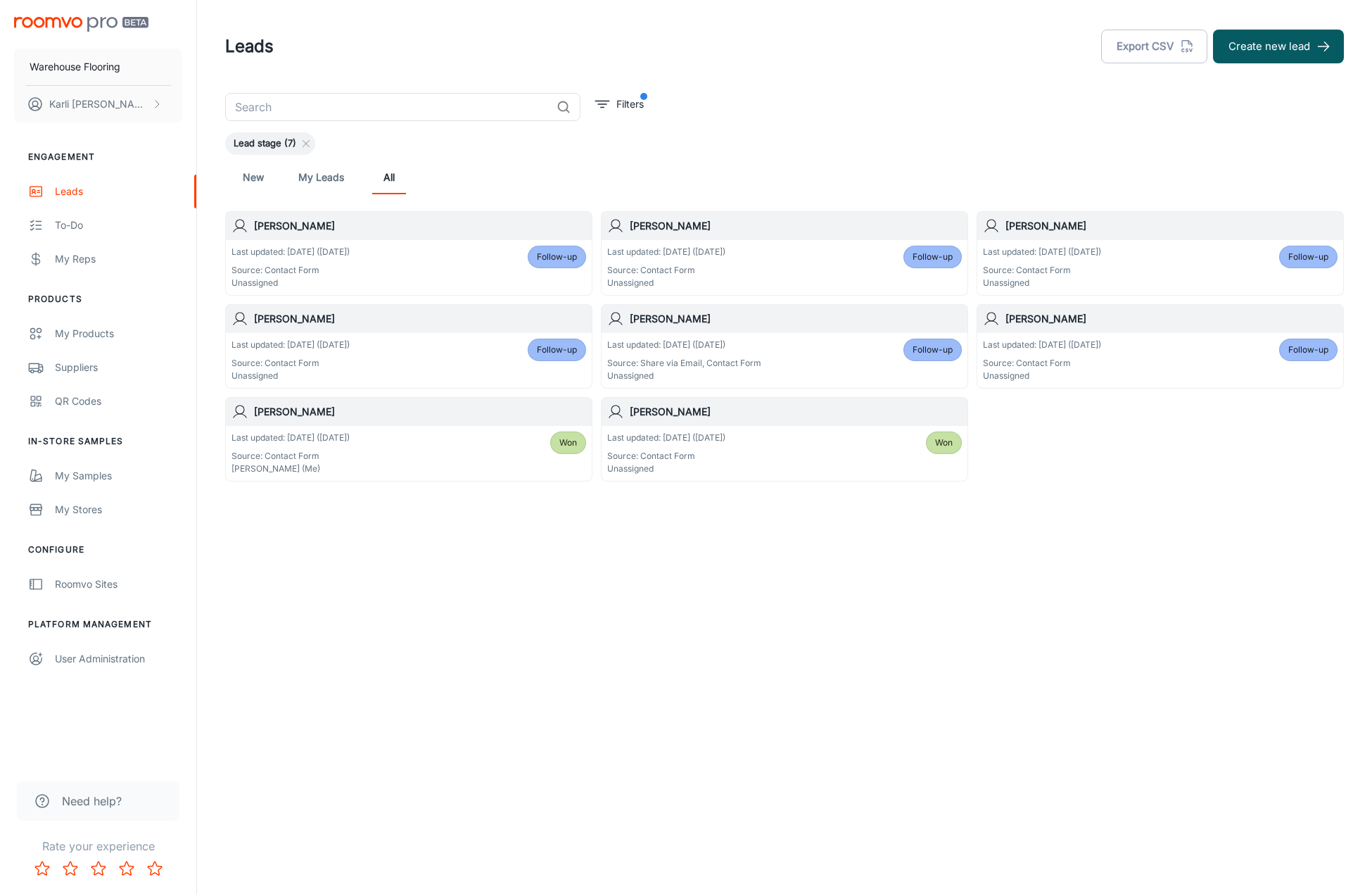
click at [422, 262] on div "Last updated: [DATE] ([DATE]) Source: Contact Form Unassigned Follow-up" at bounding box center [409, 267] width 355 height 43
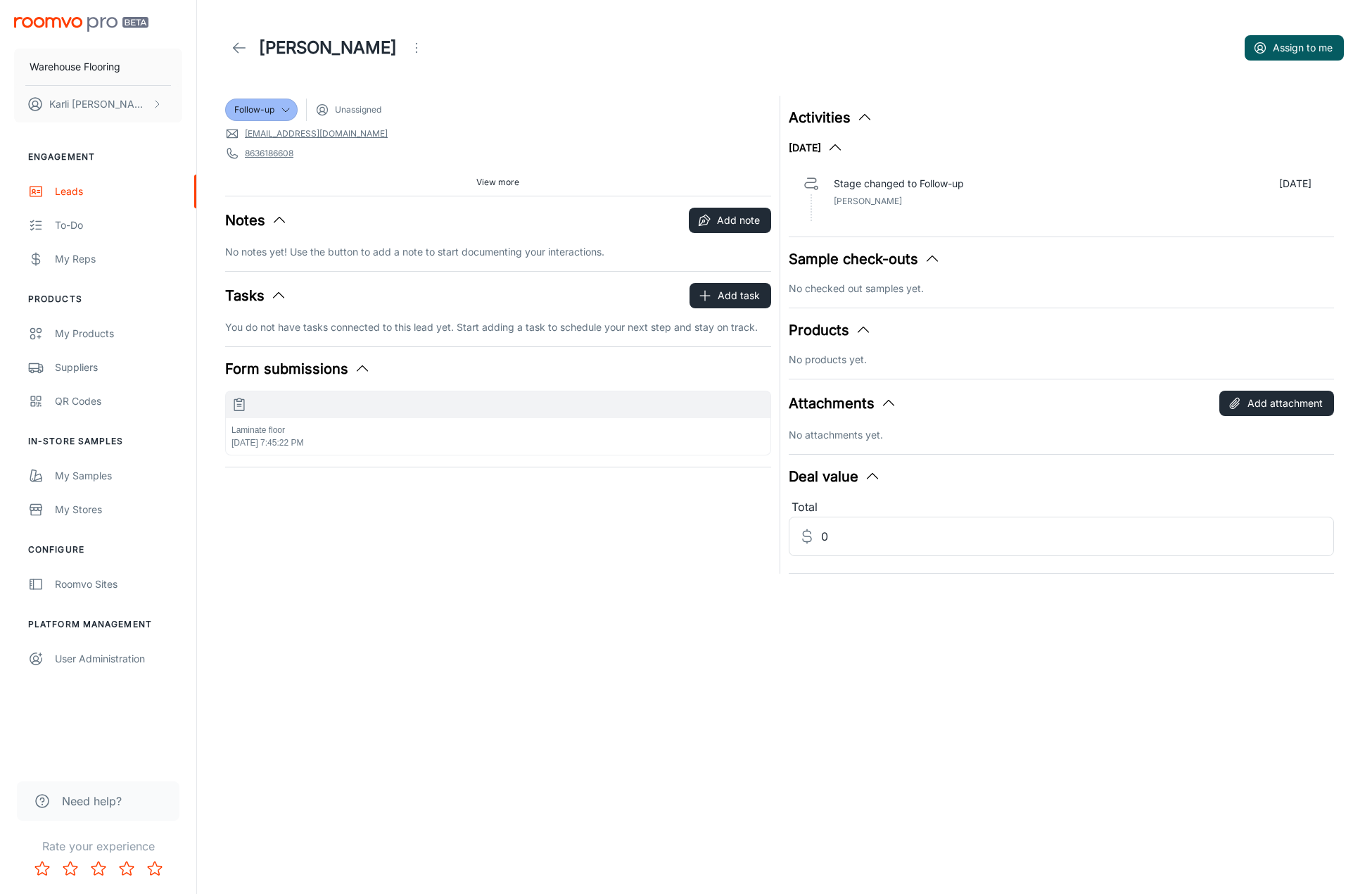
click at [408, 50] on icon "Open menu" at bounding box center [417, 48] width 17 height 17
click at [448, 132] on span "Mark as spam" at bounding box center [478, 131] width 91 height 17
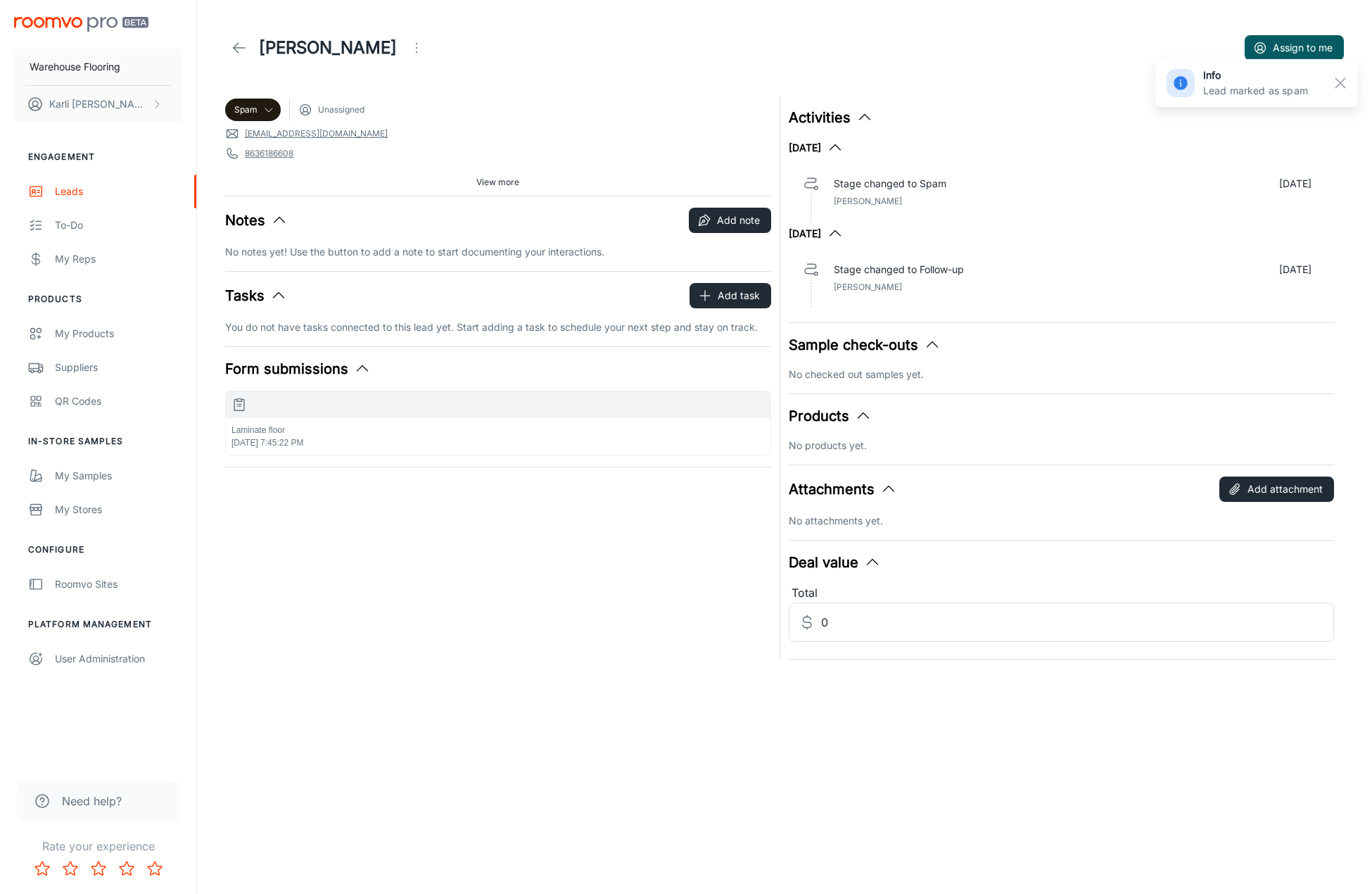
click at [232, 43] on icon at bounding box center [239, 48] width 17 height 17
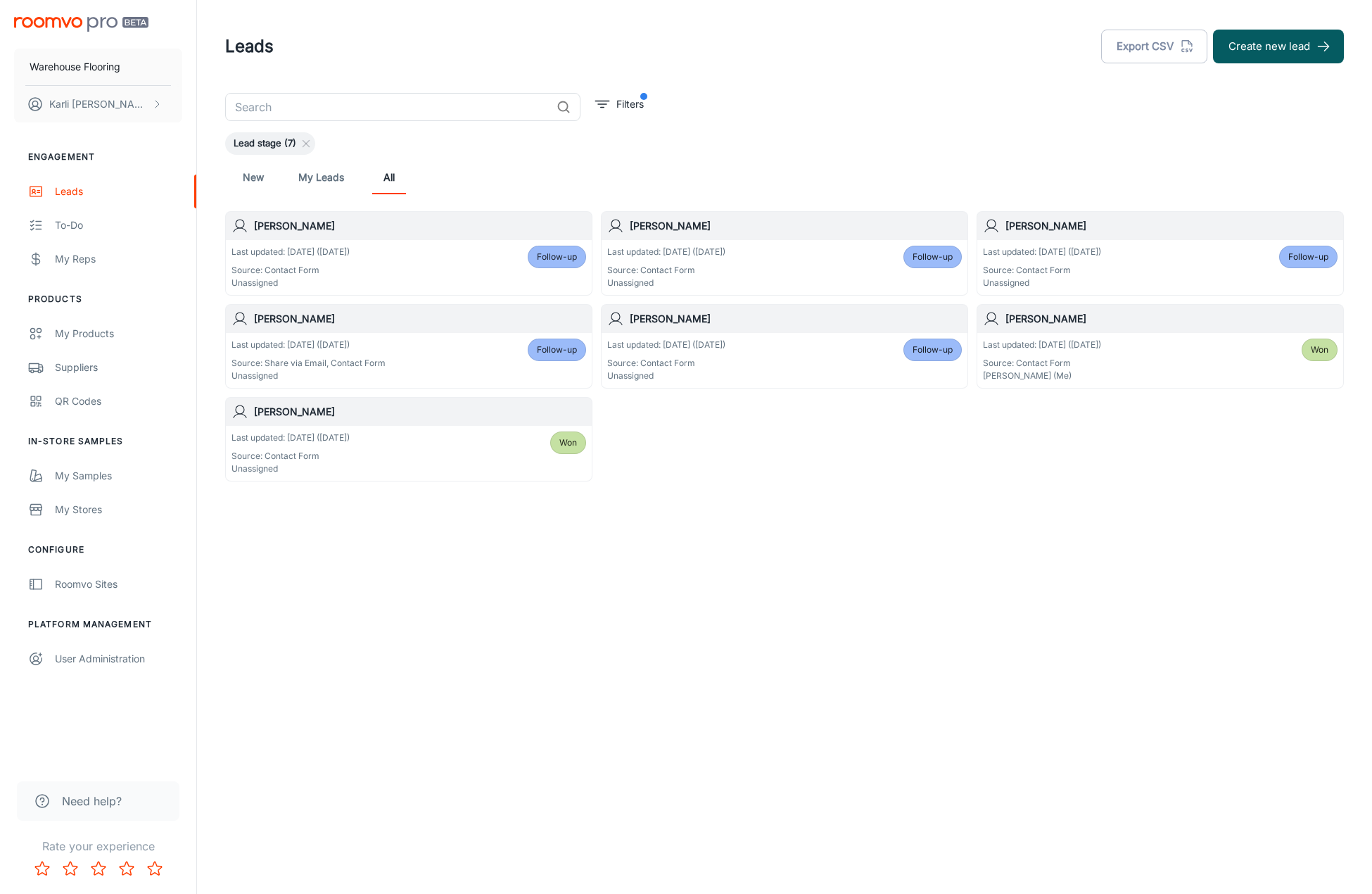
click at [556, 251] on span "Follow-up" at bounding box center [556, 257] width 40 height 13
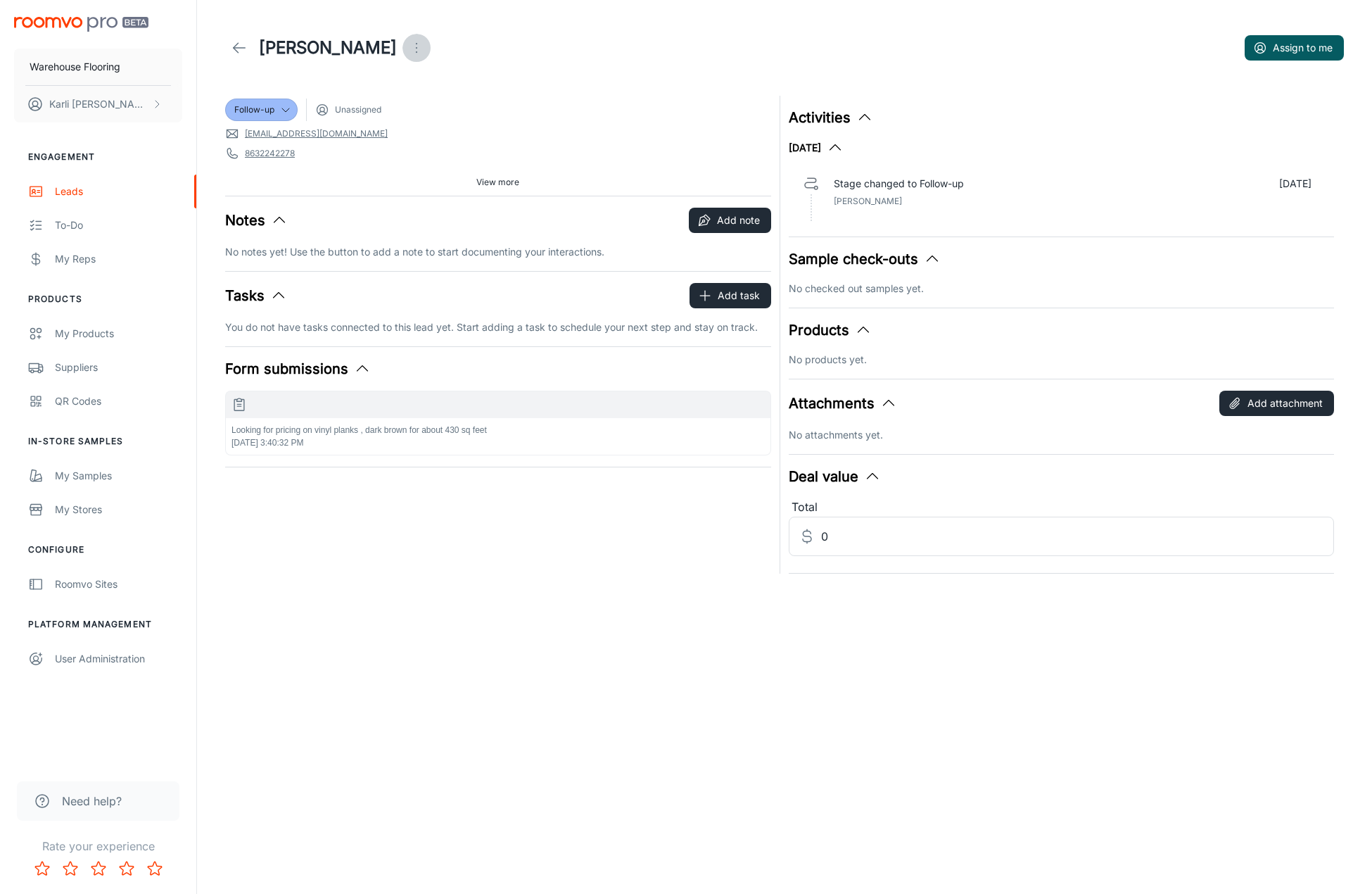
click at [408, 43] on icon "Open menu" at bounding box center [417, 48] width 17 height 17
click at [446, 141] on li "Mark as spam" at bounding box center [453, 131] width 150 height 26
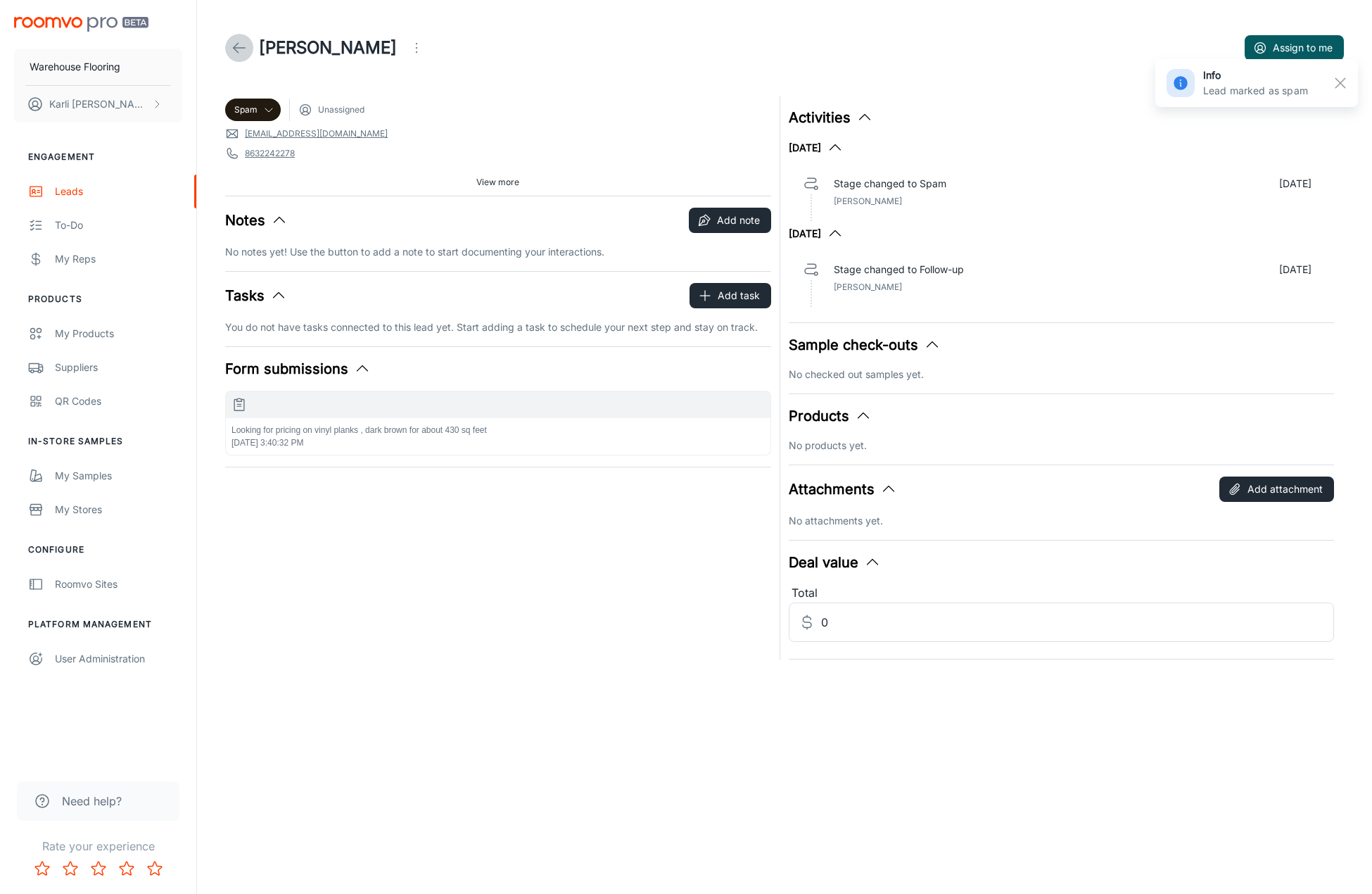
click at [245, 50] on icon at bounding box center [239, 48] width 17 height 17
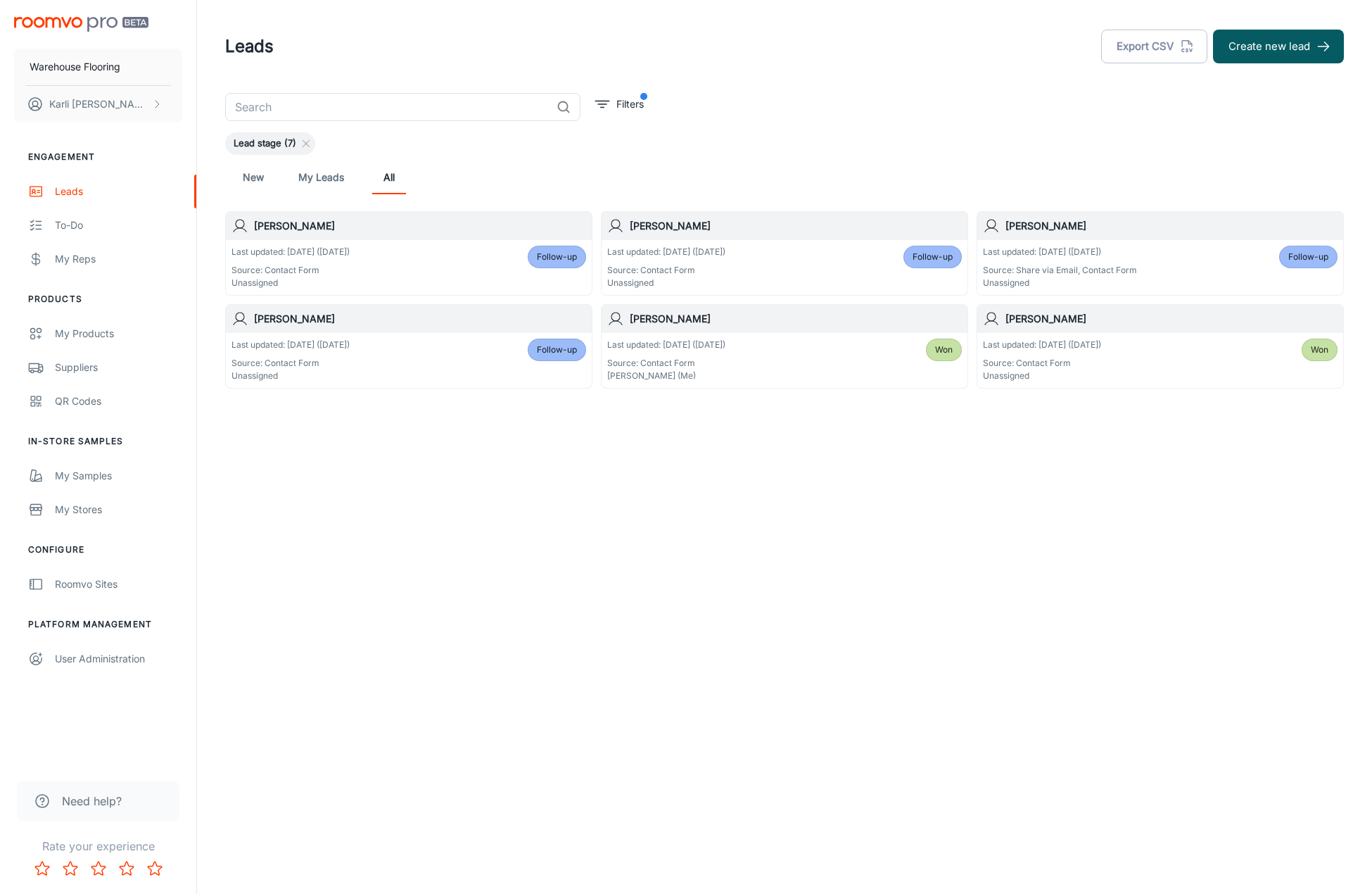
click at [548, 262] on span "Follow-up" at bounding box center [556, 257] width 40 height 13
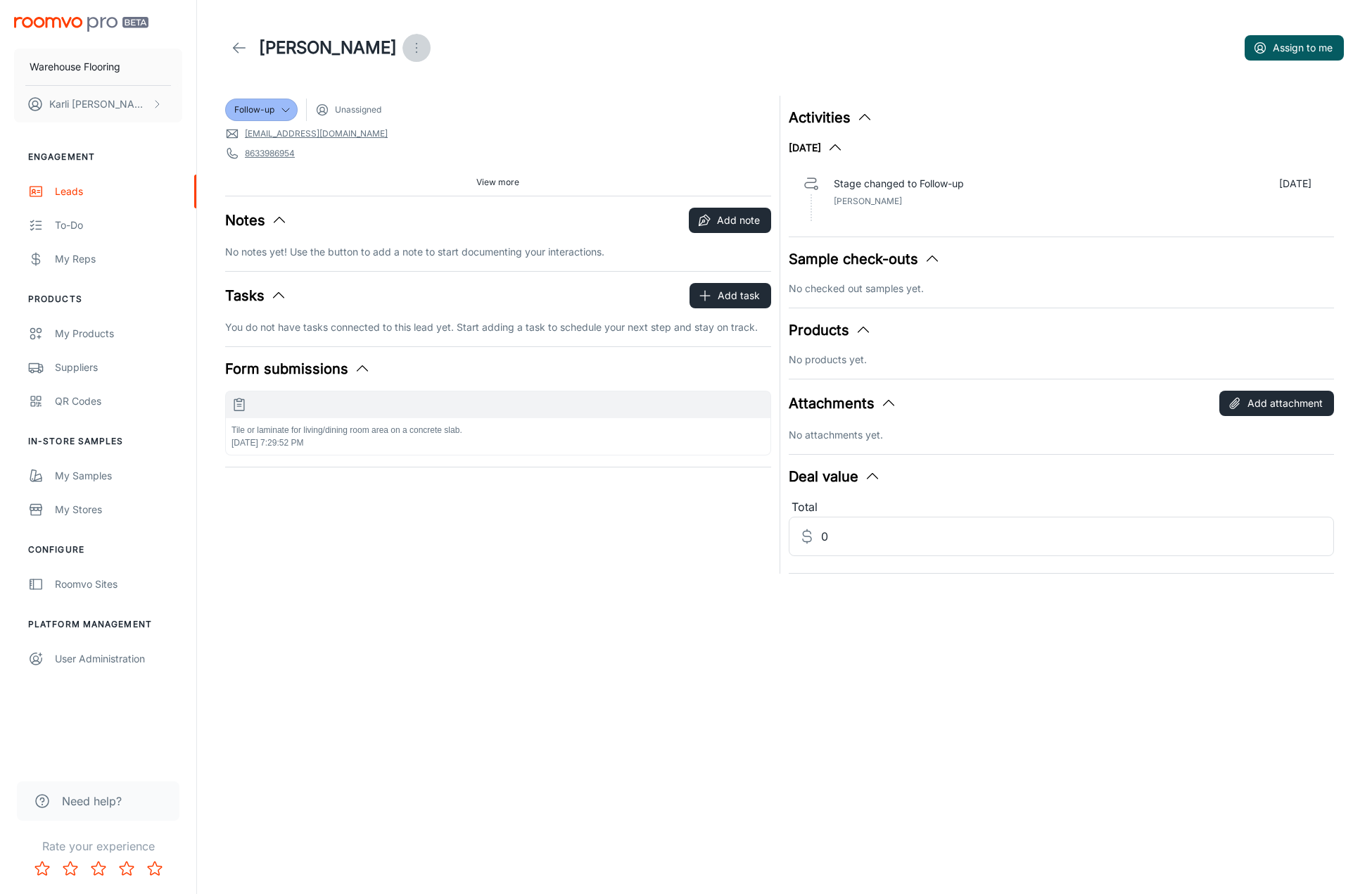
click at [408, 39] on icon "Open menu" at bounding box center [417, 48] width 17 height 17
click at [369, 130] on span "Mark as spam" at bounding box center [402, 131] width 91 height 17
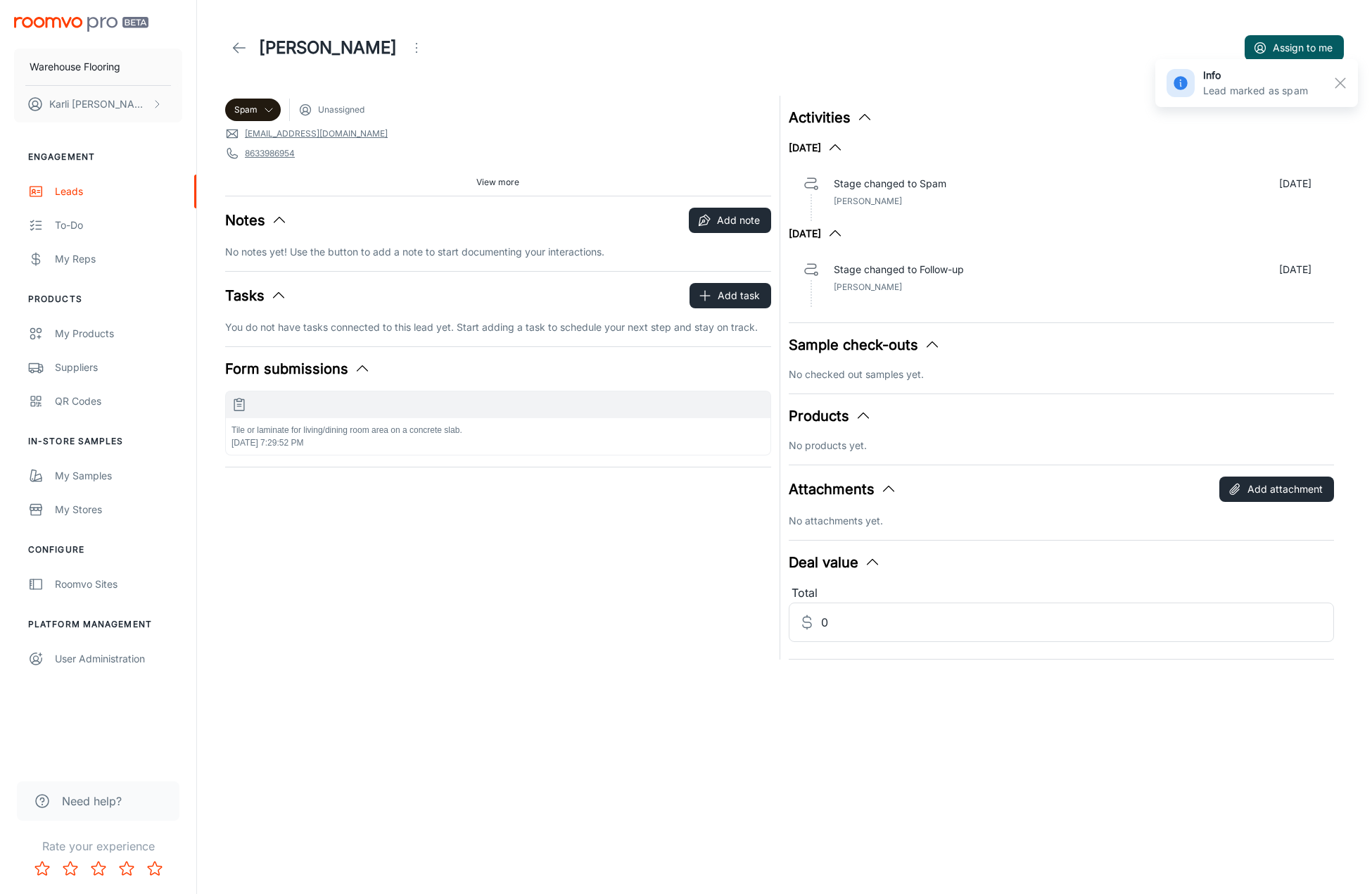
click at [247, 49] on icon at bounding box center [239, 48] width 17 height 17
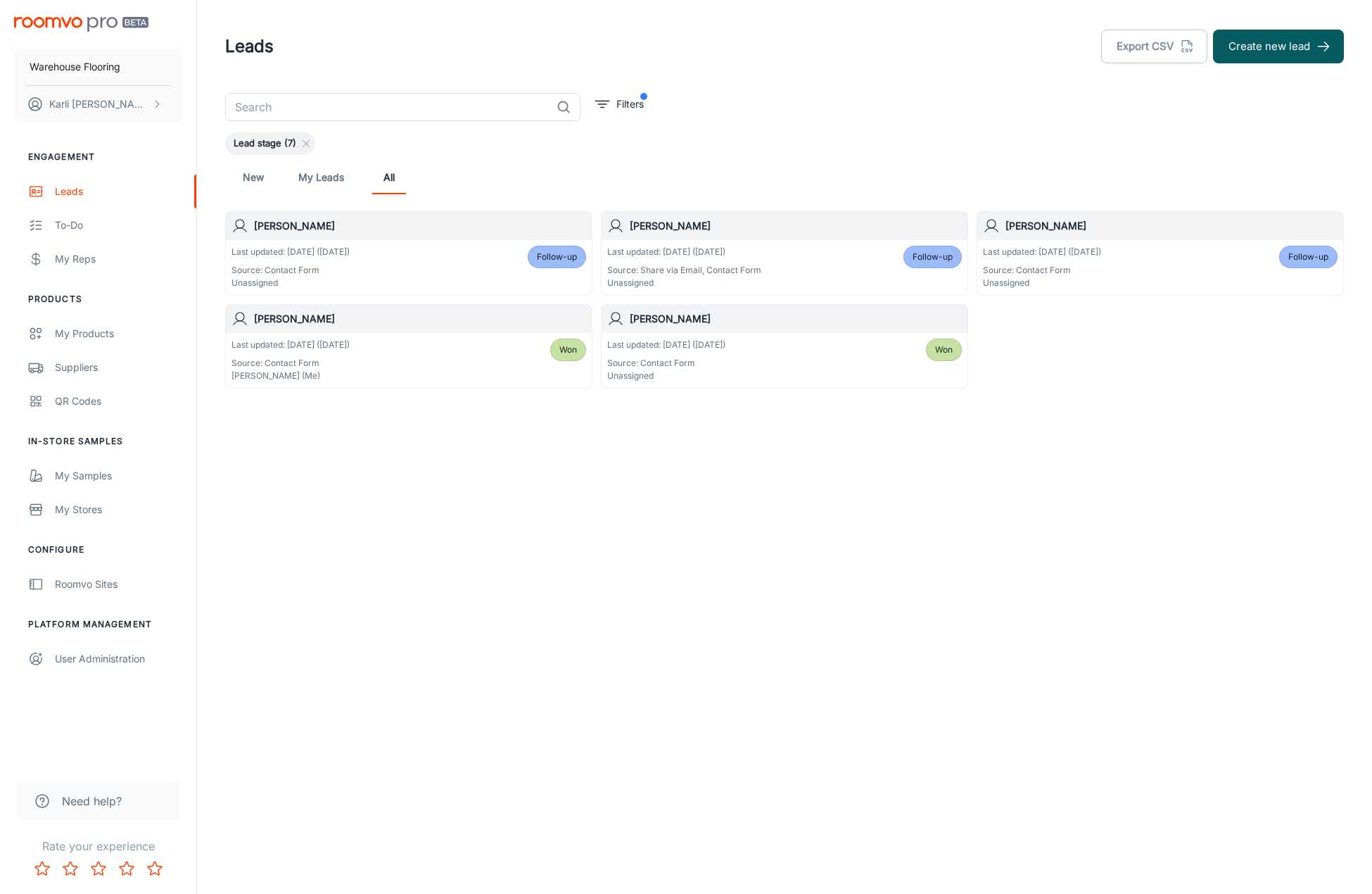
click at [553, 257] on span "Follow-up" at bounding box center [556, 257] width 40 height 13
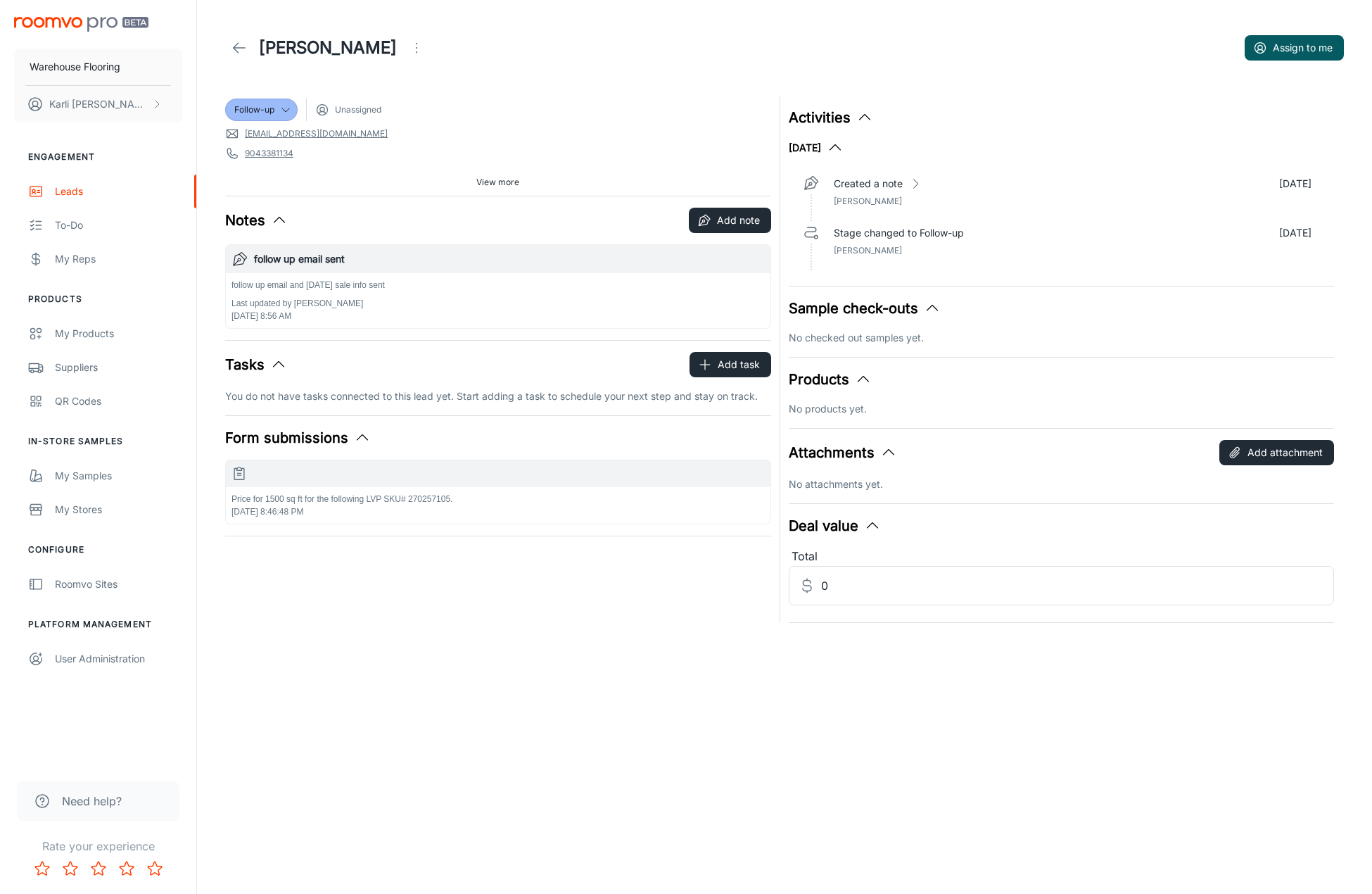
click at [408, 50] on icon "Open menu" at bounding box center [417, 48] width 17 height 17
click at [373, 136] on span "Mark as spam" at bounding box center [404, 131] width 91 height 17
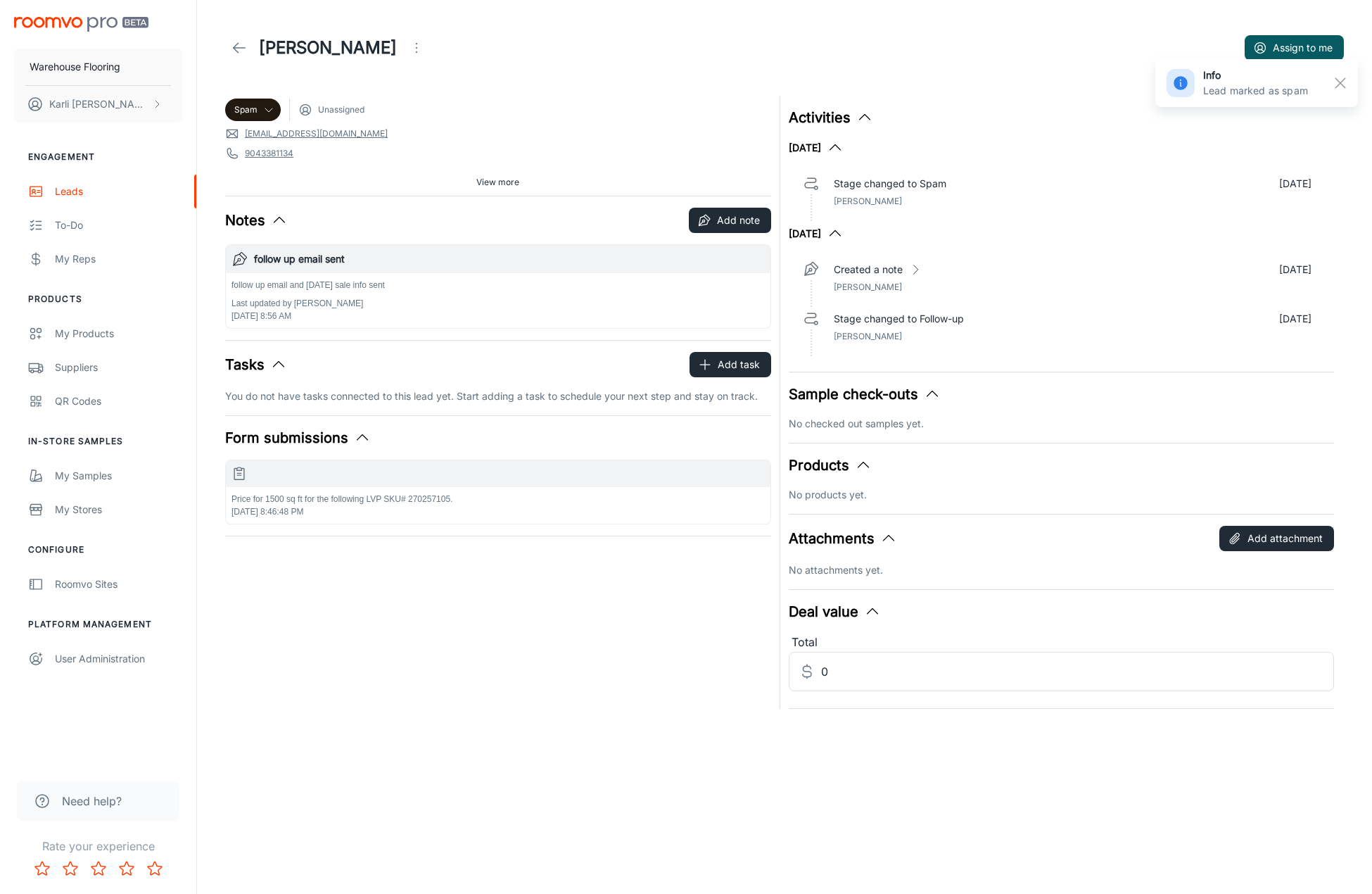
click at [236, 49] on icon at bounding box center [239, 48] width 17 height 17
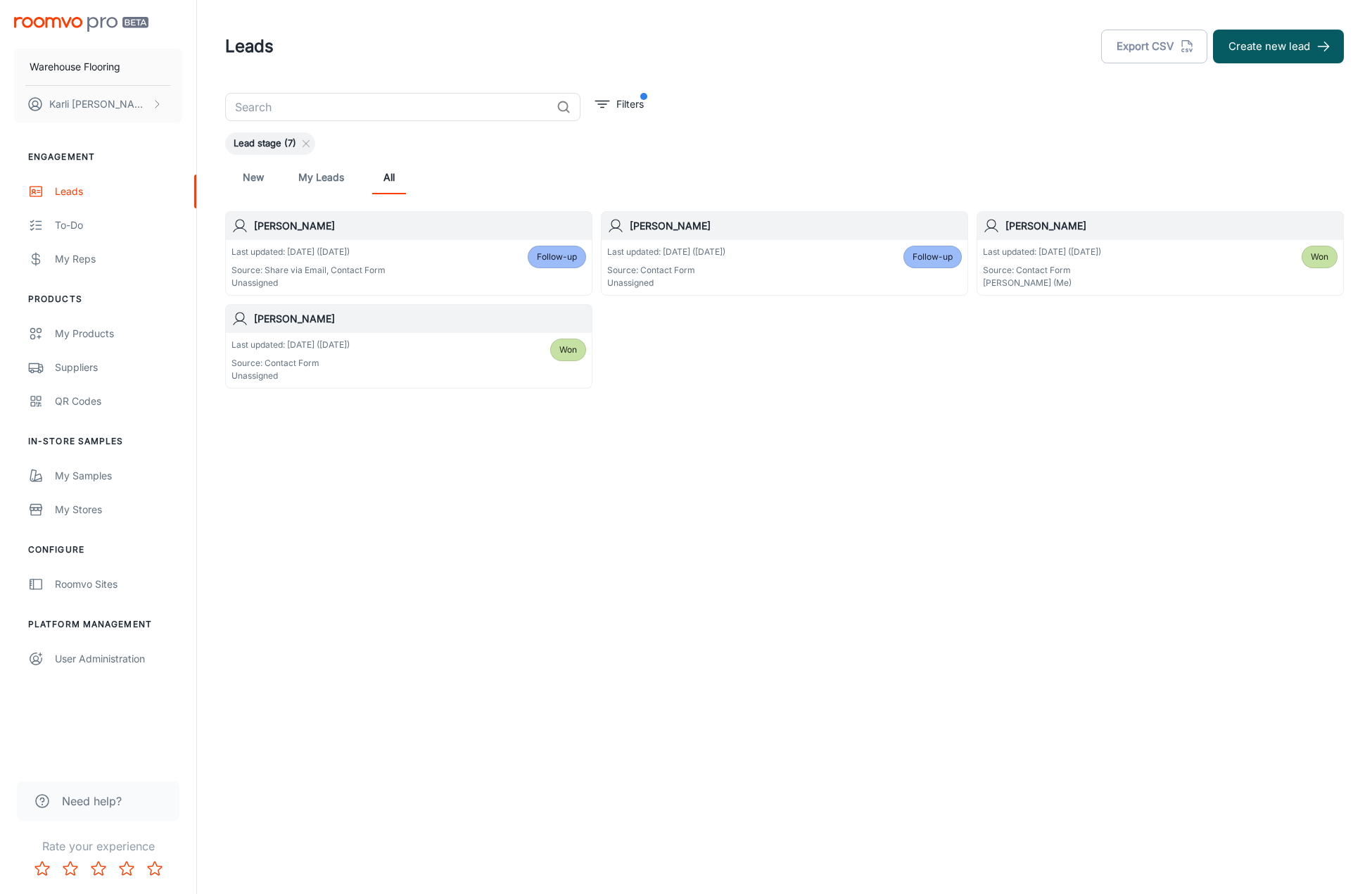
click at [560, 252] on span "Follow-up" at bounding box center [556, 257] width 40 height 13
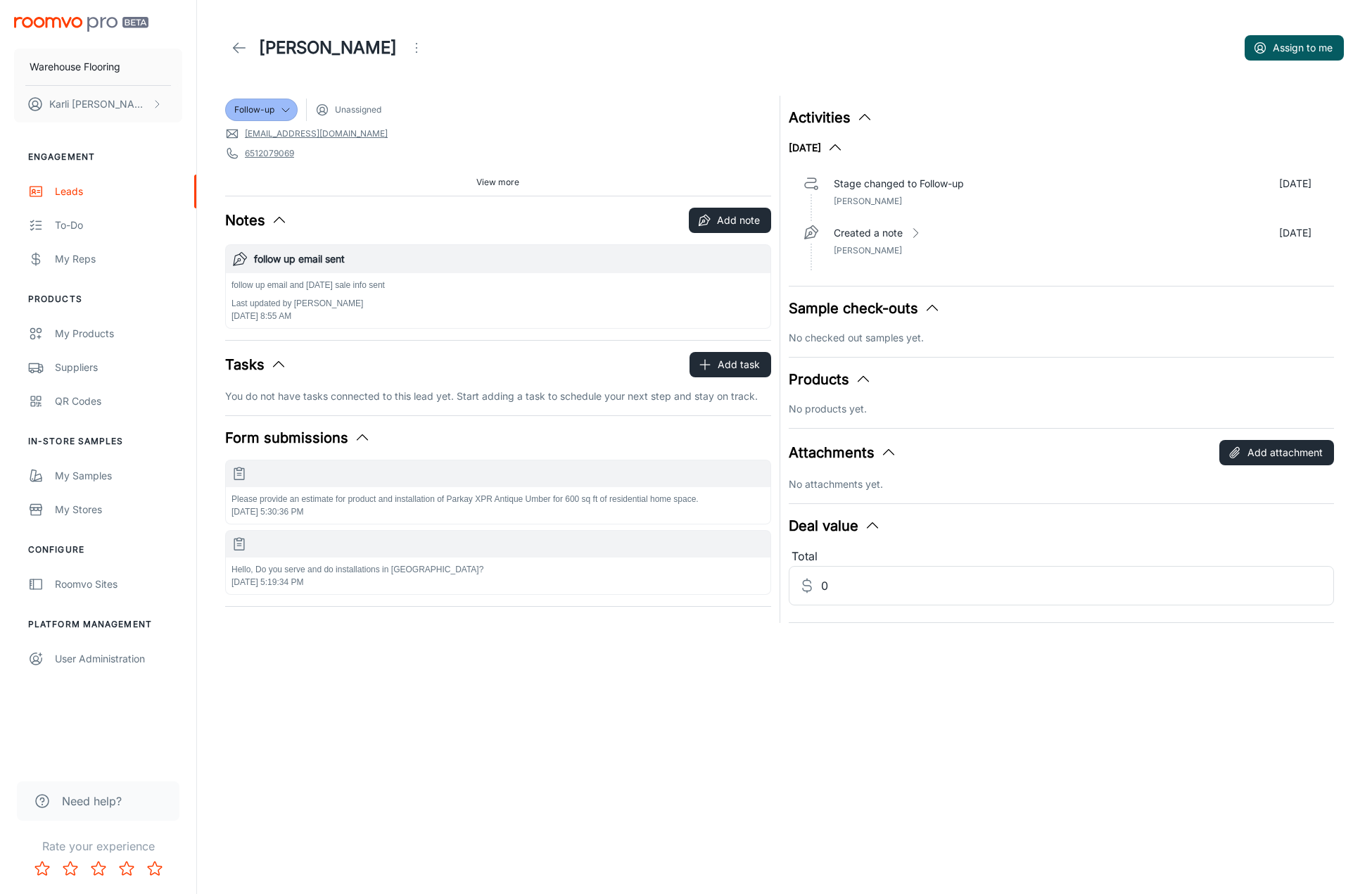
click at [408, 48] on icon "Open menu" at bounding box center [417, 48] width 17 height 17
click at [490, 131] on span "Mark as spam" at bounding box center [487, 131] width 91 height 17
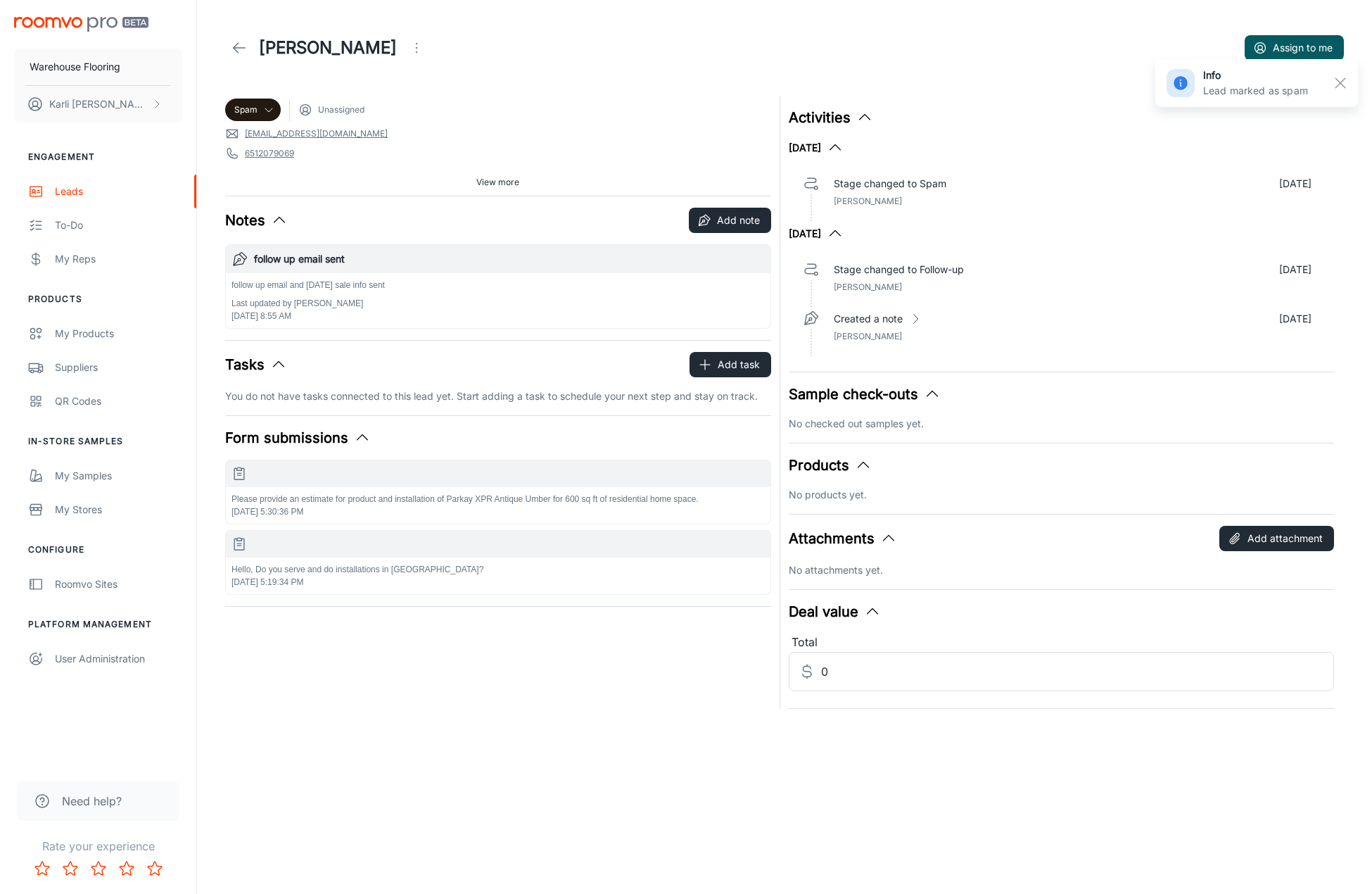
click at [238, 43] on polyline at bounding box center [236, 48] width 5 height 10
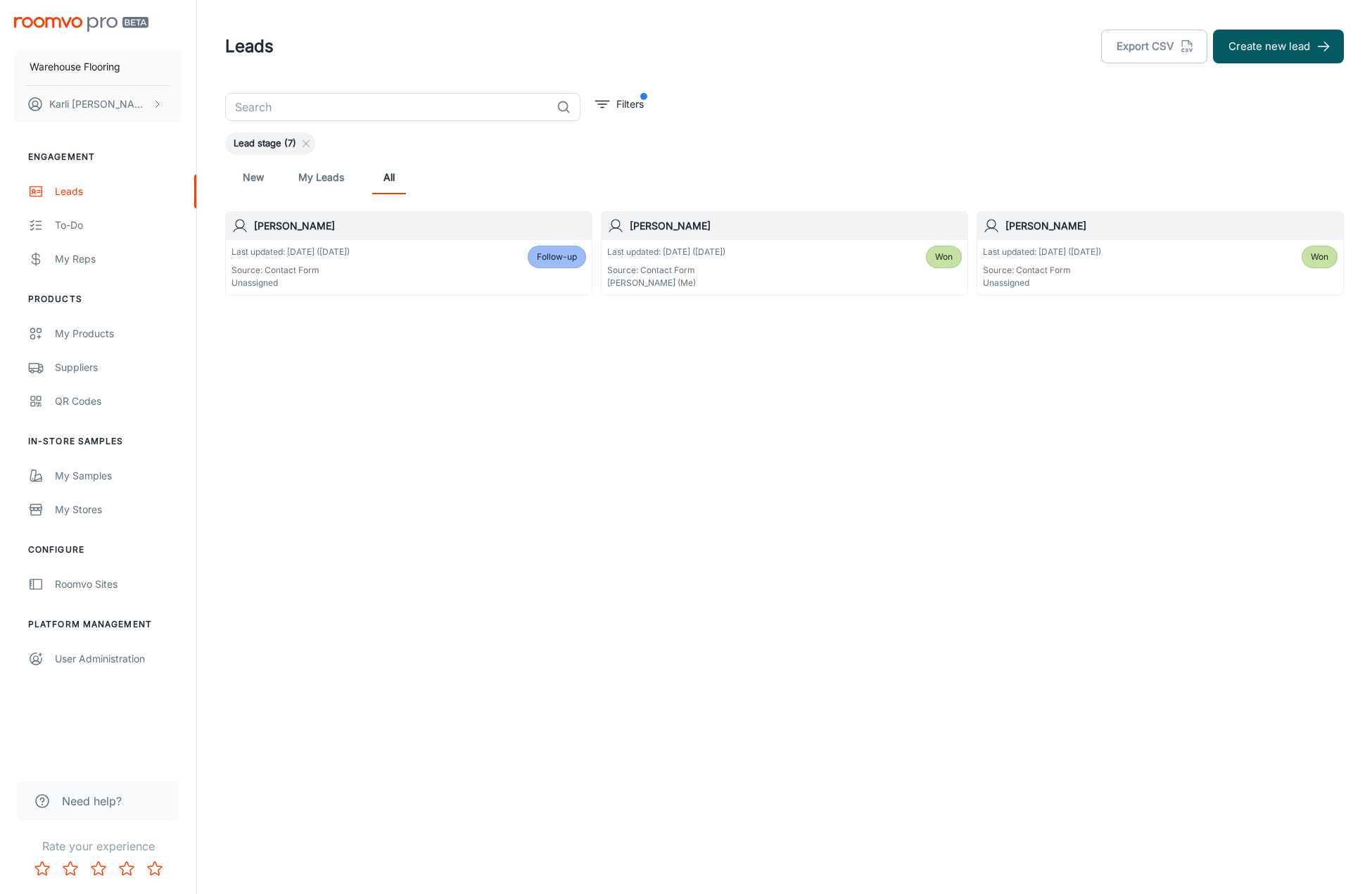
click at [522, 259] on div "Last updated: [DATE] ([DATE]) Source: Contact Form Unassigned Follow-up" at bounding box center [409, 267] width 355 height 43
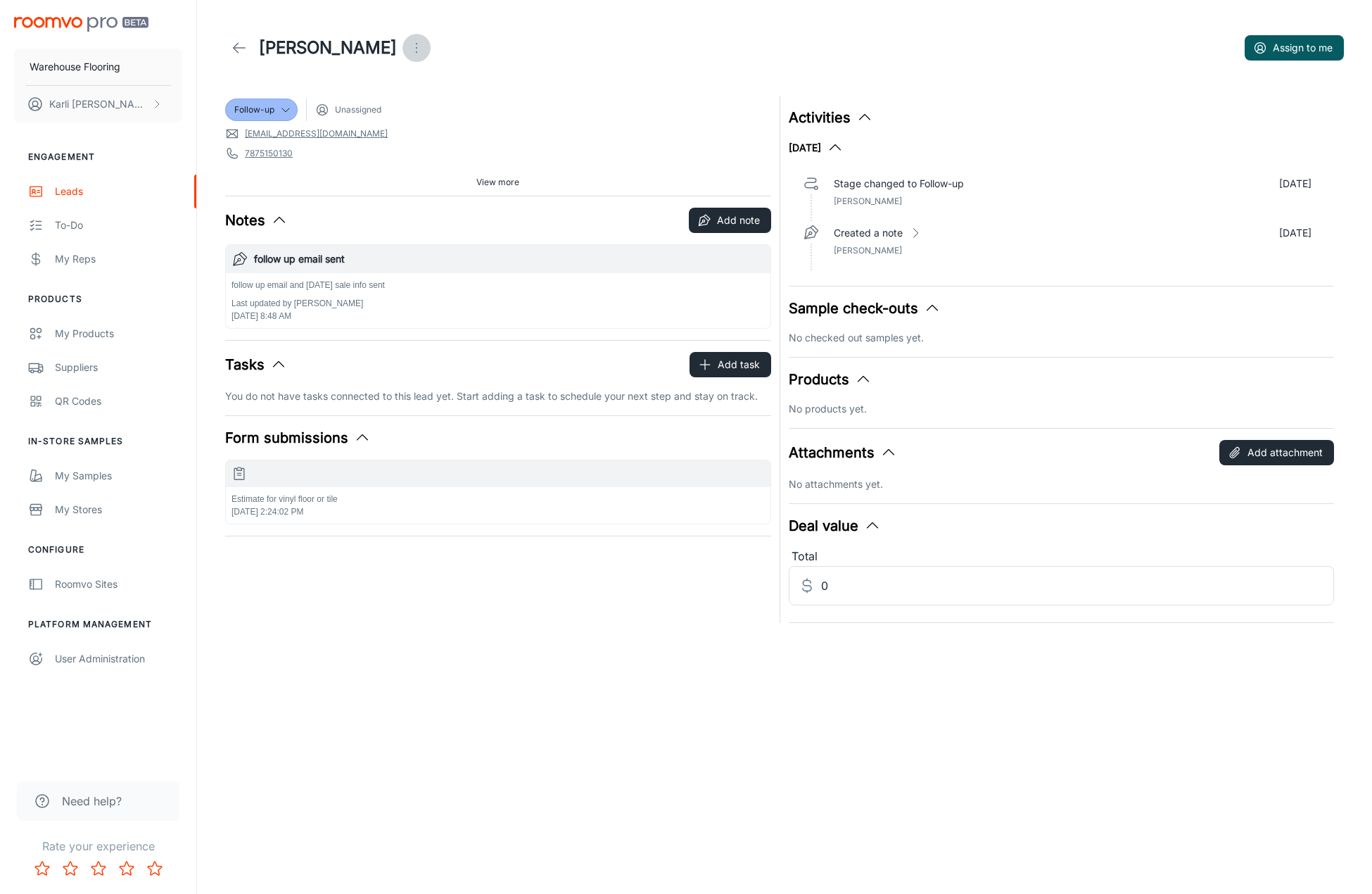
click at [408, 49] on icon "Open menu" at bounding box center [417, 48] width 17 height 17
click at [382, 136] on span "Mark as spam" at bounding box center [423, 131] width 91 height 17
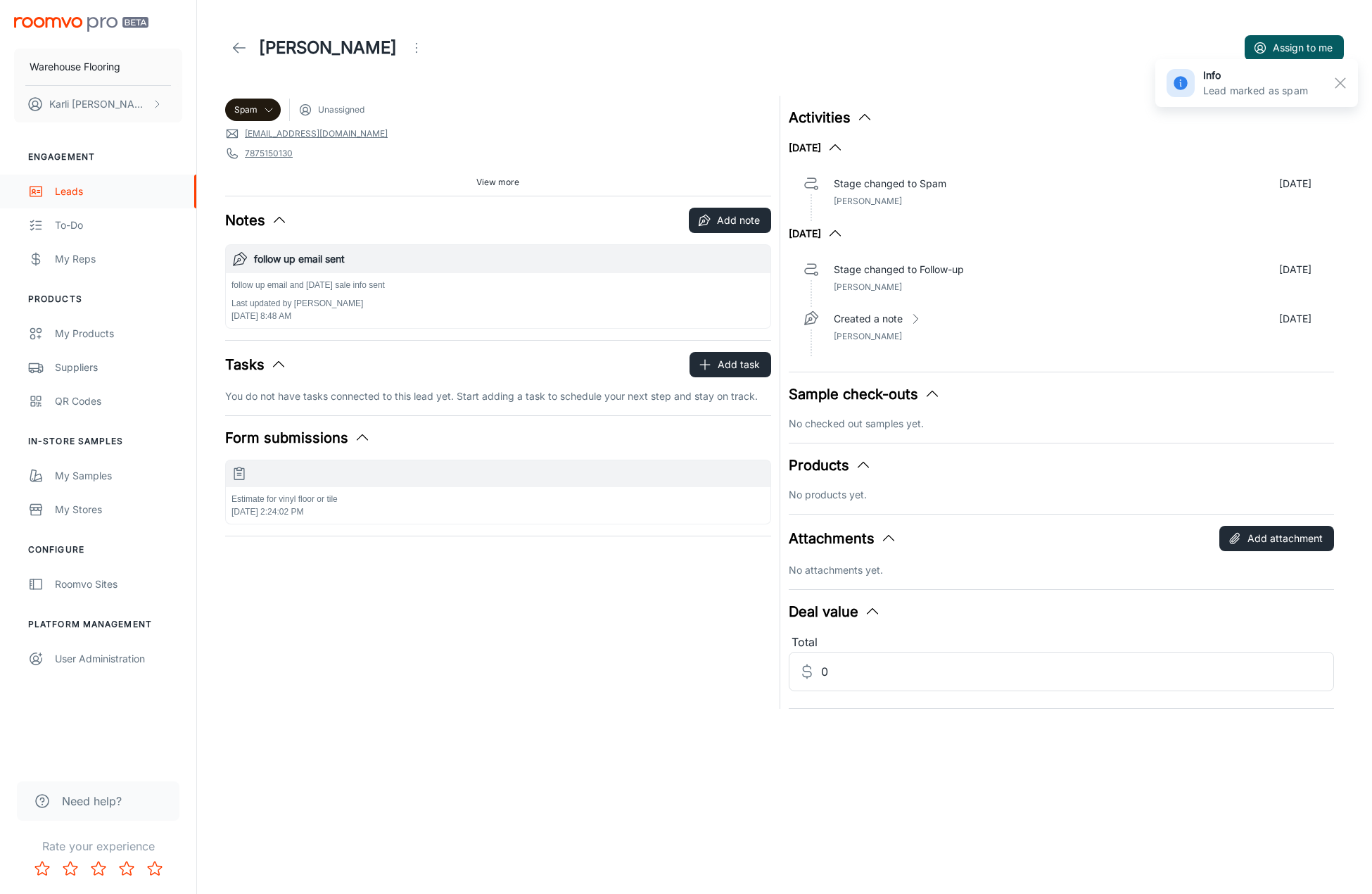
click at [66, 192] on div "Leads" at bounding box center [118, 192] width 127 height 15
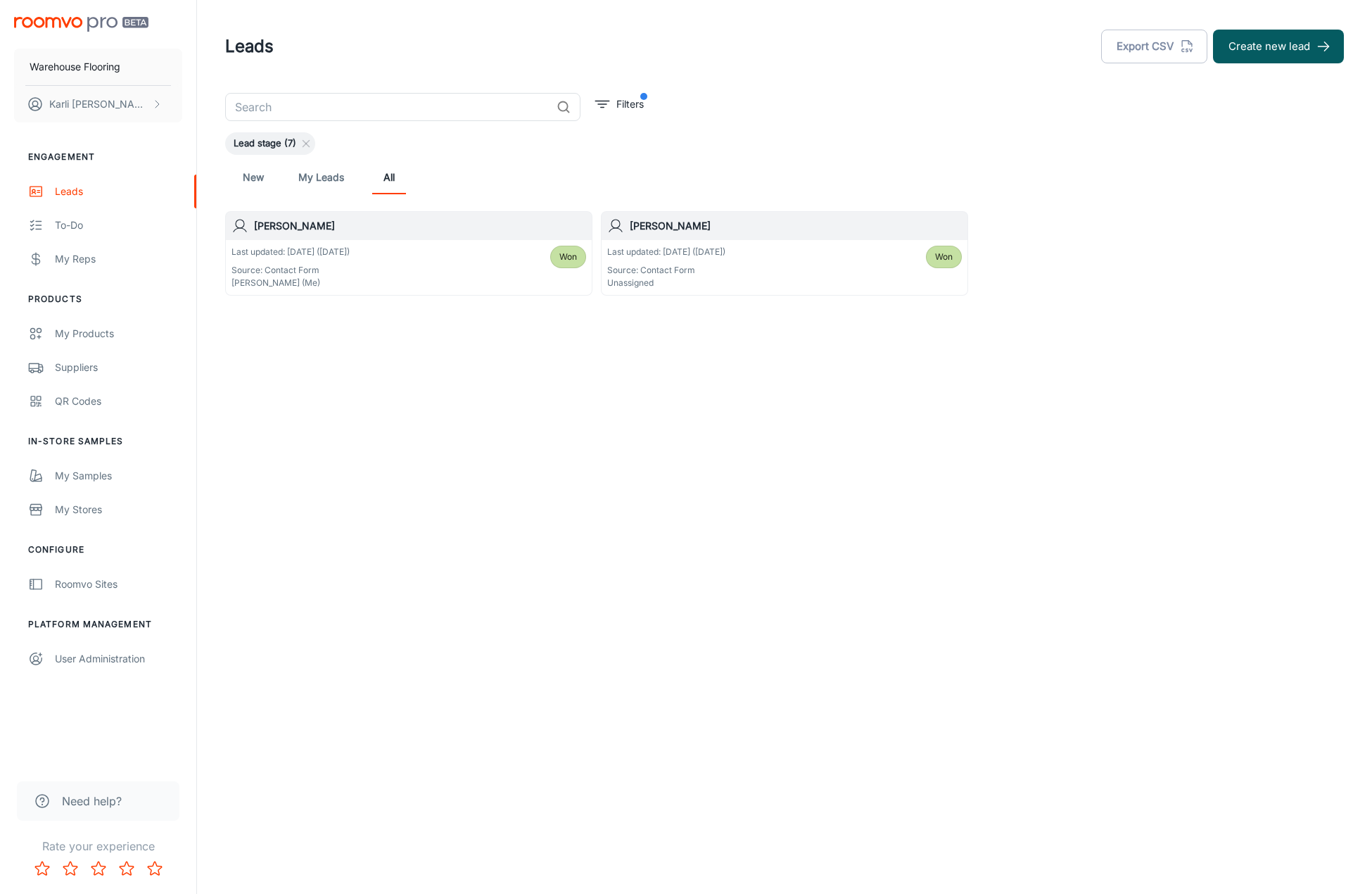
click at [335, 182] on link "My Leads" at bounding box center [321, 177] width 46 height 34
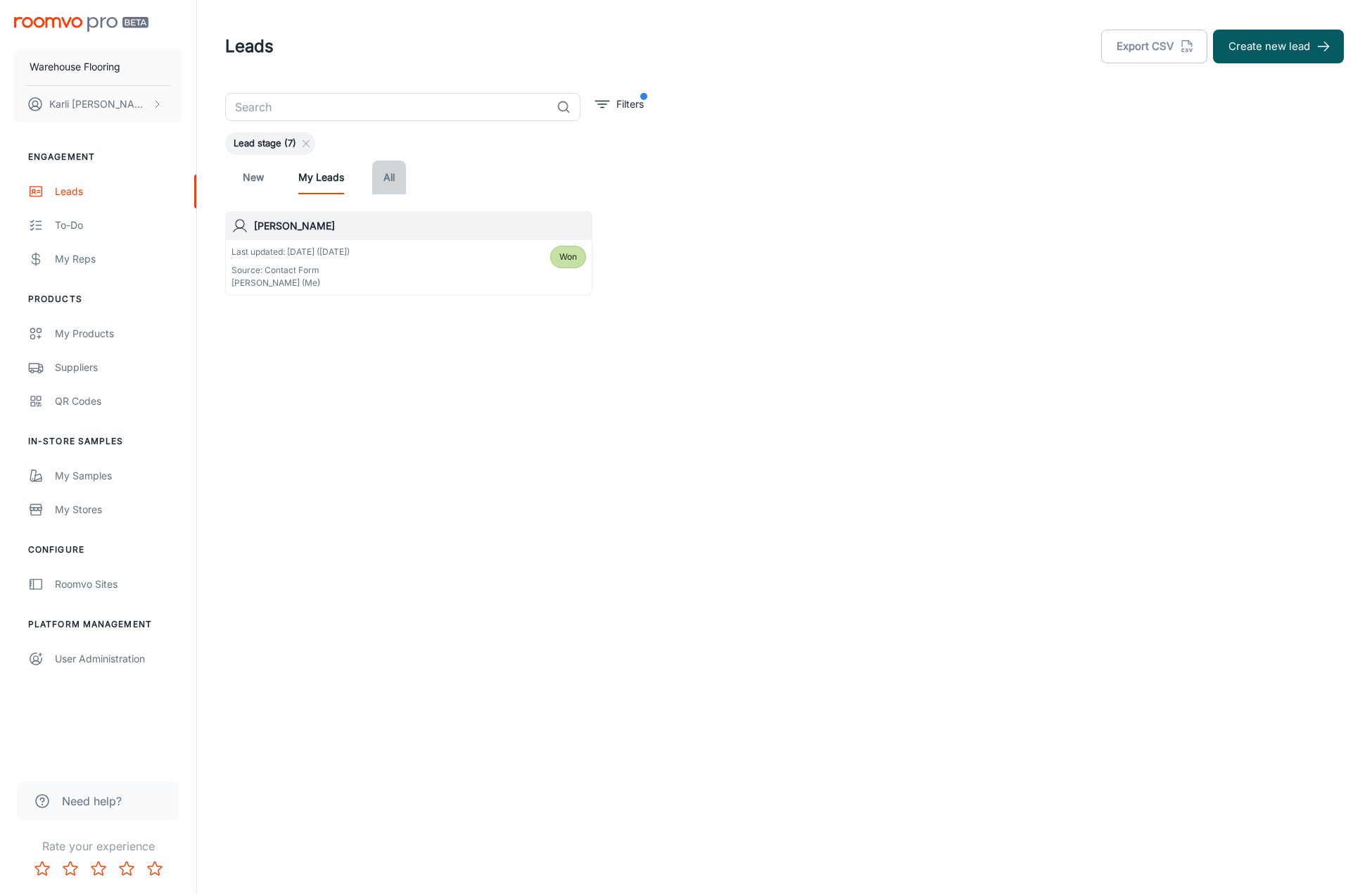
click at [385, 172] on link "All" at bounding box center [389, 177] width 34 height 34
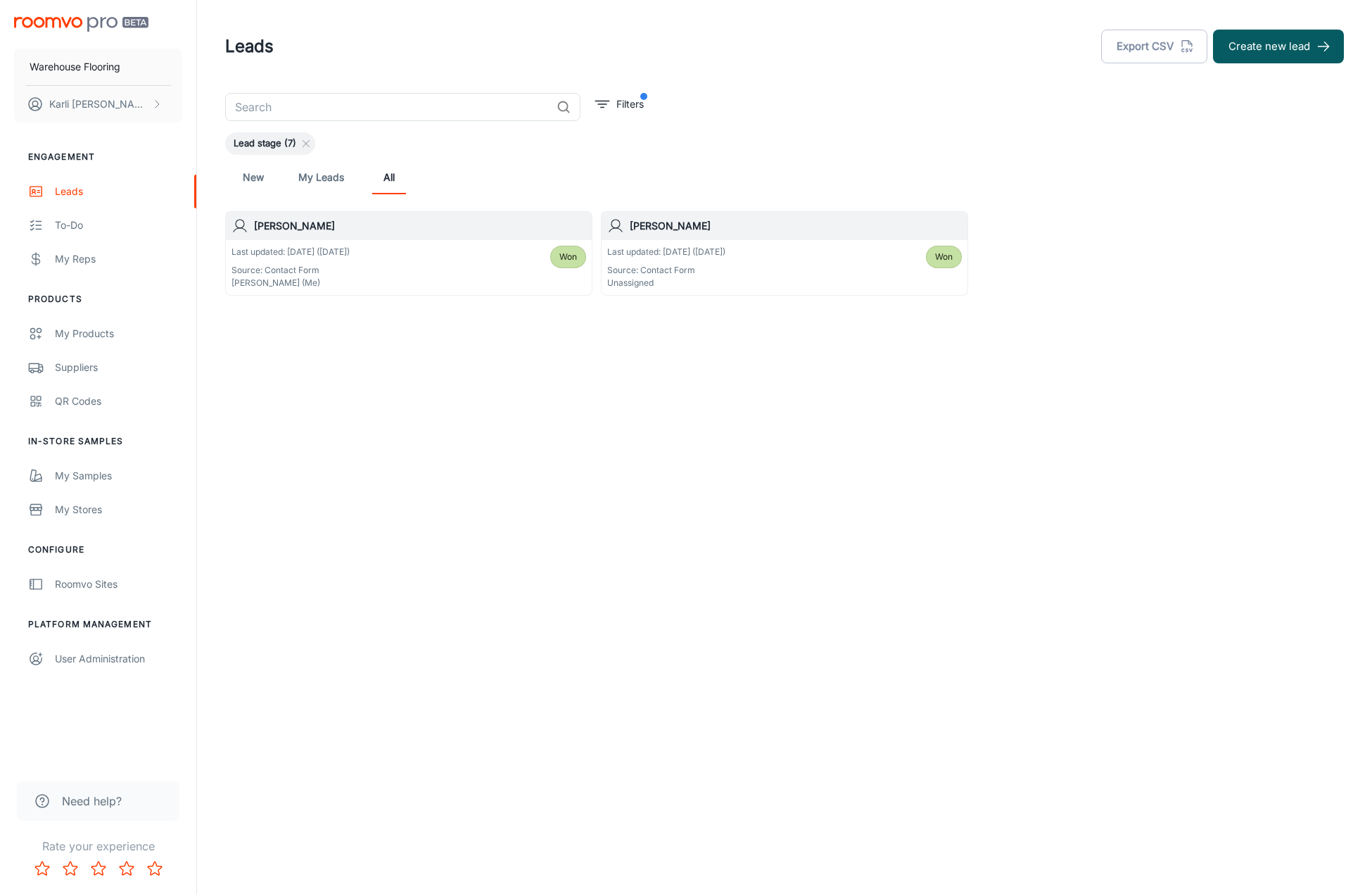
click at [771, 225] on h6 "[PERSON_NAME]" at bounding box center [796, 226] width 332 height 15
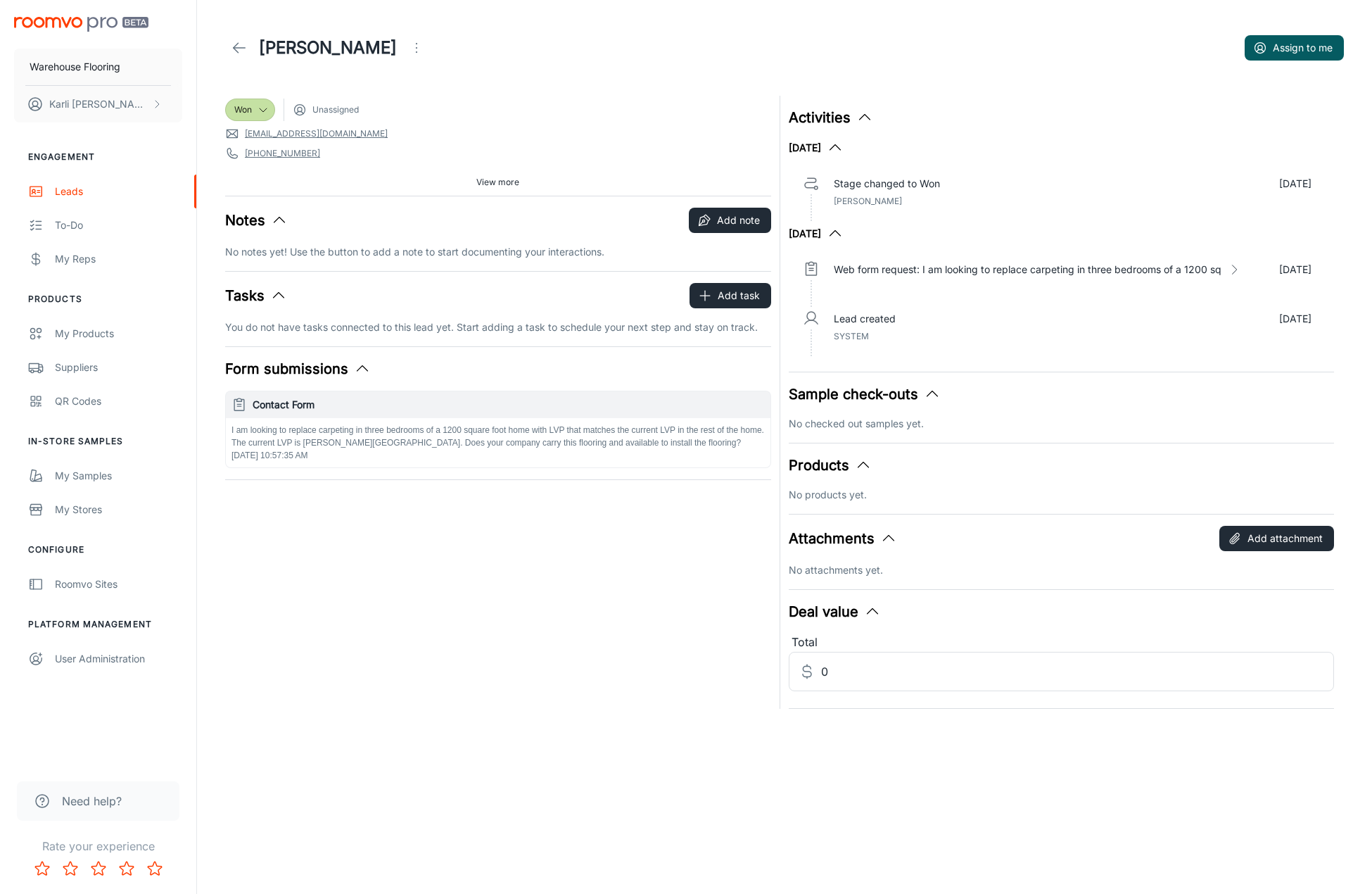
click at [324, 112] on span "Unassigned" at bounding box center [336, 109] width 46 height 13
click at [1283, 46] on button "Assign to me" at bounding box center [1294, 48] width 99 height 26
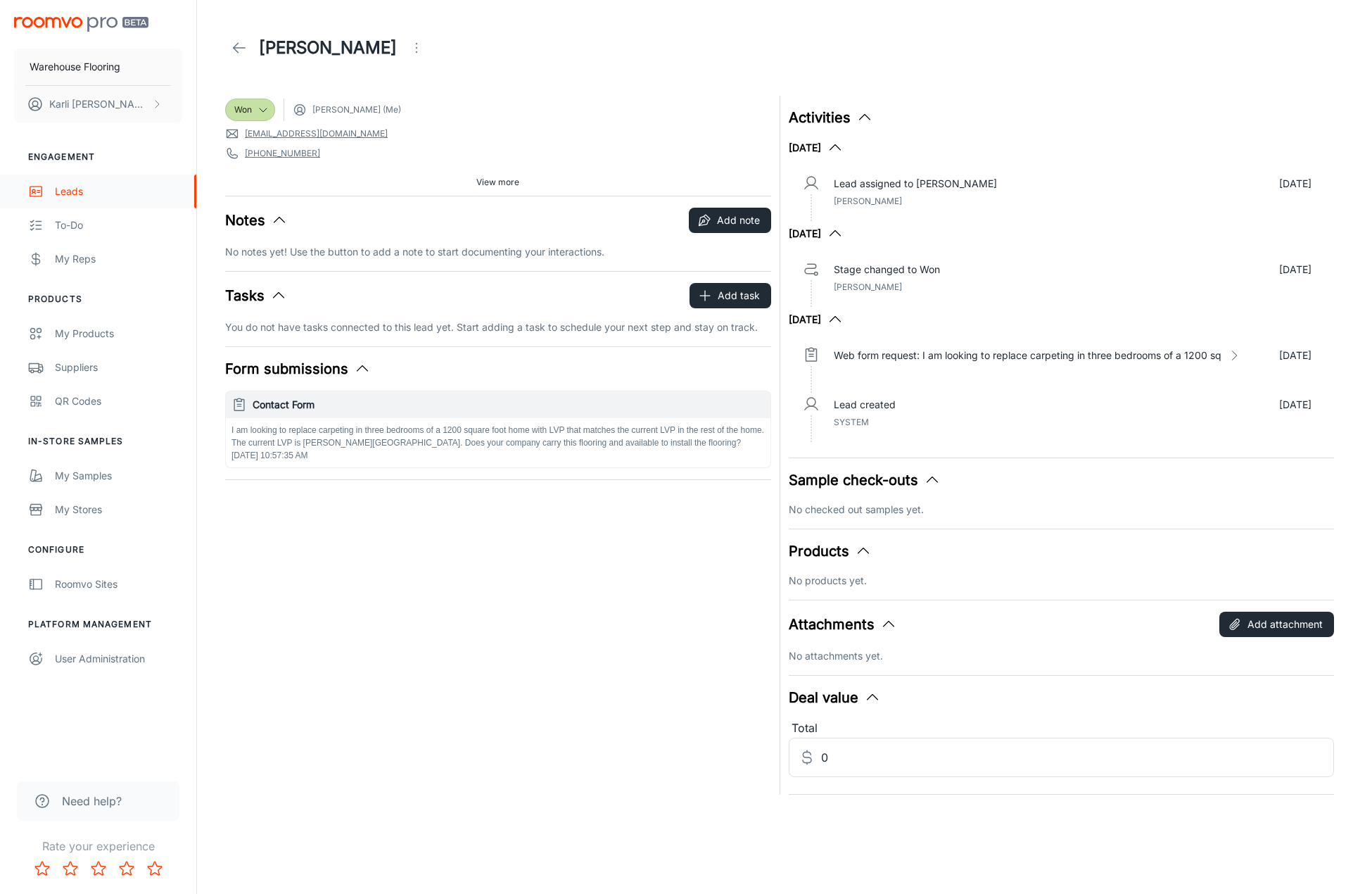
click at [49, 199] on link "Leads" at bounding box center [98, 192] width 196 height 34
